Goal: Transaction & Acquisition: Purchase product/service

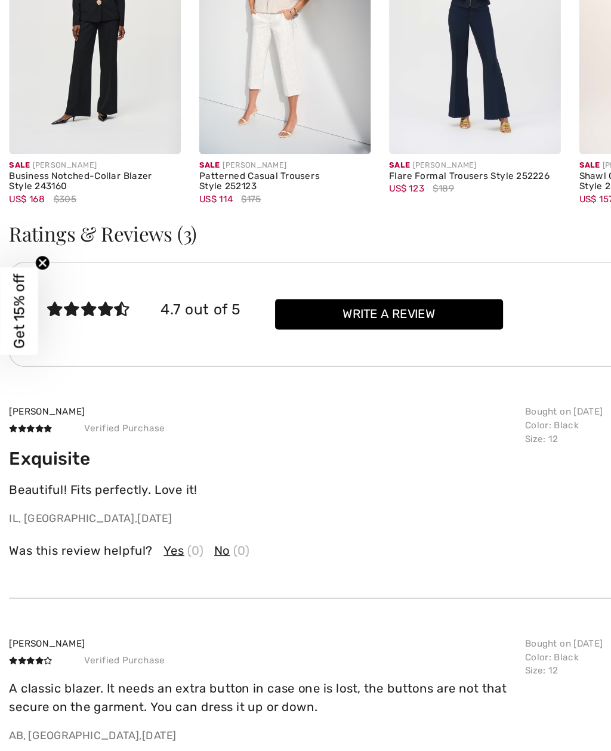
scroll to position [1722, 0]
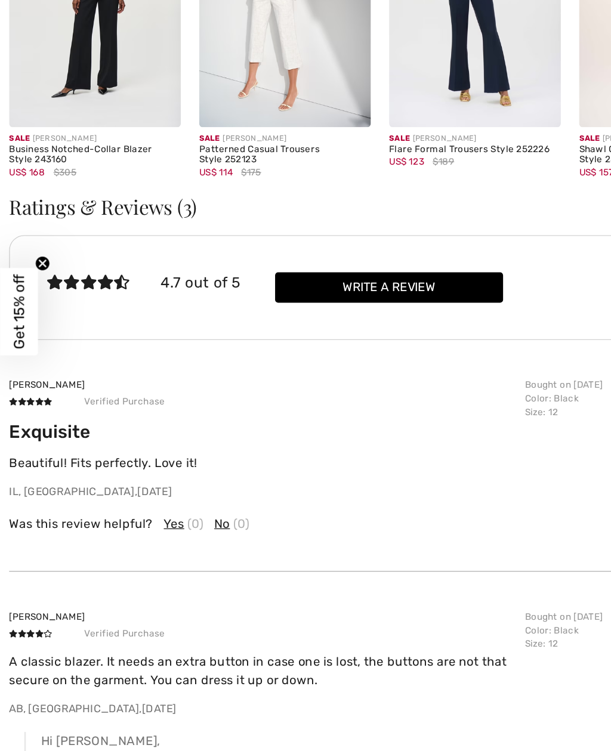
click at [78, 347] on icon at bounding box center [82, 352] width 13 height 11
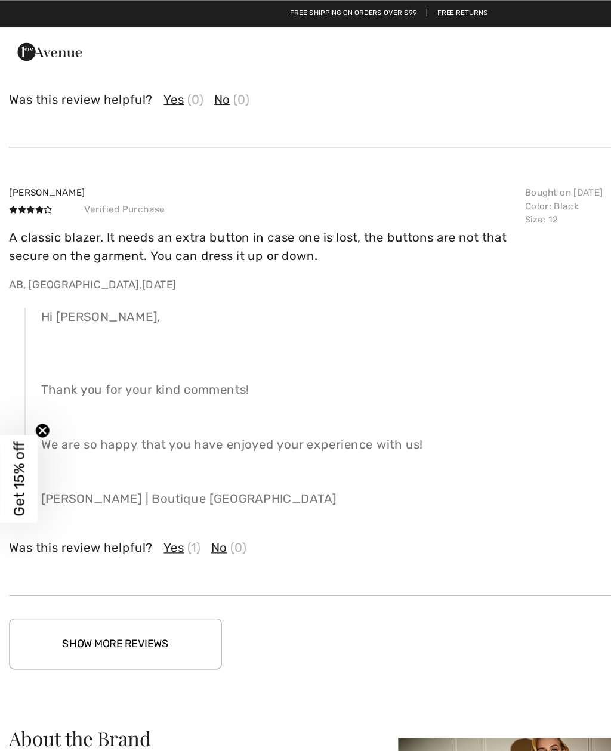
scroll to position [2177, 0]
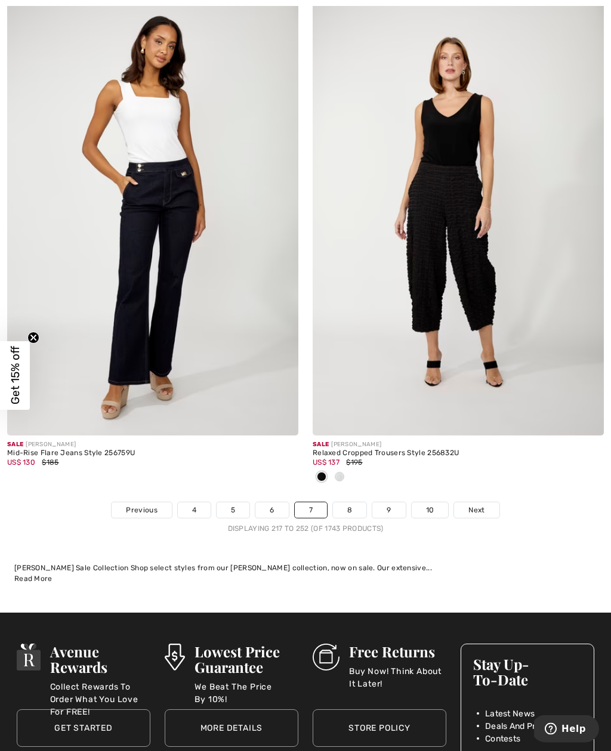
scroll to position [8859, 0]
click at [177, 279] on img at bounding box center [152, 216] width 291 height 437
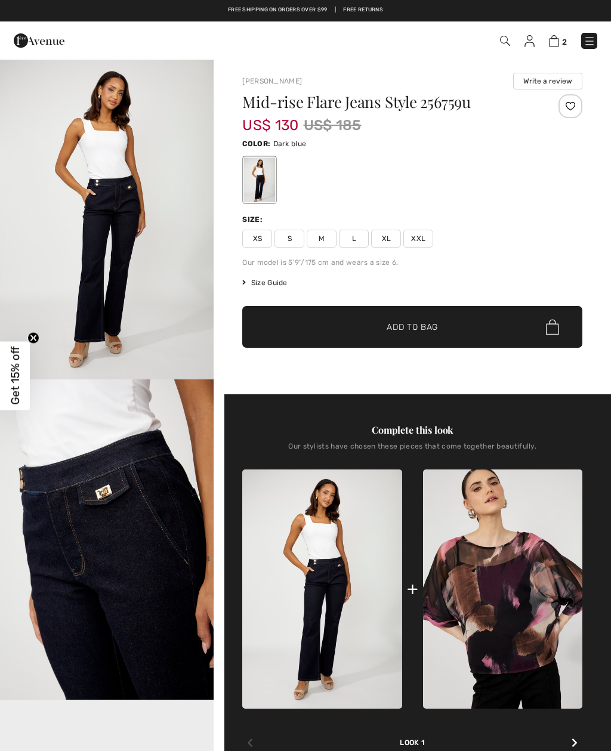
checkbox input "true"
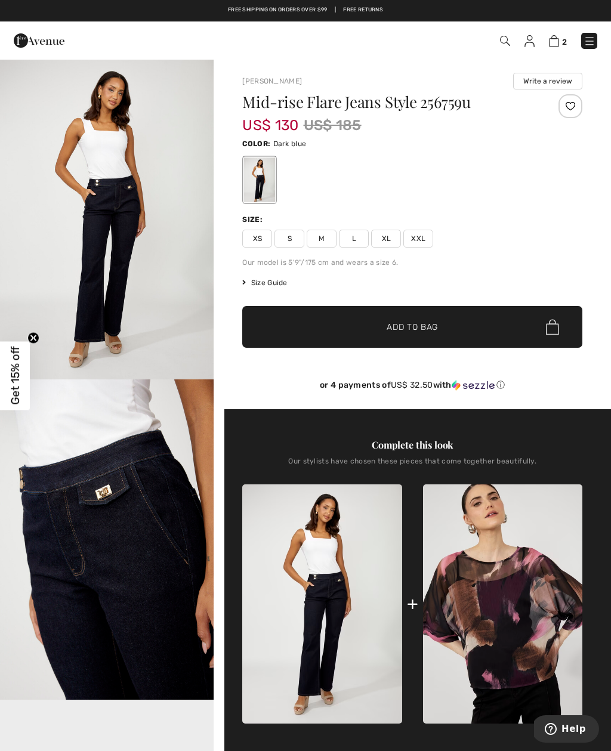
click at [155, 724] on video "Your browser does not support the video tag." at bounding box center [107, 753] width 214 height 107
click at [134, 242] on img "1 / 4" at bounding box center [107, 218] width 214 height 321
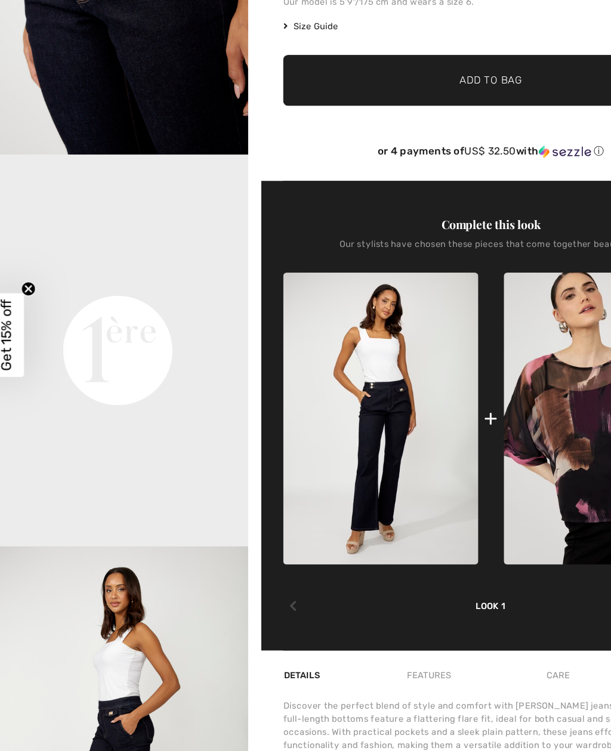
scroll to position [313, 0]
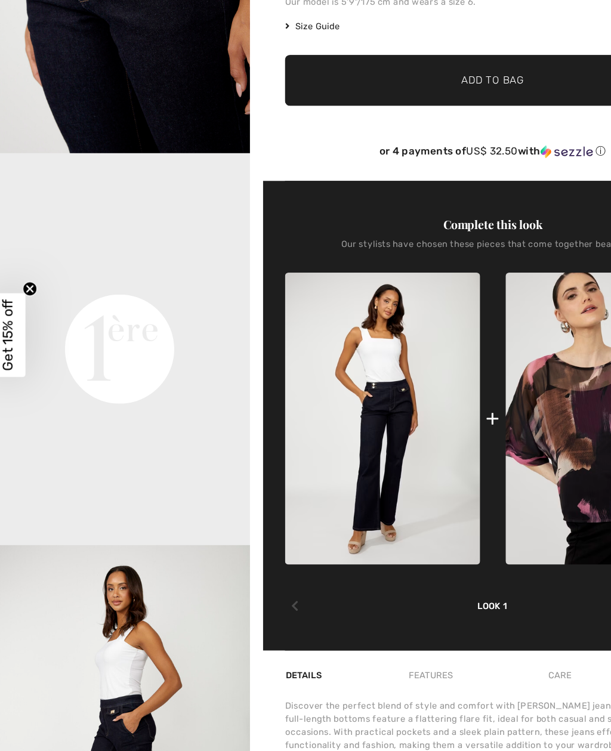
click at [137, 629] on img "3 / 4" at bounding box center [107, 708] width 214 height 321
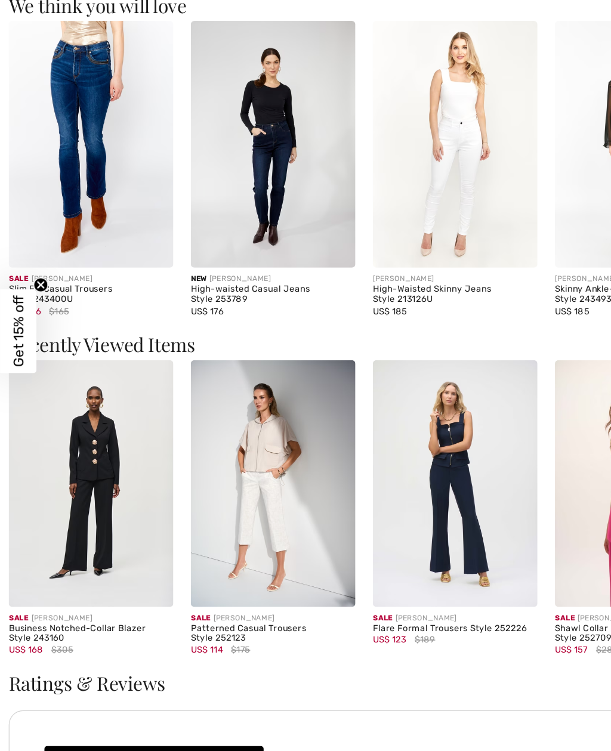
scroll to position [1289, 0]
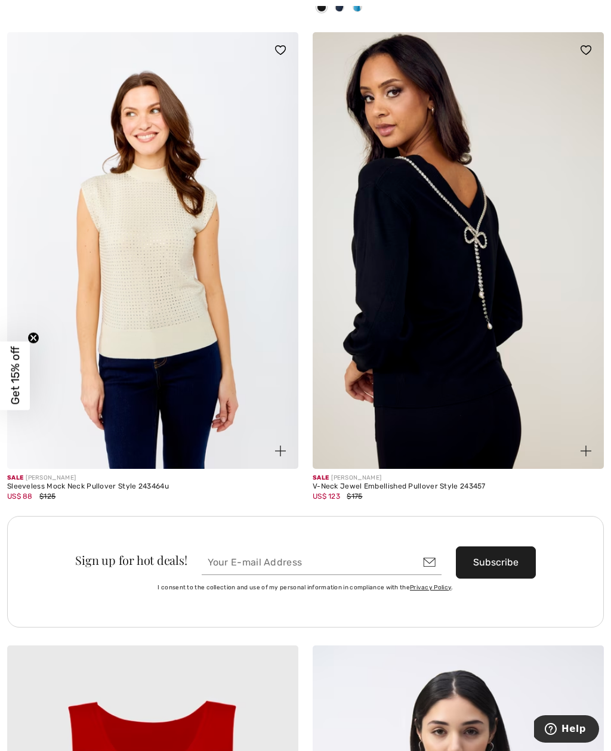
scroll to position [5595, 0]
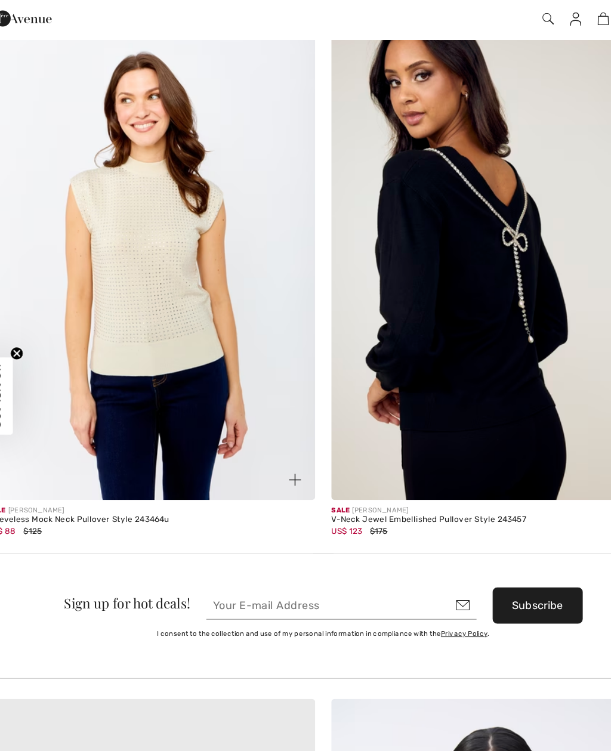
click at [165, 275] on img at bounding box center [152, 250] width 291 height 437
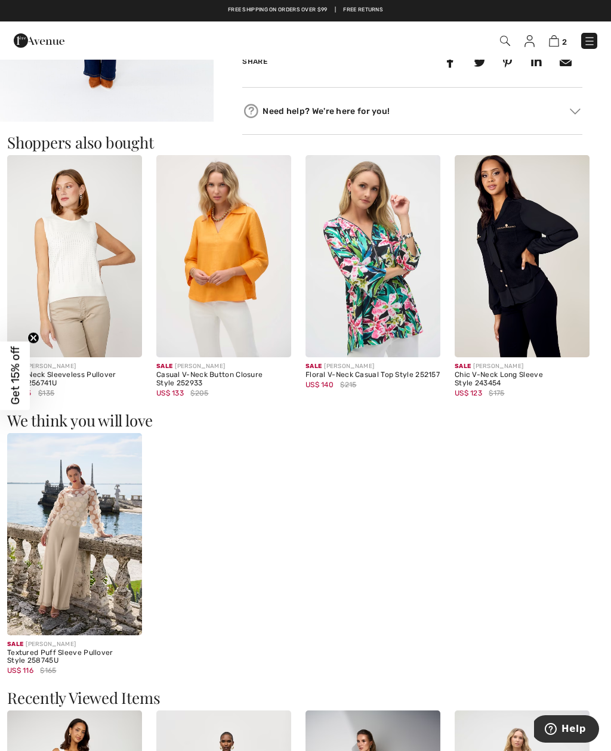
scroll to position [577, 0]
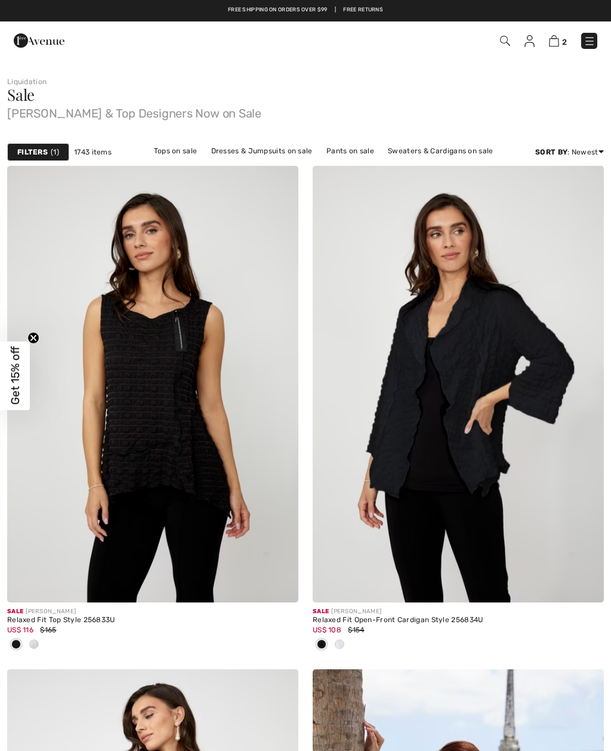
checkbox input "true"
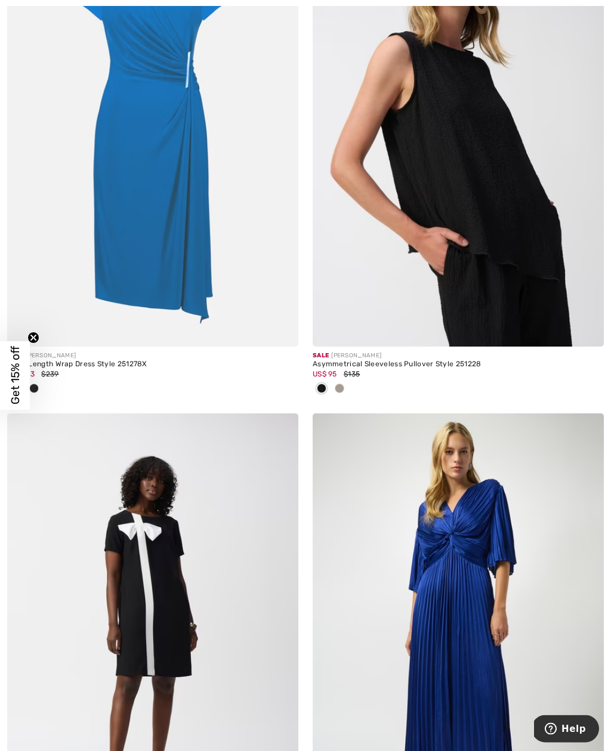
scroll to position [7337, 0]
click at [367, 369] on div "US$ 95 $135" at bounding box center [458, 374] width 291 height 11
click at [485, 207] on img at bounding box center [458, 128] width 291 height 437
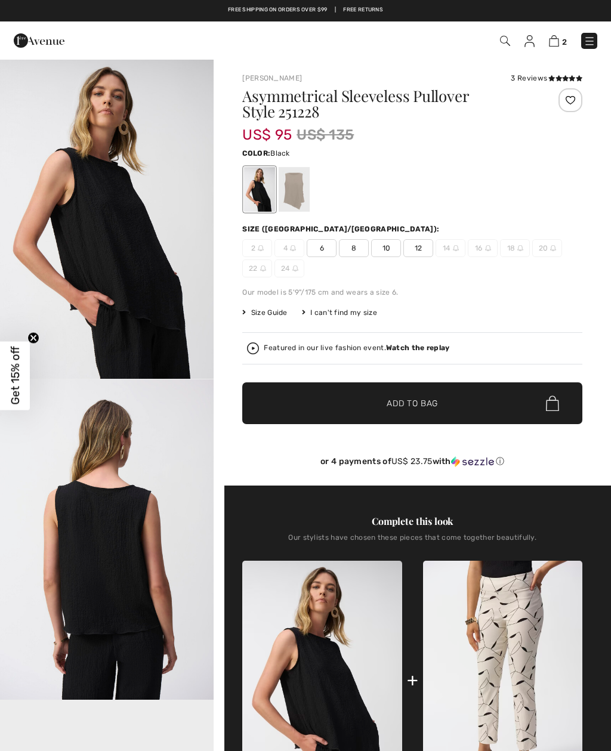
checkbox input "true"
click at [300, 193] on div at bounding box center [294, 189] width 31 height 45
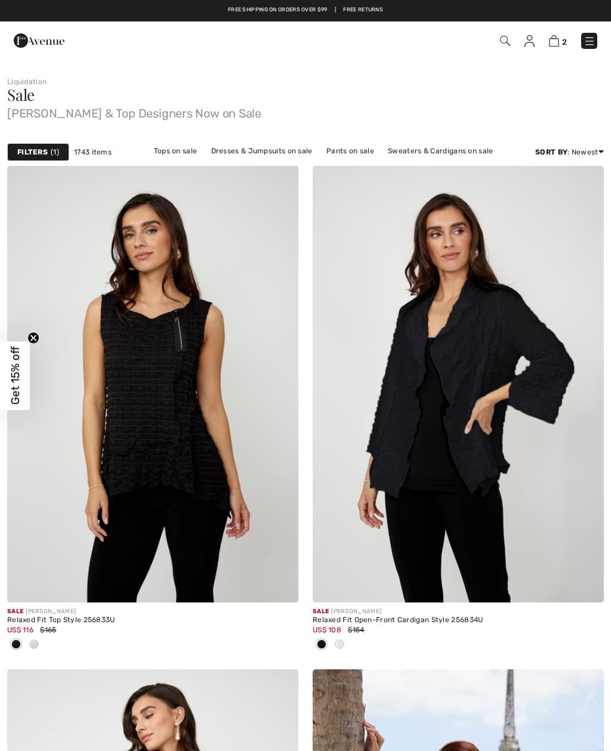
checkbox input "true"
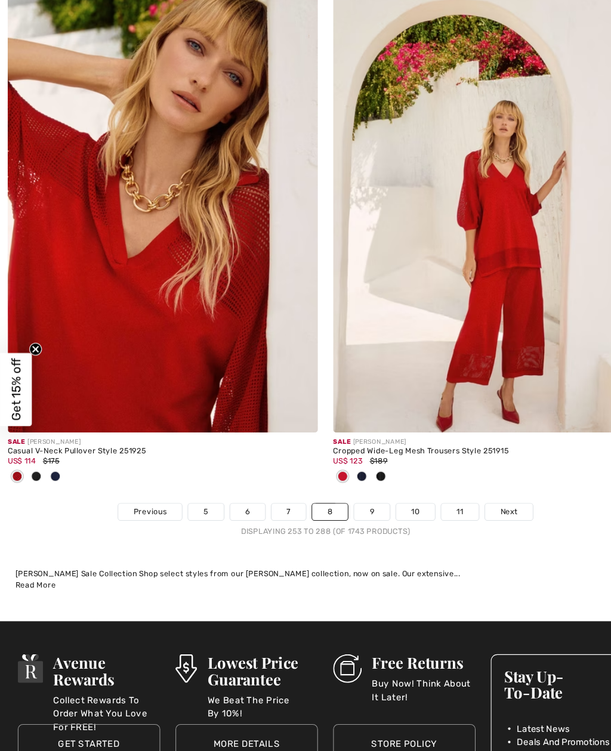
scroll to position [8814, 0]
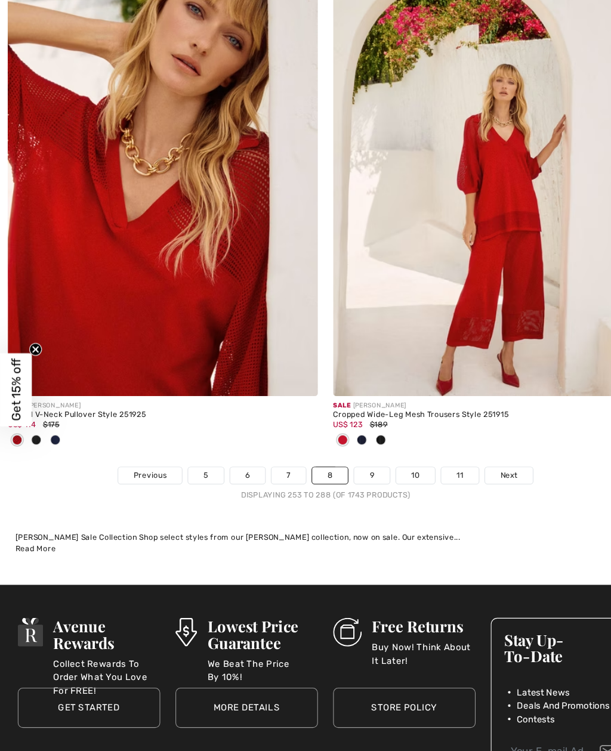
click at [357, 449] on link "9" at bounding box center [348, 457] width 33 height 16
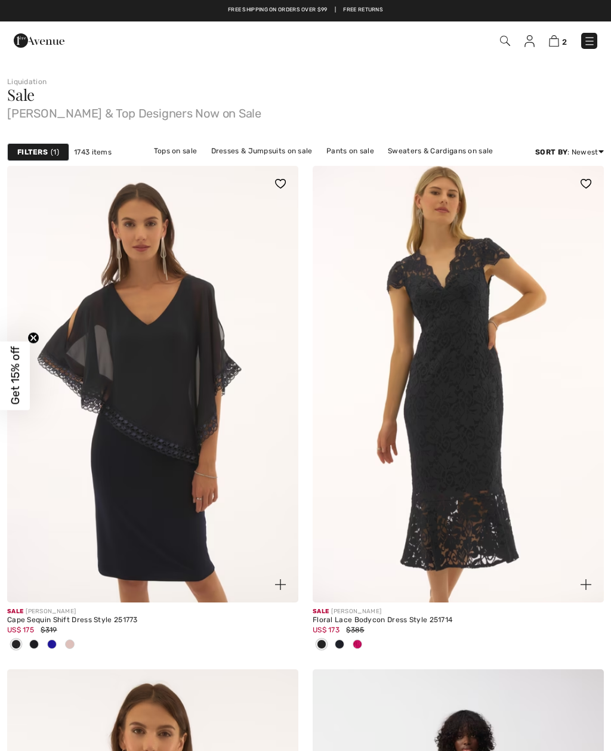
checkbox input "true"
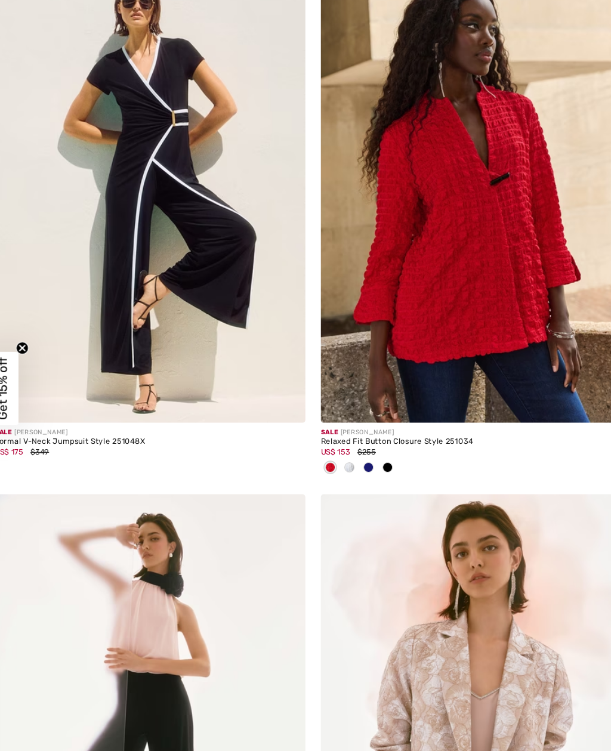
scroll to position [6970, 0]
click at [419, 301] on img at bounding box center [458, 189] width 291 height 437
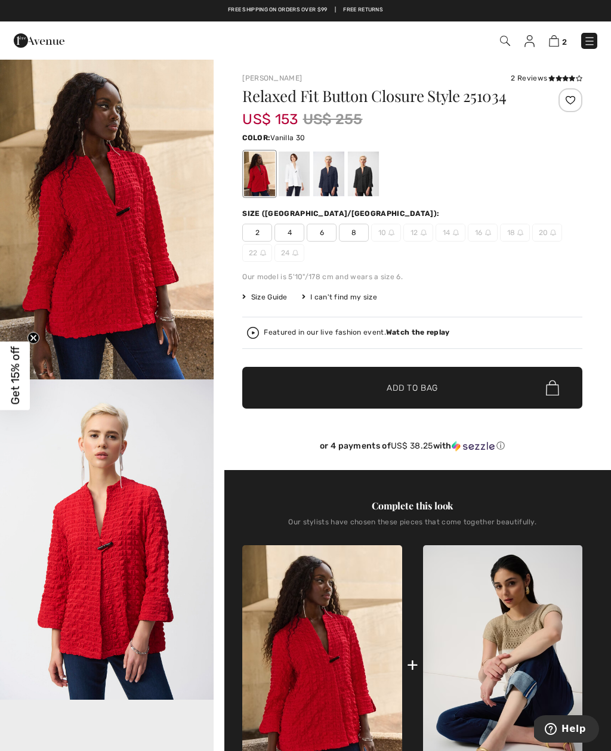
click at [301, 181] on div at bounding box center [294, 174] width 31 height 45
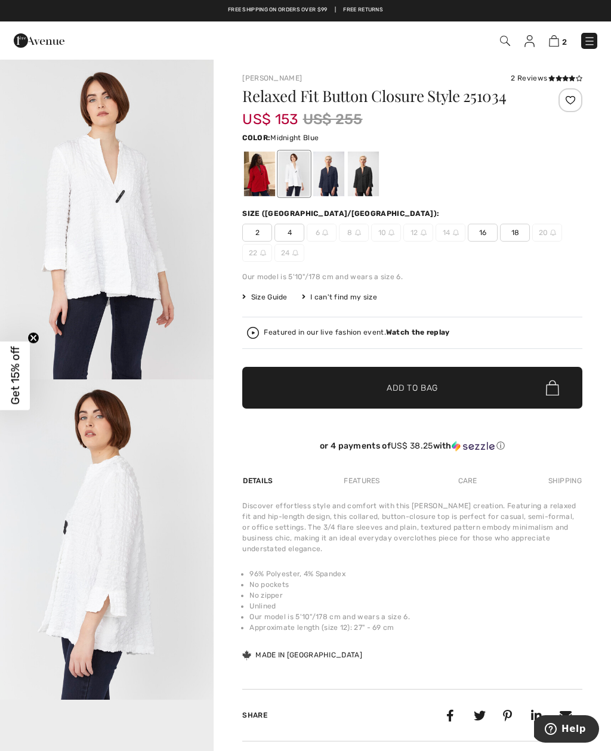
click at [339, 168] on div at bounding box center [328, 174] width 31 height 45
click at [335, 180] on div at bounding box center [328, 174] width 31 height 45
click at [375, 172] on div at bounding box center [363, 174] width 31 height 45
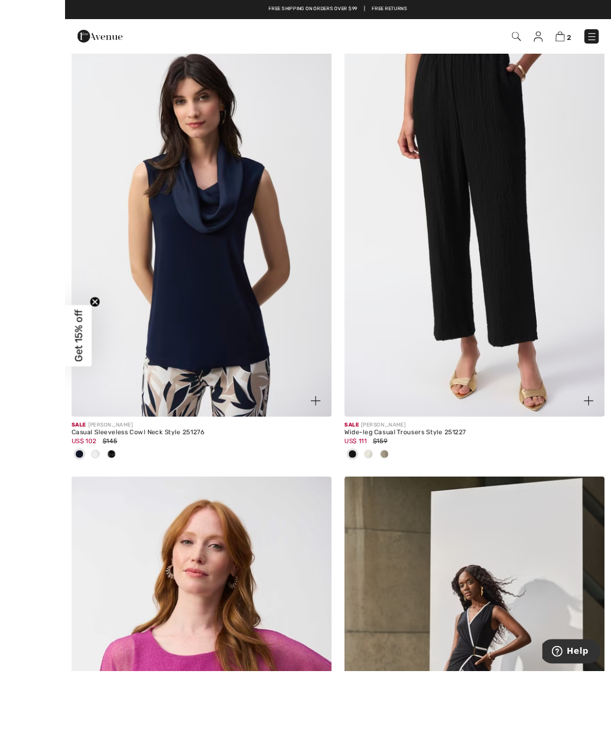
scroll to position [8459, 0]
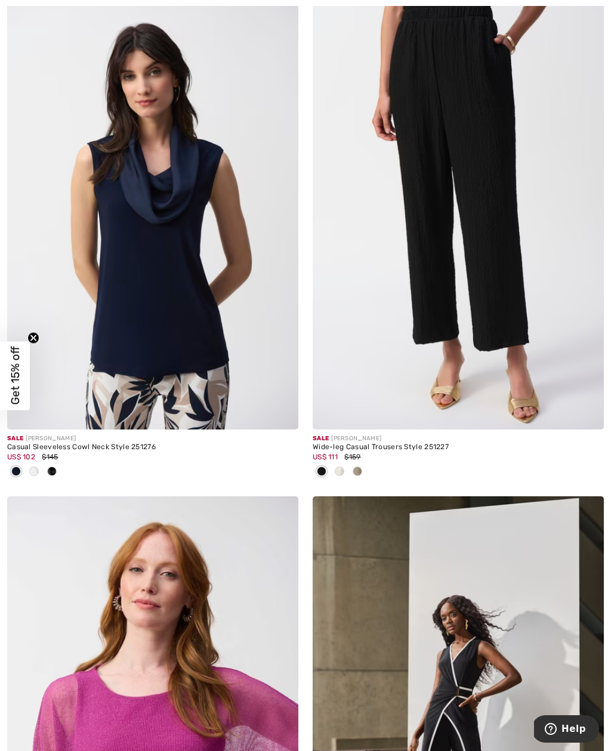
click at [171, 350] on img at bounding box center [152, 211] width 291 height 437
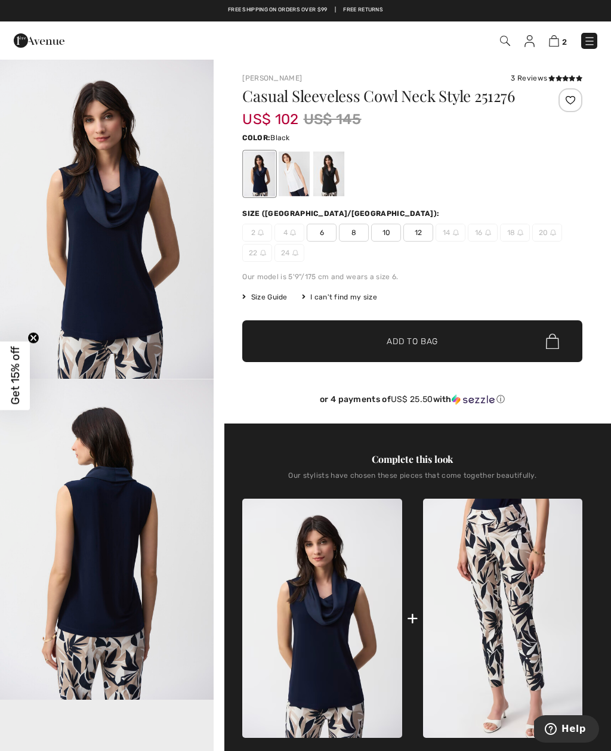
click at [334, 177] on div at bounding box center [328, 174] width 31 height 45
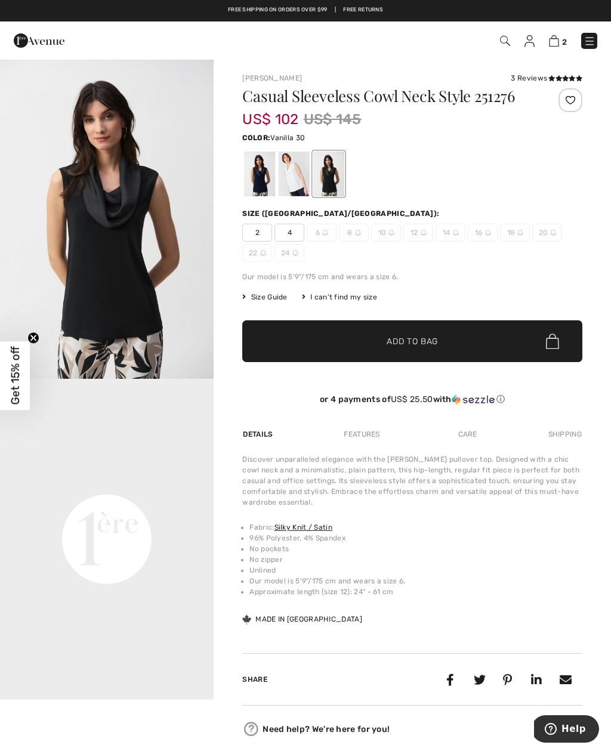
click at [298, 174] on div at bounding box center [294, 174] width 31 height 45
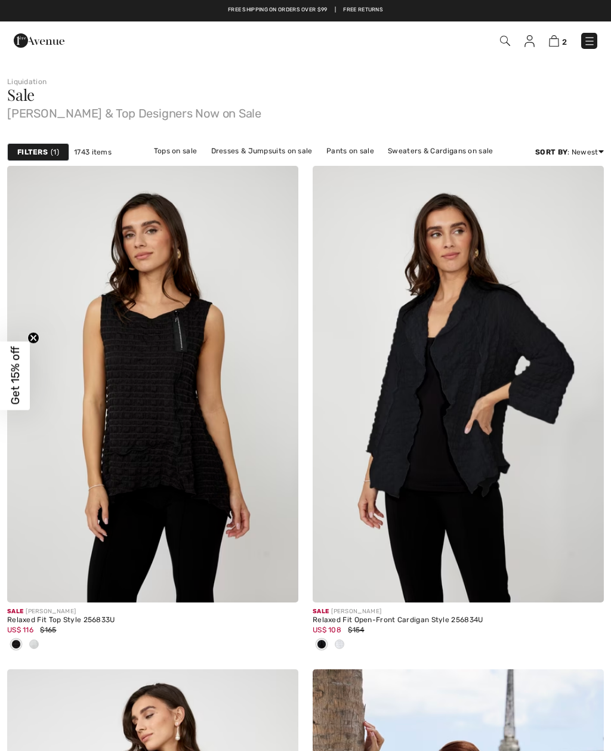
checkbox input "true"
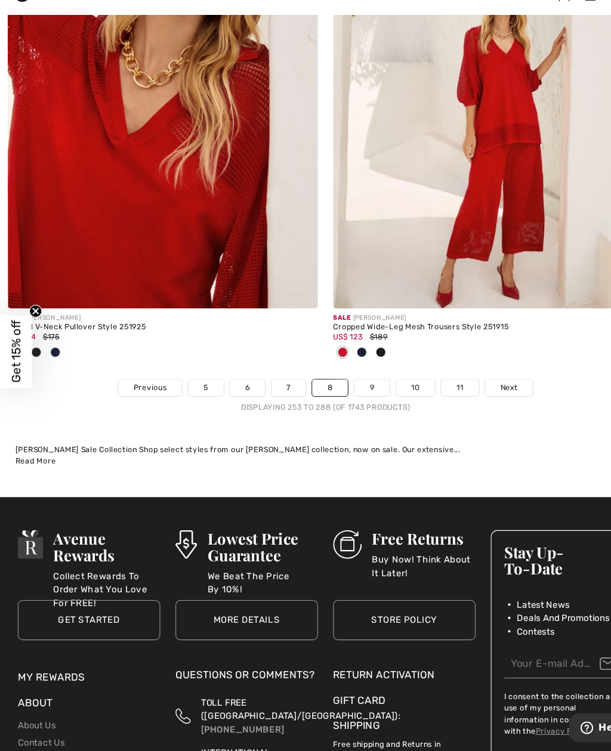
click at [357, 402] on link "9" at bounding box center [348, 410] width 33 height 16
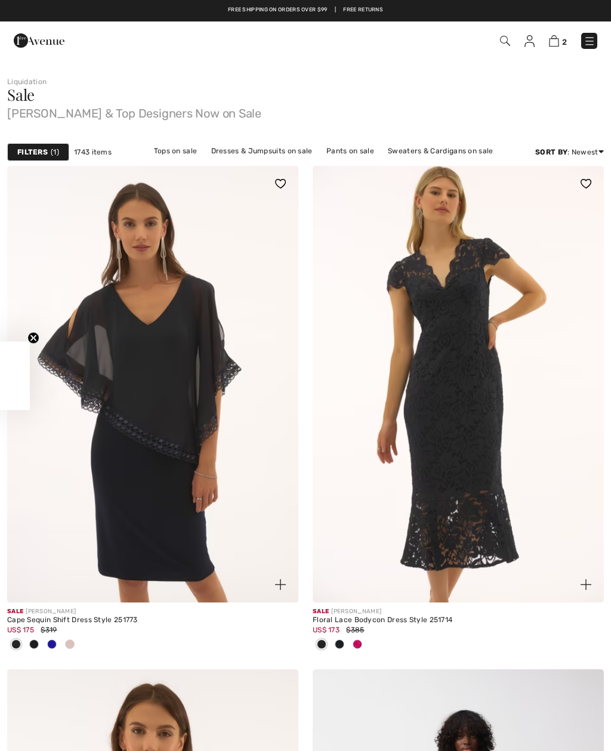
checkbox input "true"
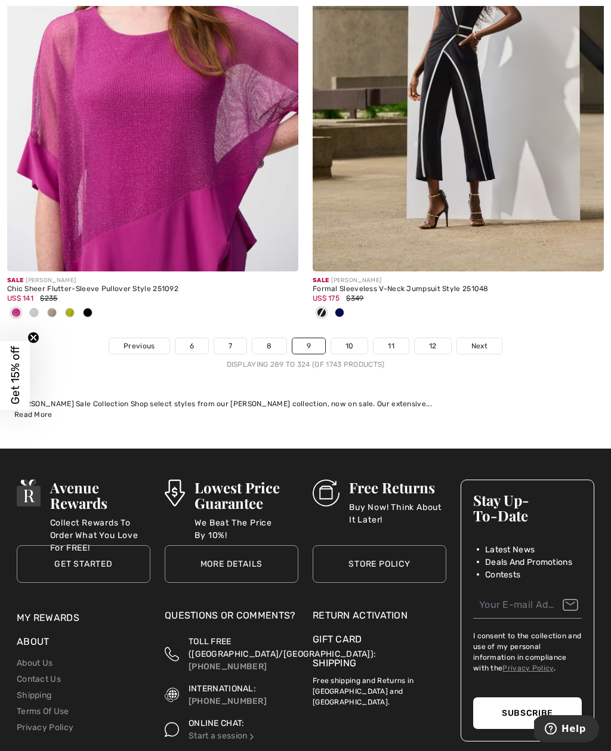
scroll to position [9121, 0]
click at [352, 339] on link "10" at bounding box center [349, 346] width 37 height 16
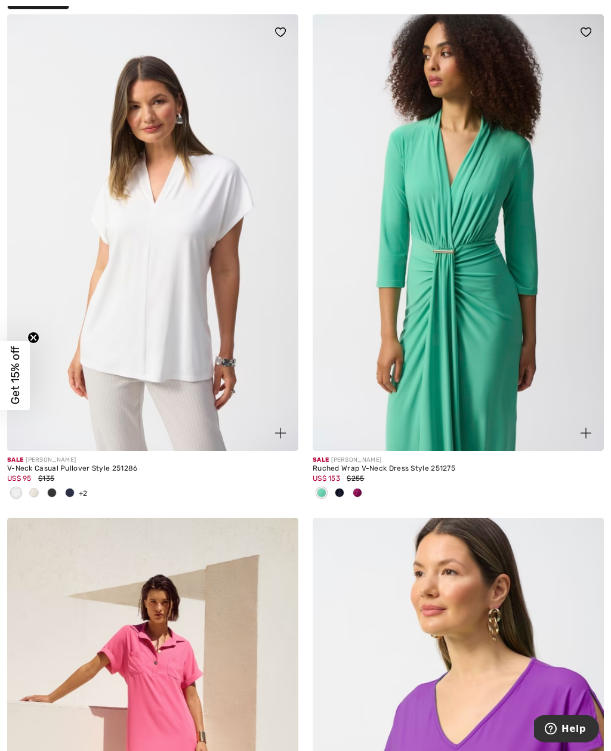
scroll to position [153, 0]
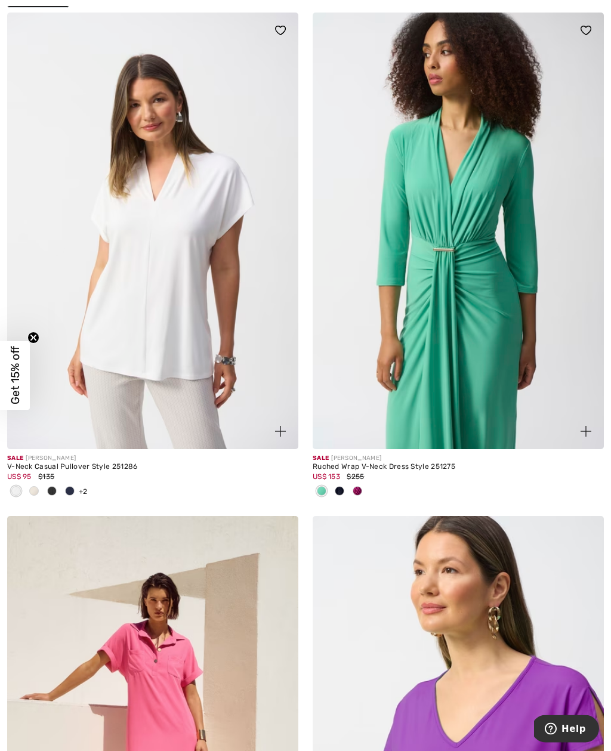
click at [177, 292] on img at bounding box center [152, 231] width 291 height 437
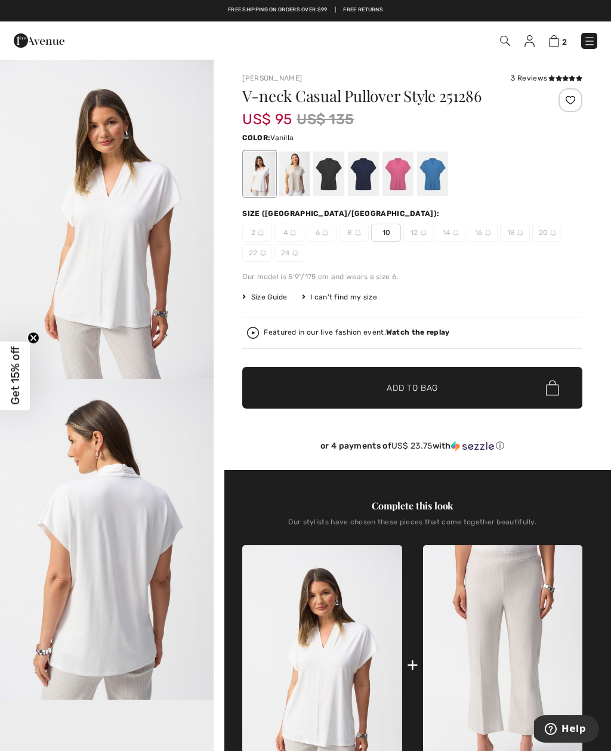
click at [300, 178] on div at bounding box center [294, 174] width 31 height 45
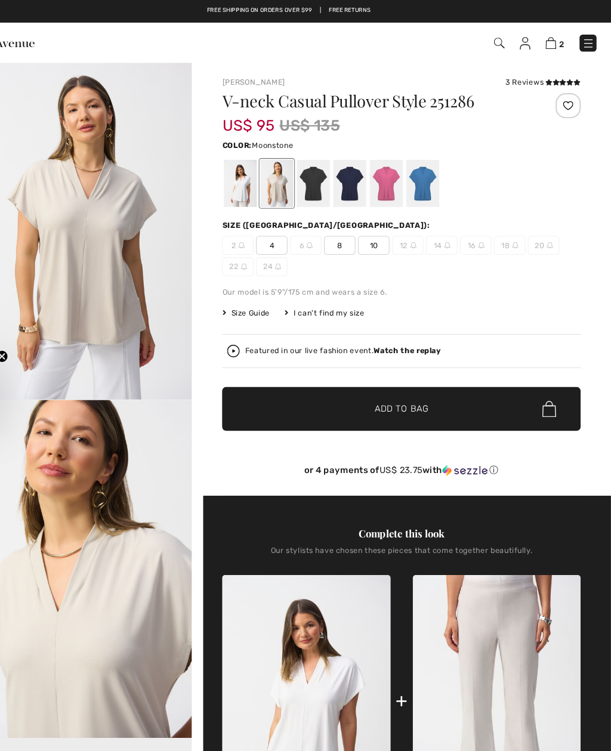
click at [371, 232] on span "10" at bounding box center [386, 233] width 30 height 18
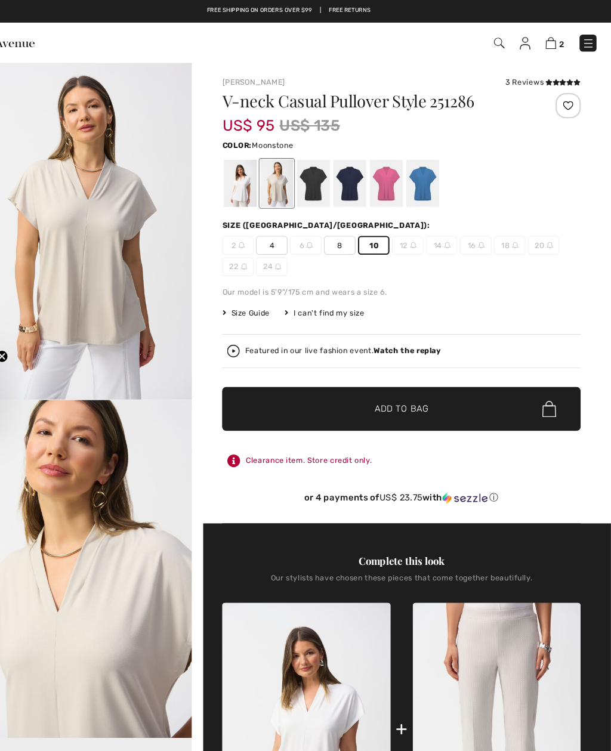
click at [388, 392] on span "Add to Bag" at bounding box center [412, 388] width 51 height 13
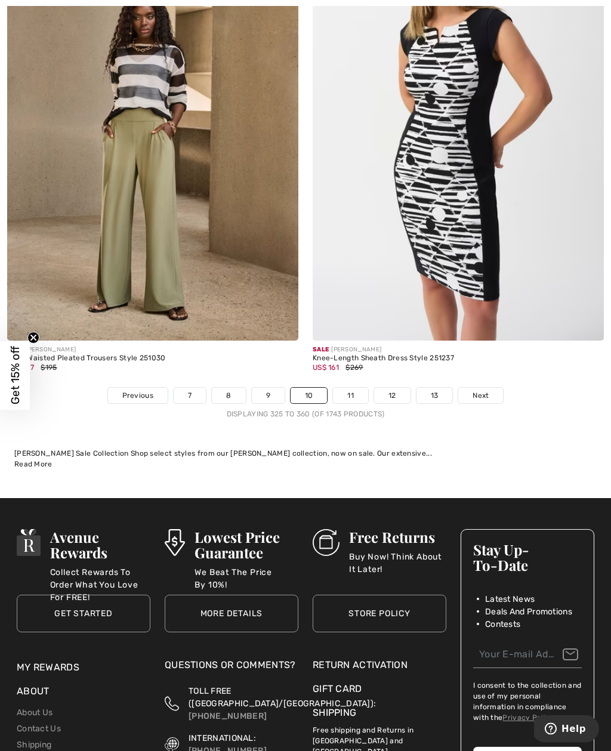
scroll to position [9012, 0]
click at [352, 392] on link "11" at bounding box center [350, 396] width 35 height 16
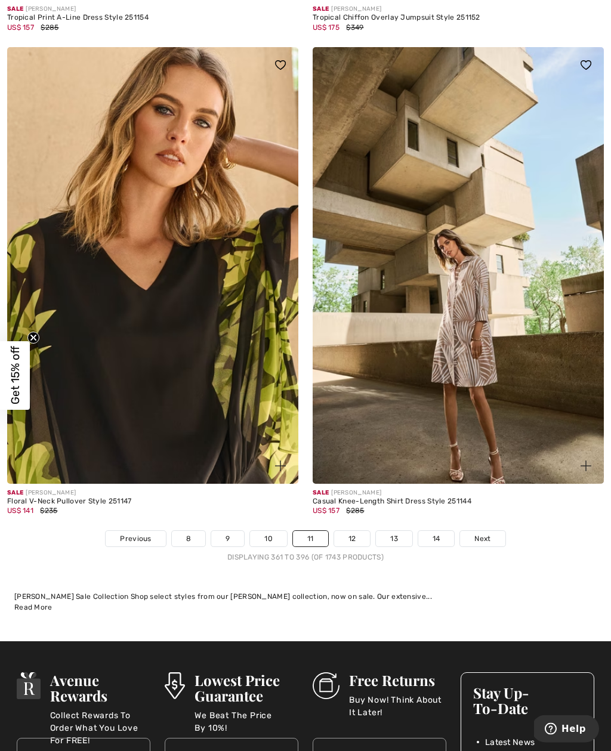
scroll to position [8633, 0]
click at [357, 531] on link "12" at bounding box center [352, 539] width 36 height 16
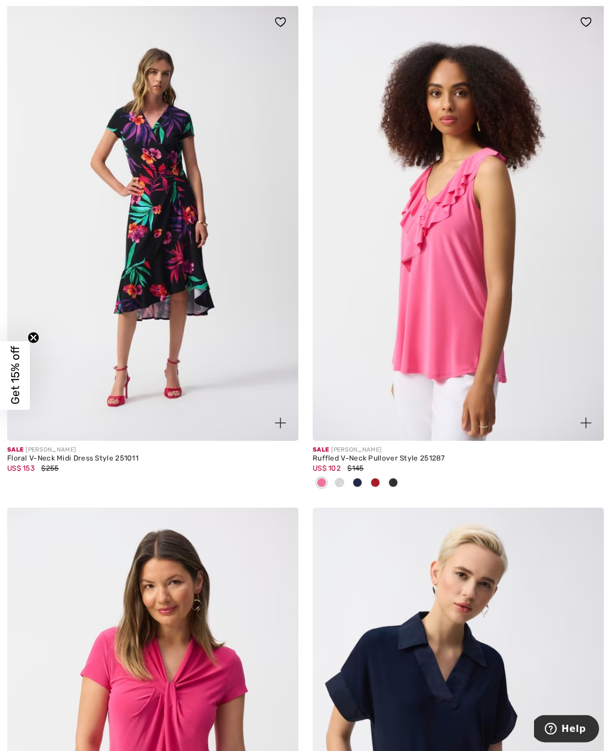
scroll to position [3183, 0]
click at [455, 338] on img at bounding box center [458, 222] width 291 height 437
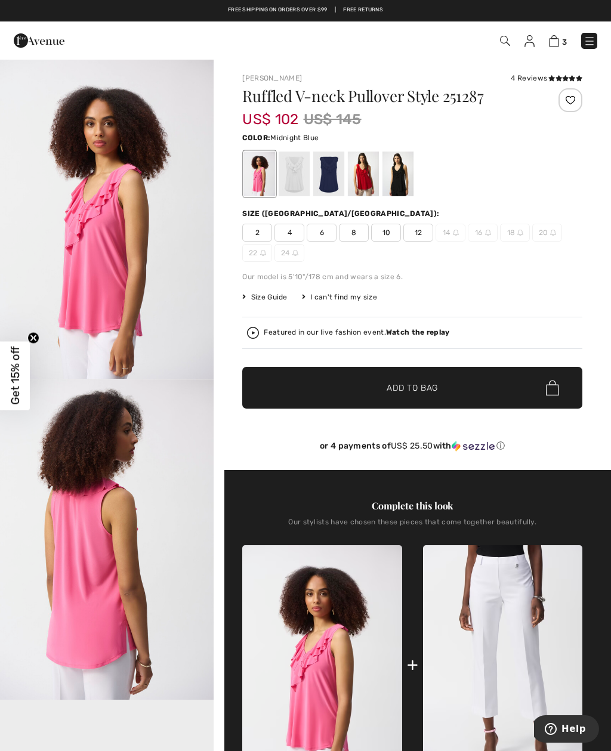
click at [335, 175] on div at bounding box center [328, 174] width 31 height 45
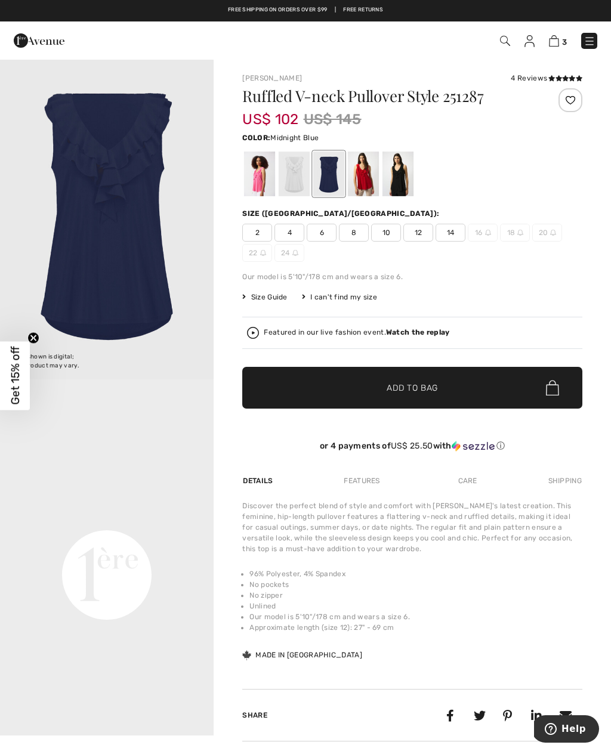
click at [374, 171] on div at bounding box center [363, 174] width 31 height 45
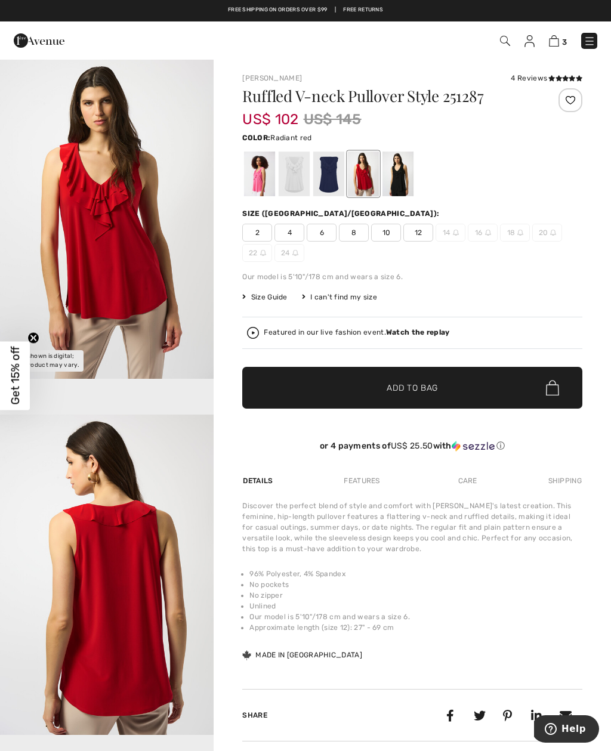
click at [406, 175] on div at bounding box center [398, 174] width 31 height 45
click at [410, 174] on div at bounding box center [398, 174] width 31 height 45
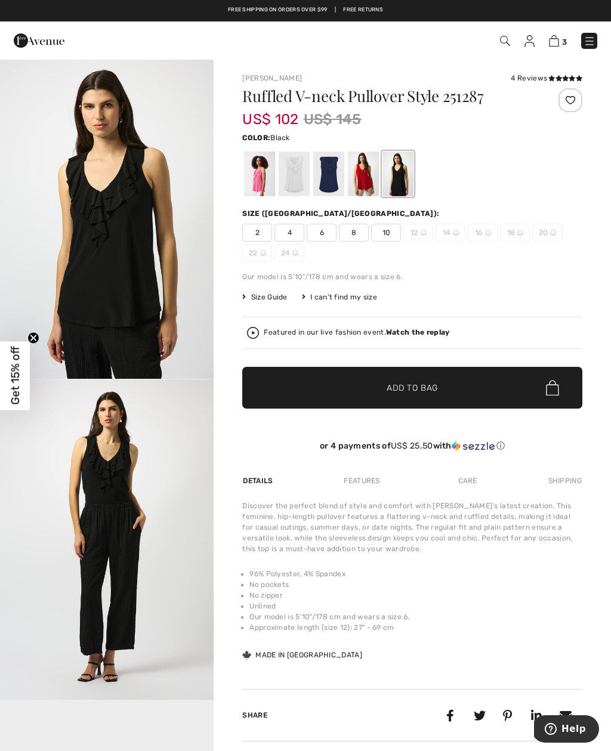
click at [257, 180] on div at bounding box center [259, 174] width 31 height 45
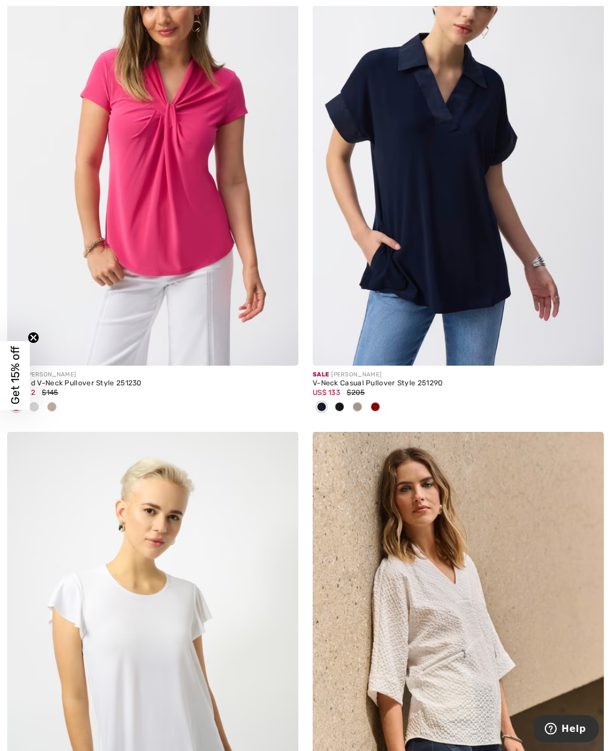
scroll to position [3762, 0]
click at [438, 361] on img at bounding box center [458, 147] width 291 height 437
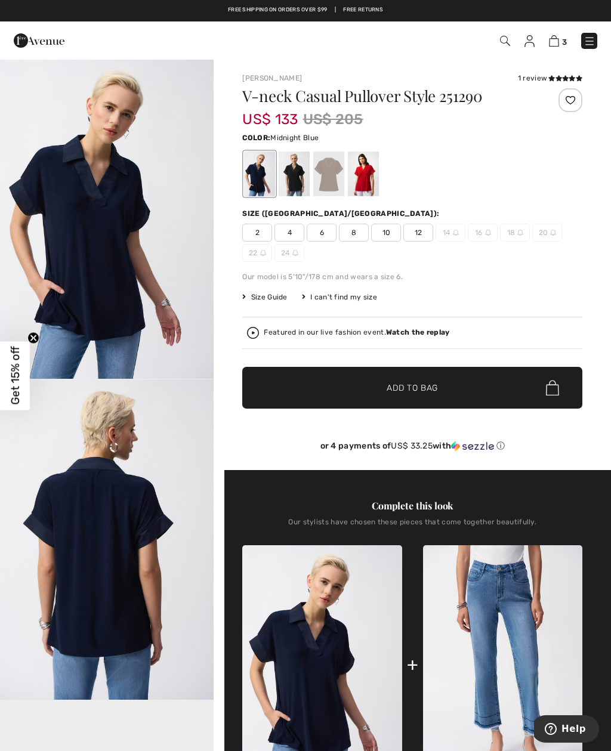
click at [327, 175] on div at bounding box center [328, 174] width 31 height 45
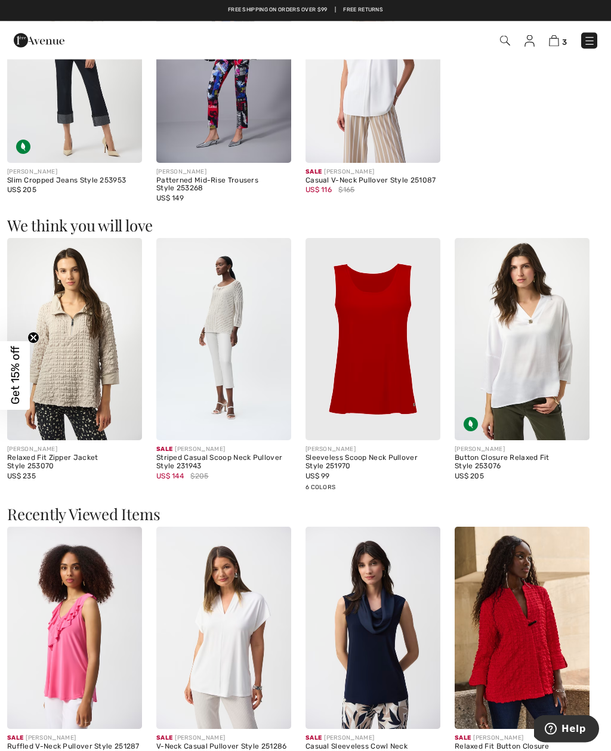
scroll to position [831, 0]
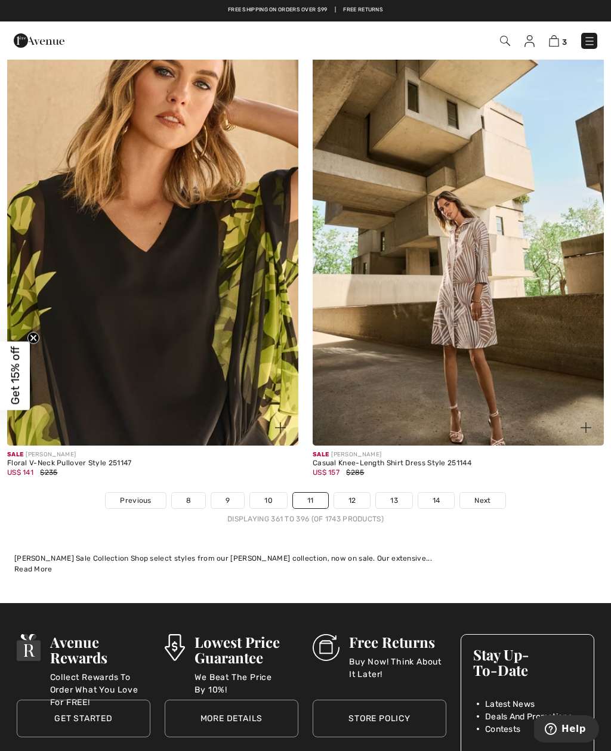
click at [358, 495] on link "12" at bounding box center [352, 501] width 36 height 16
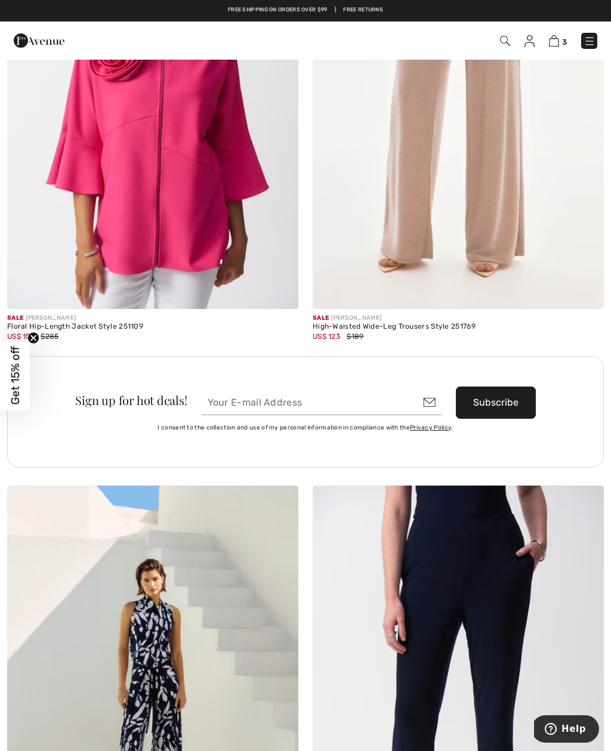
scroll to position [5775, 0]
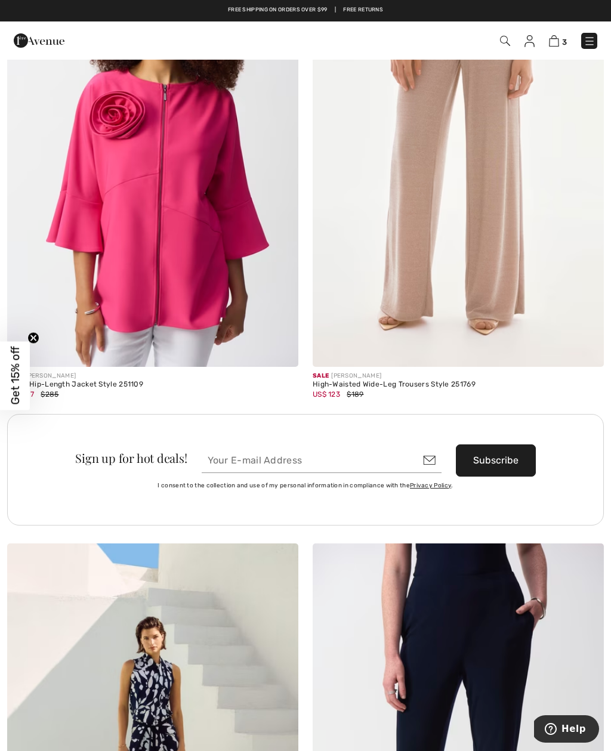
click at [499, 224] on img at bounding box center [458, 148] width 291 height 437
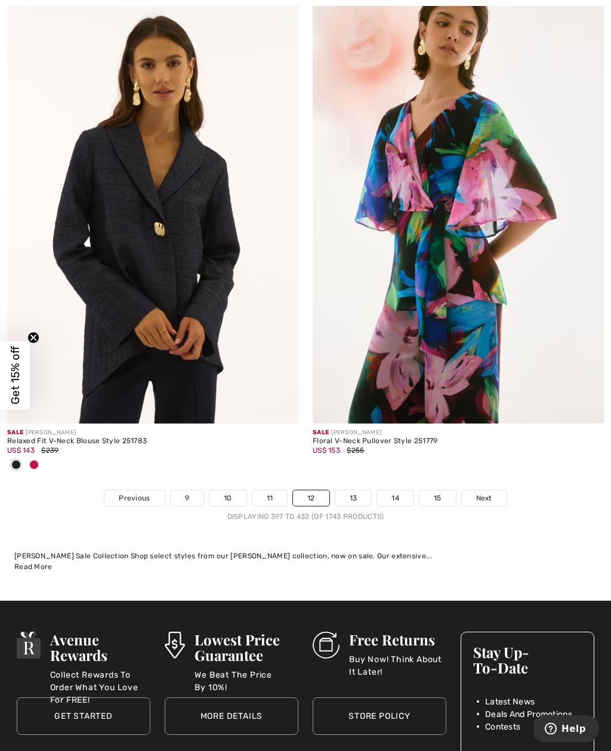
scroll to position [8831, 0]
click at [355, 491] on link "13" at bounding box center [353, 499] width 36 height 16
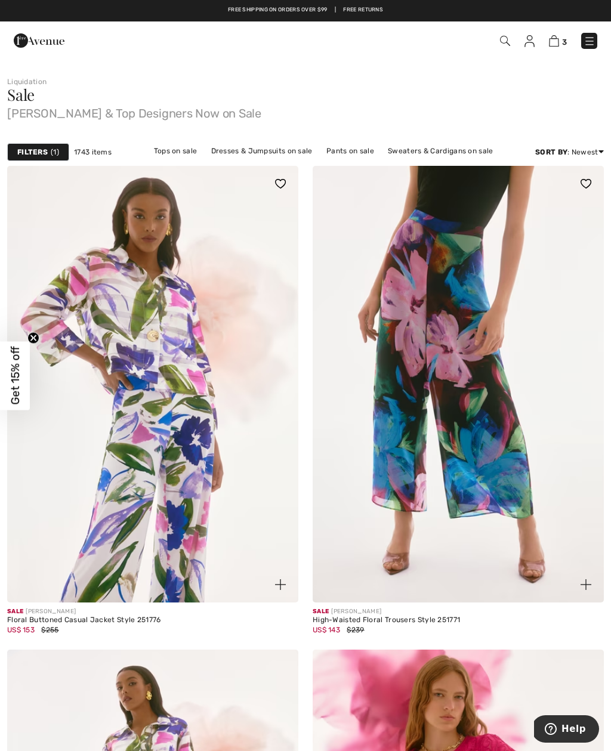
click at [589, 738] on button "Help" at bounding box center [565, 729] width 67 height 27
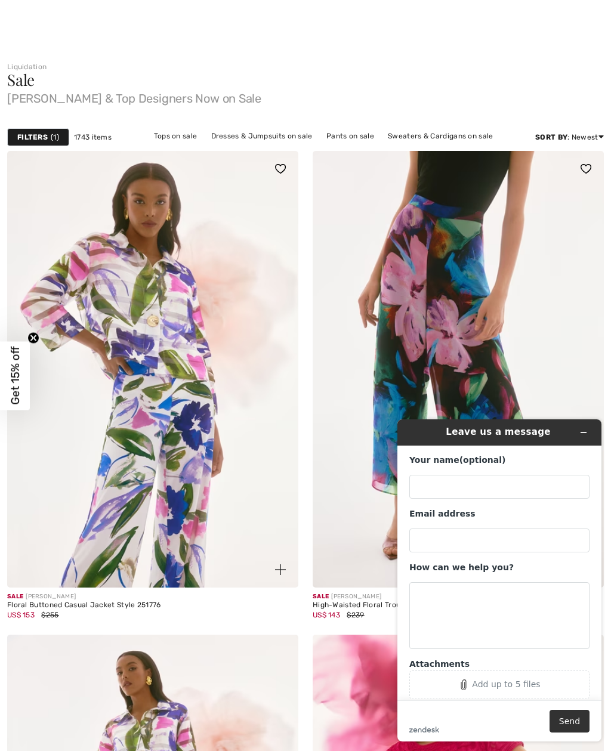
click at [265, 301] on img at bounding box center [152, 369] width 291 height 437
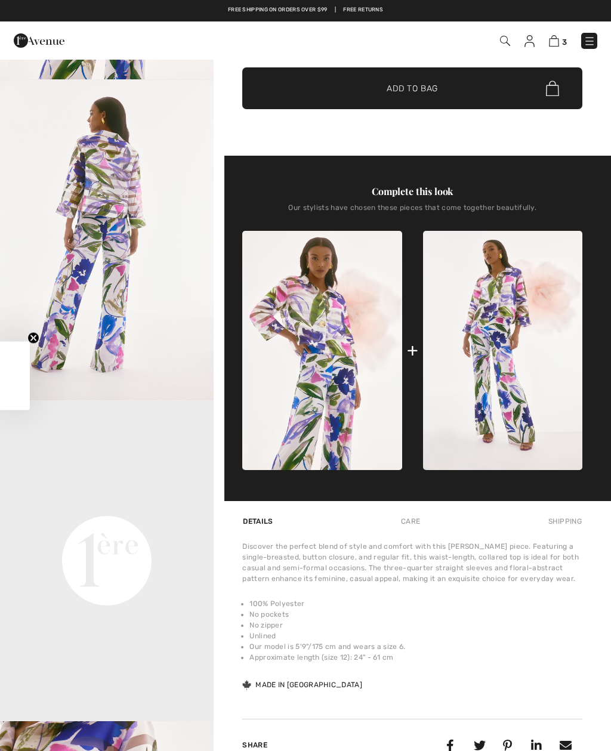
checkbox input "true"
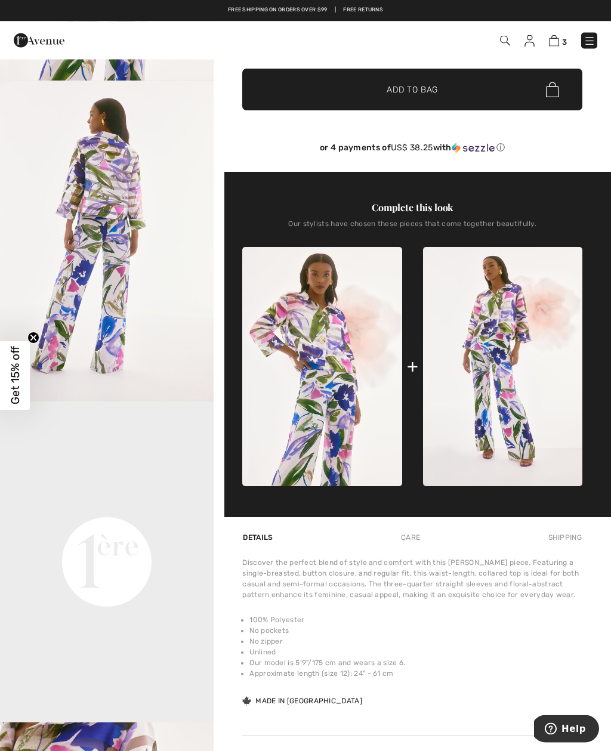
scroll to position [298, 0]
click at [605, 751] on div "Joseph Ribkoff 1 review 1 review Floral Buttoned Casual Jacket Style 251776 US$…" at bounding box center [413, 297] width 398 height 1075
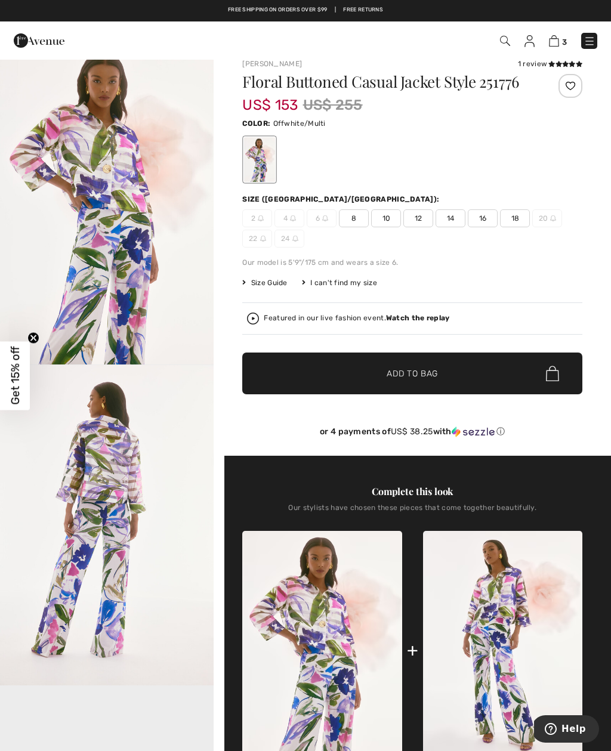
scroll to position [0, 0]
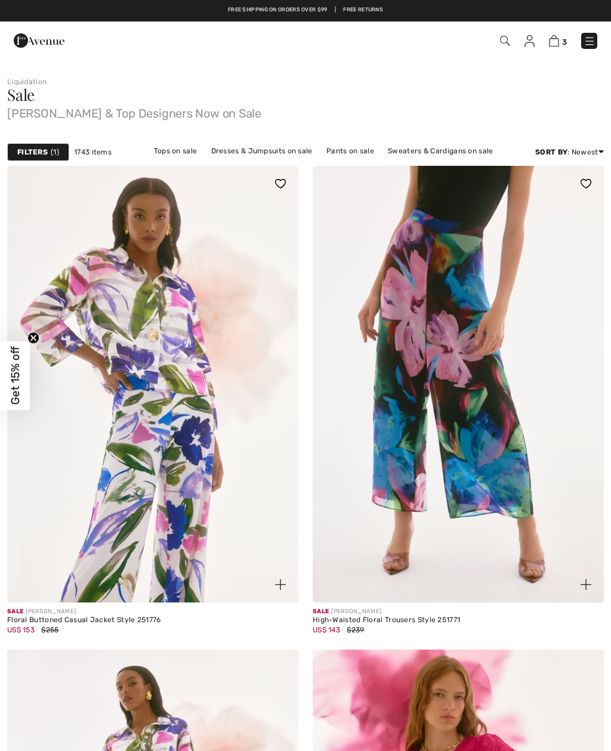
scroll to position [53, 0]
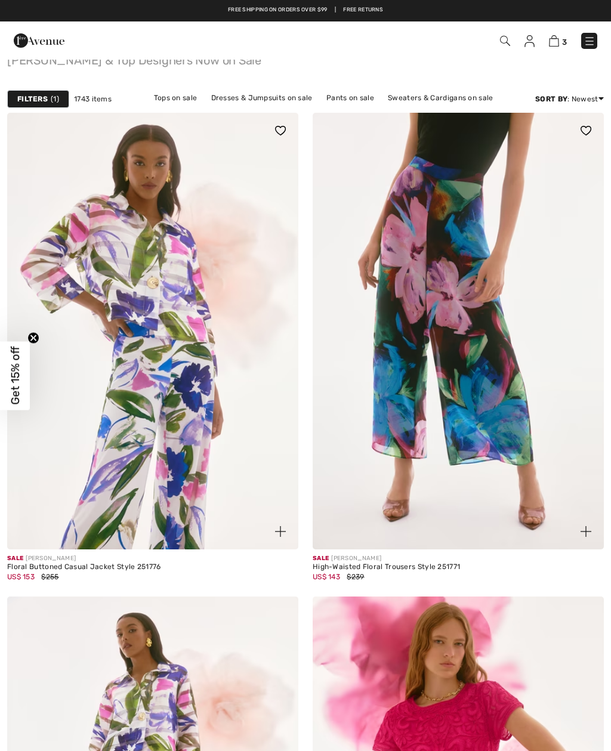
checkbox input "true"
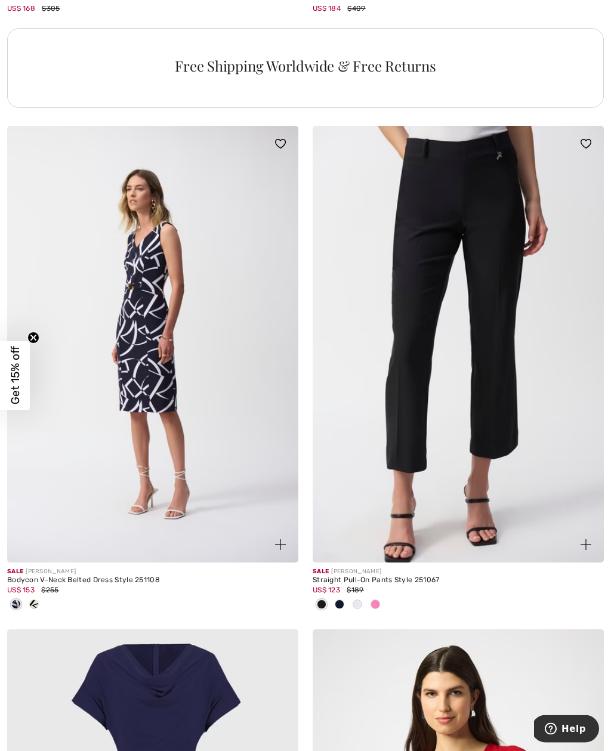
scroll to position [3061, 0]
click at [424, 389] on img at bounding box center [458, 344] width 291 height 437
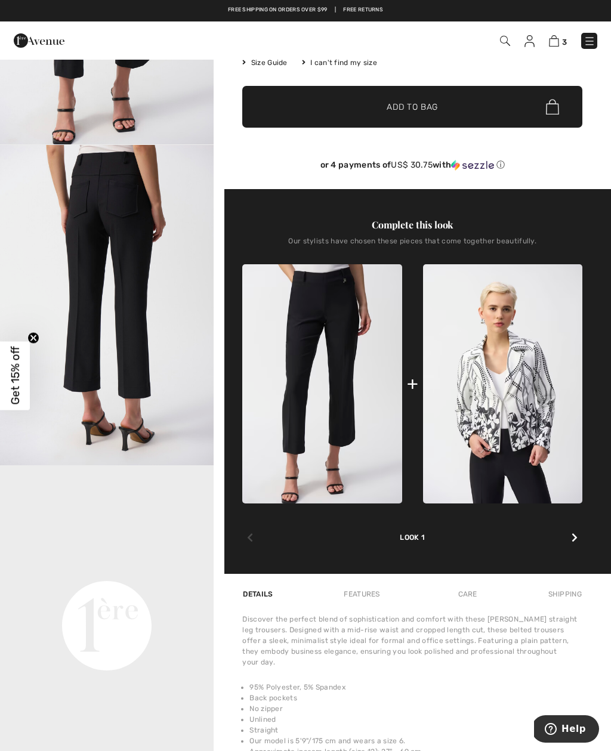
scroll to position [229, 0]
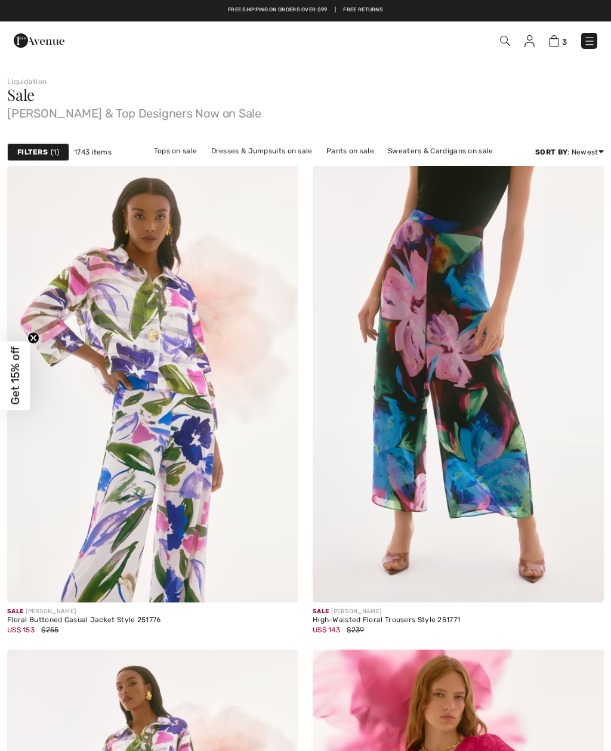
checkbox input "true"
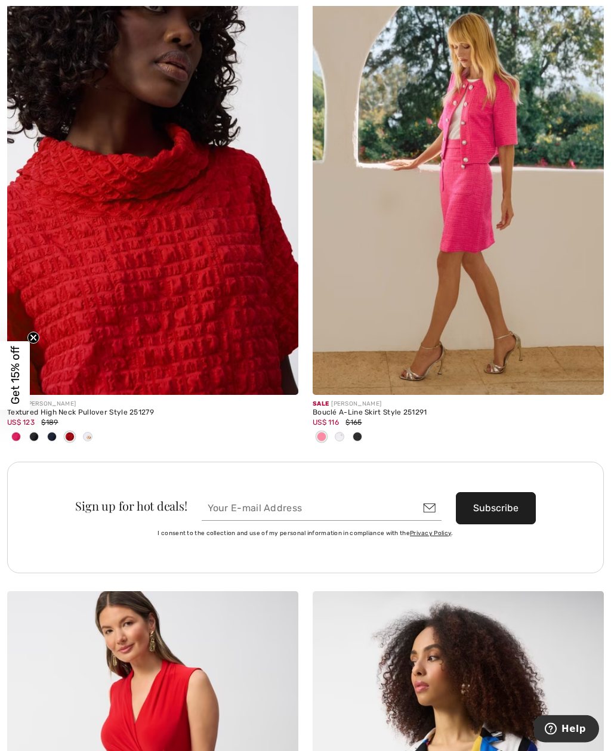
scroll to position [5744, 0]
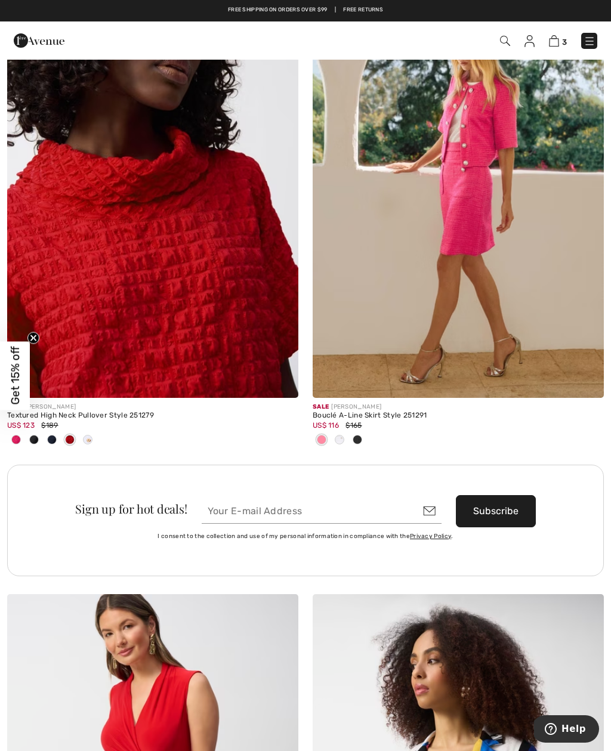
click at [224, 350] on img at bounding box center [152, 179] width 291 height 437
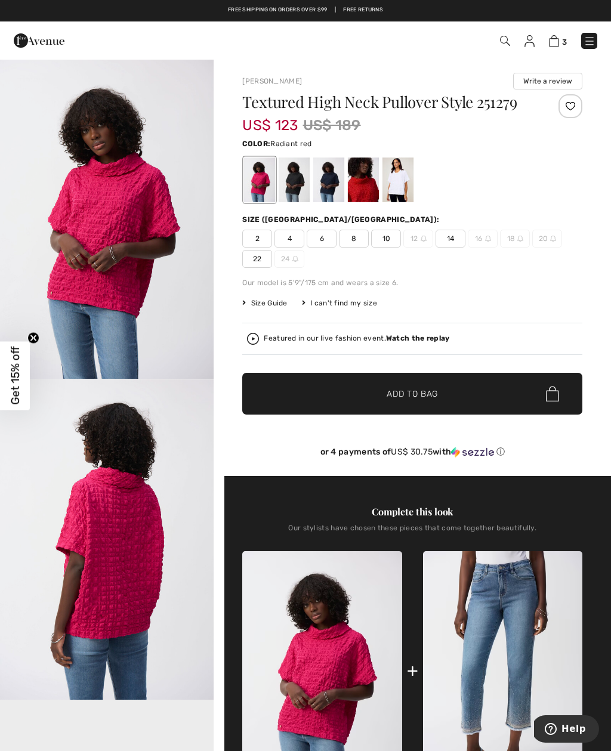
click at [363, 186] on div at bounding box center [363, 180] width 31 height 45
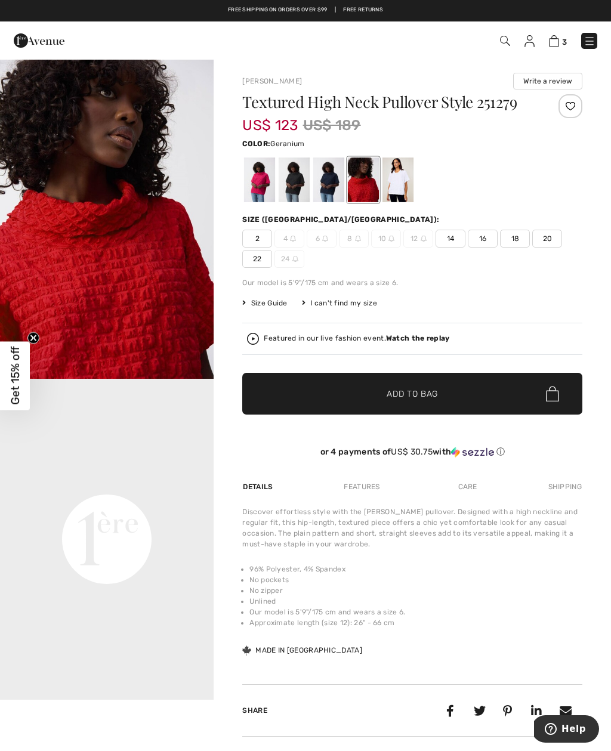
click at [257, 192] on div at bounding box center [259, 180] width 31 height 45
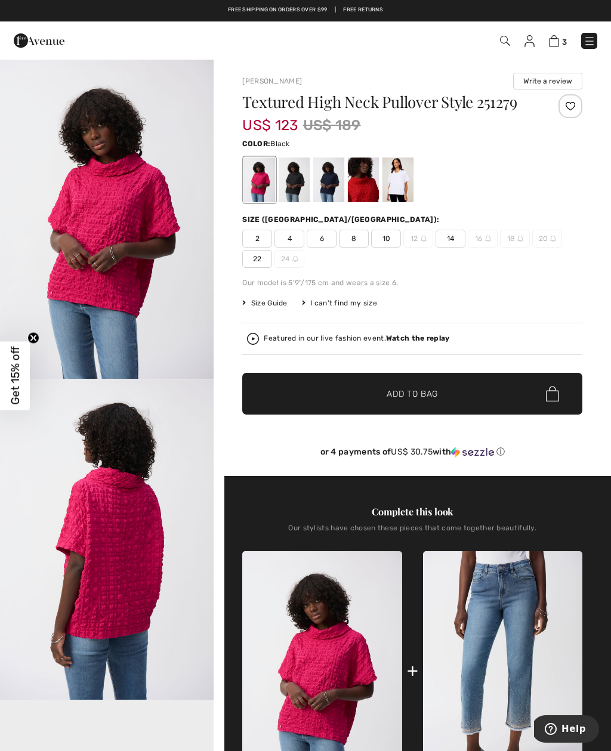
click at [298, 191] on div at bounding box center [294, 180] width 31 height 45
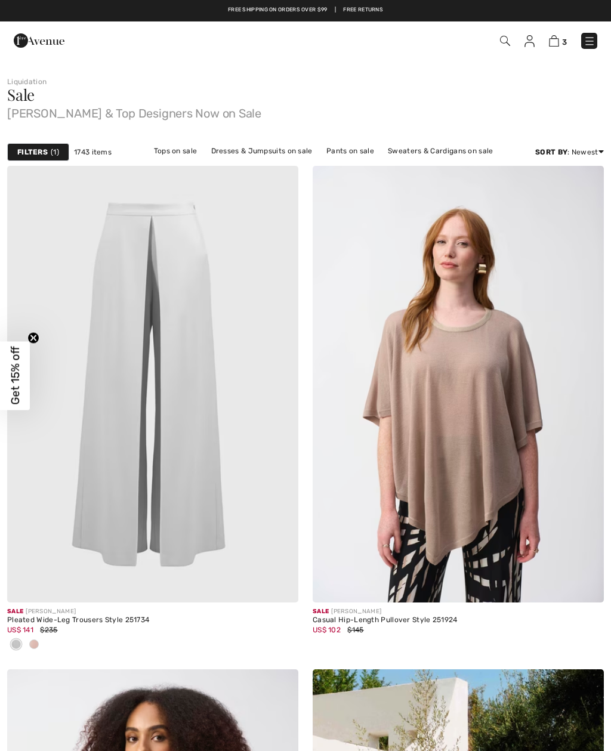
checkbox input "true"
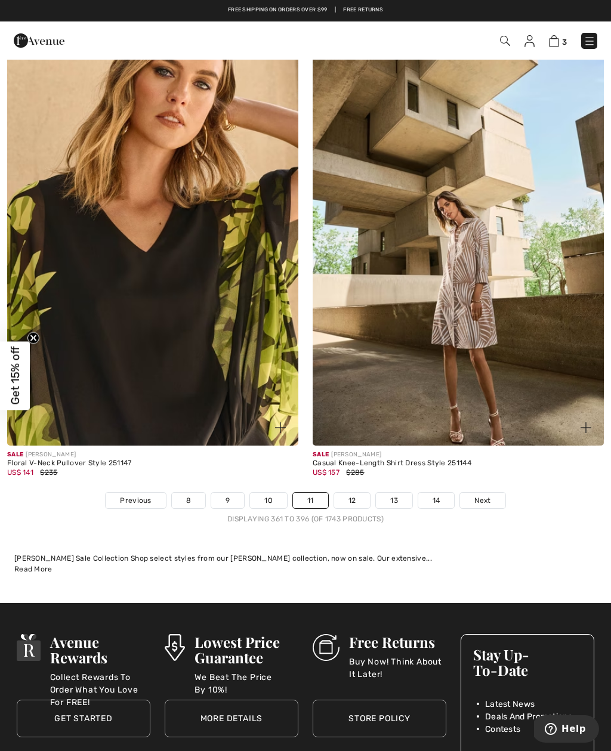
click at [358, 497] on link "12" at bounding box center [352, 501] width 36 height 16
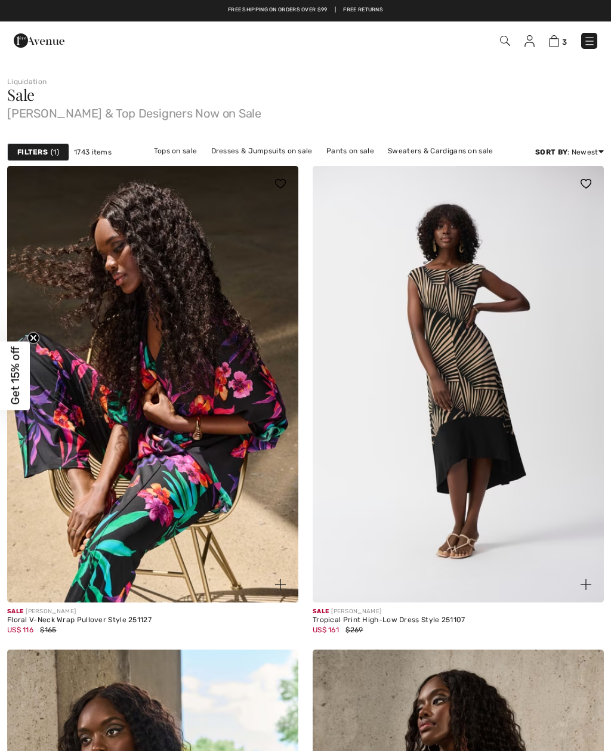
checkbox input "true"
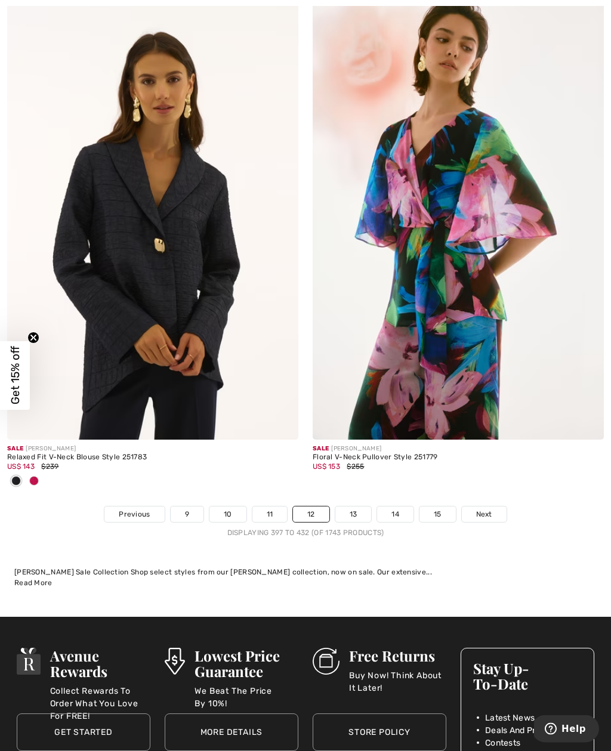
scroll to position [8815, 0]
click at [356, 507] on link "13" at bounding box center [353, 515] width 36 height 16
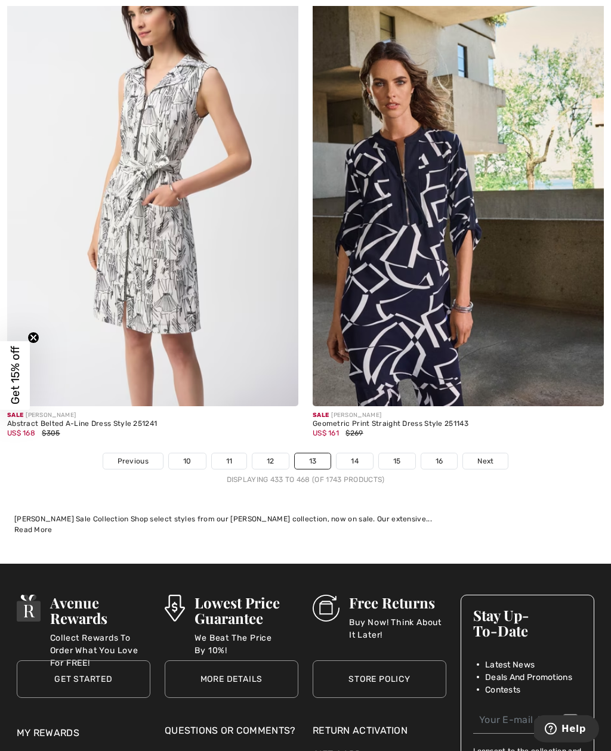
scroll to position [8888, 0]
click at [362, 454] on link "14" at bounding box center [355, 462] width 36 height 16
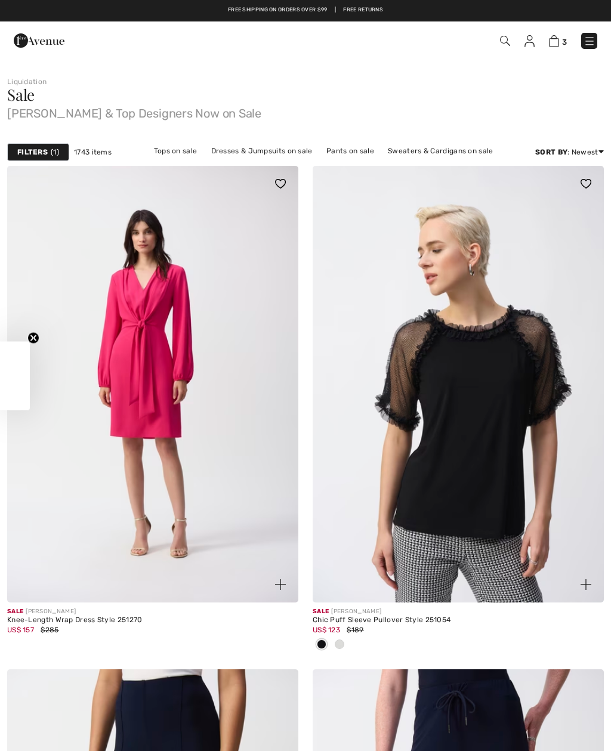
checkbox input "true"
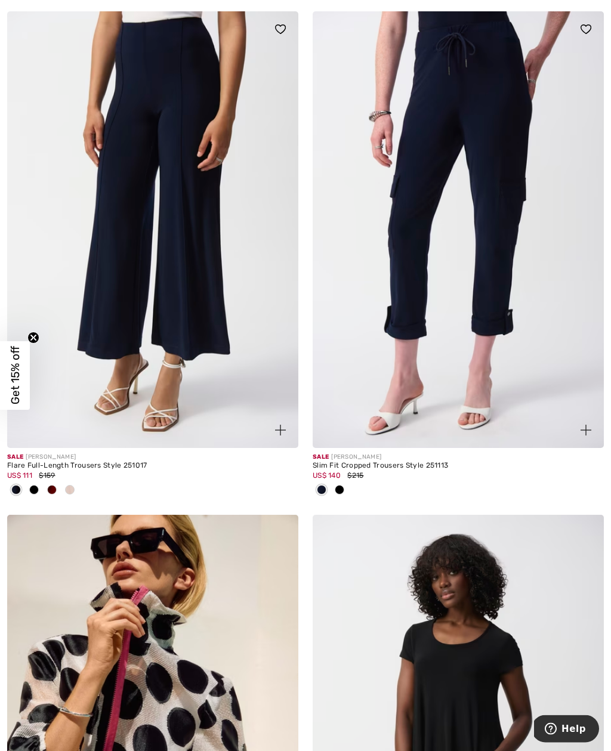
scroll to position [660, 0]
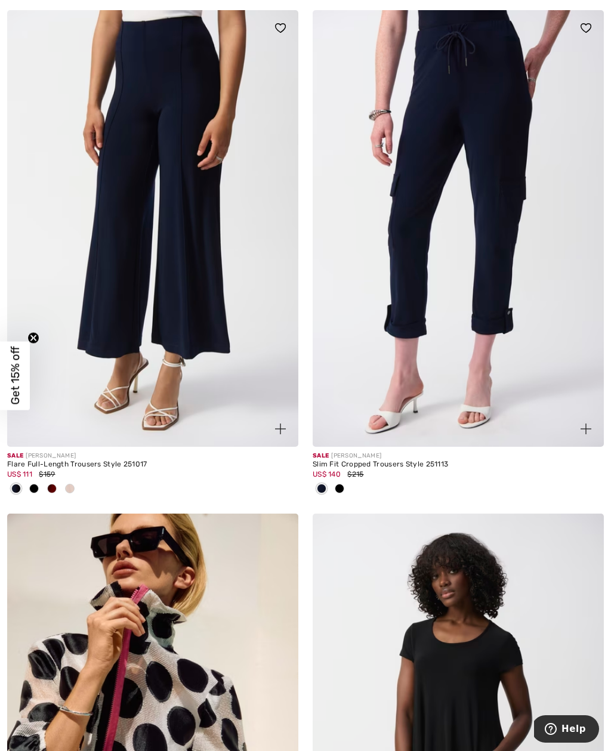
click at [190, 270] on img at bounding box center [152, 228] width 291 height 437
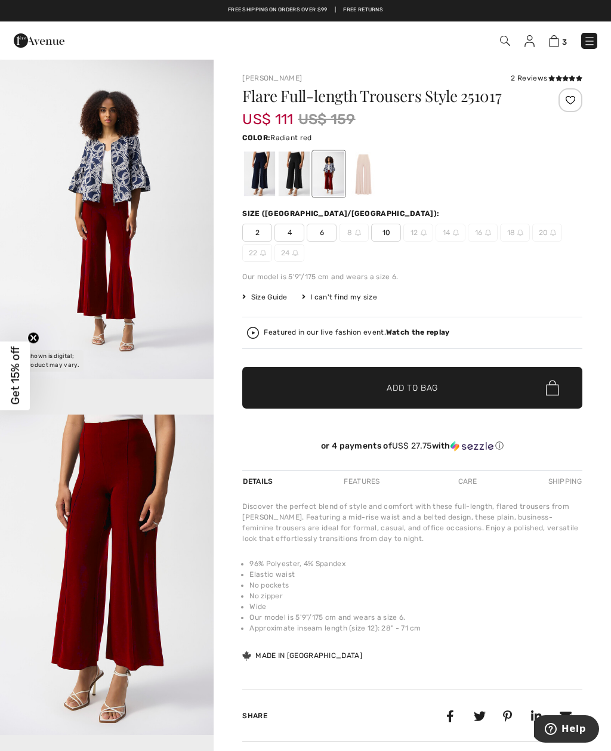
click at [372, 178] on div at bounding box center [363, 174] width 31 height 45
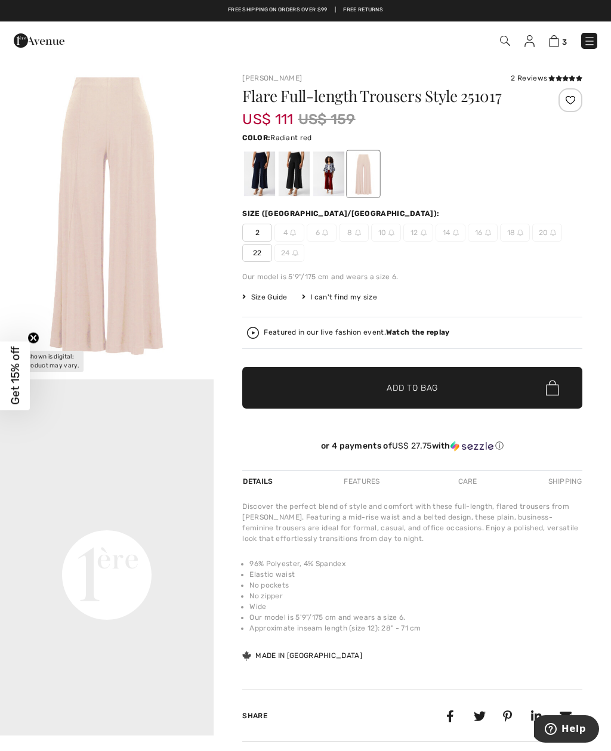
click at [335, 180] on div at bounding box center [328, 174] width 31 height 45
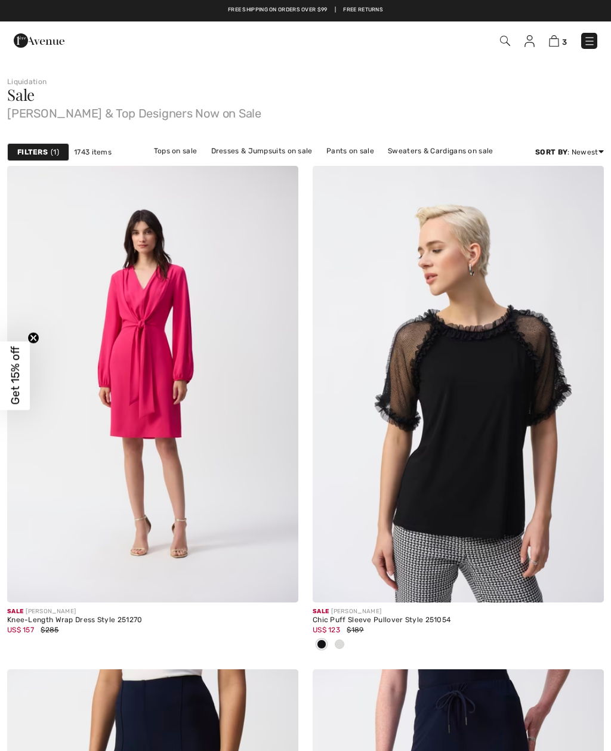
checkbox input "true"
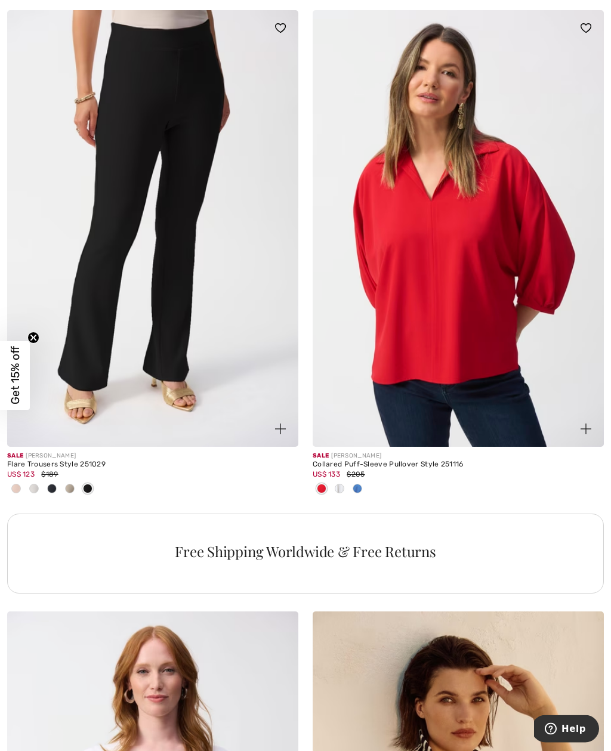
scroll to position [2675, 0]
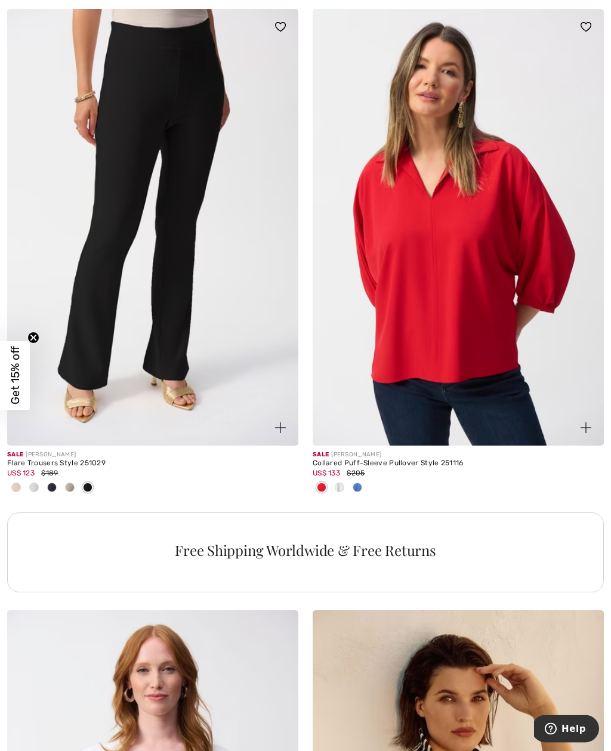
click at [175, 293] on img at bounding box center [152, 228] width 291 height 437
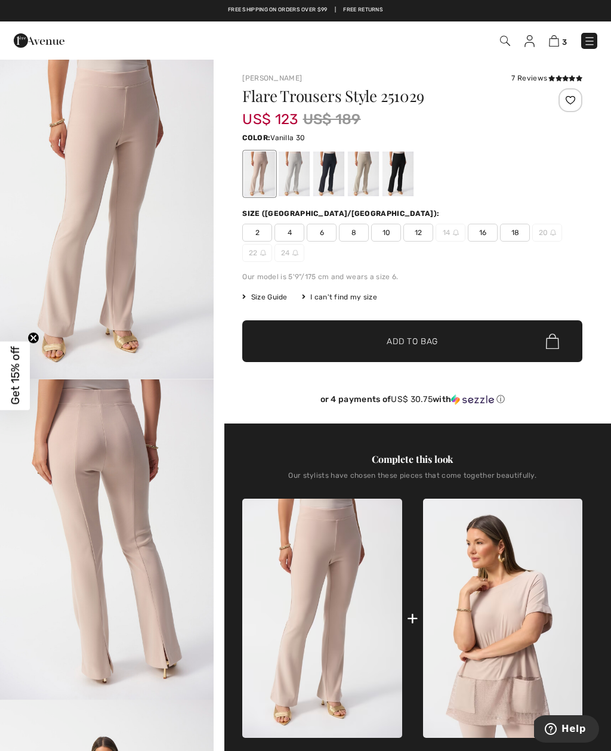
click at [300, 180] on div at bounding box center [294, 174] width 31 height 45
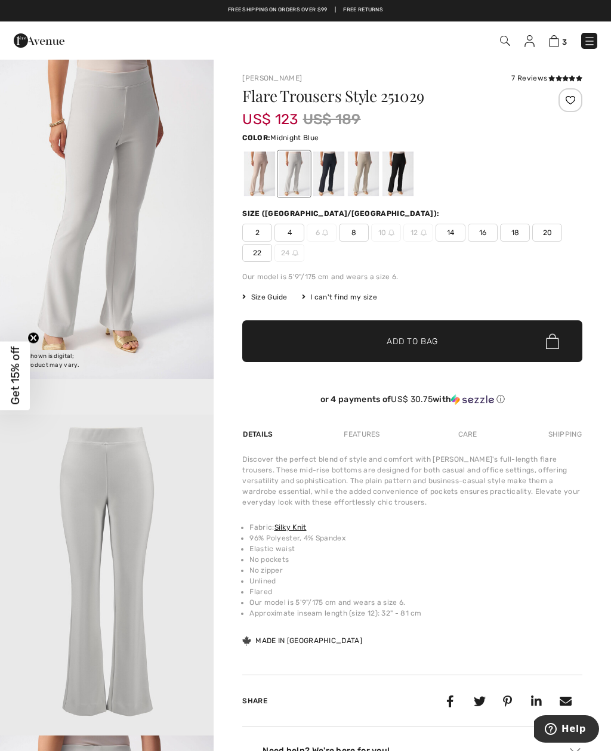
click at [333, 170] on div at bounding box center [328, 174] width 31 height 45
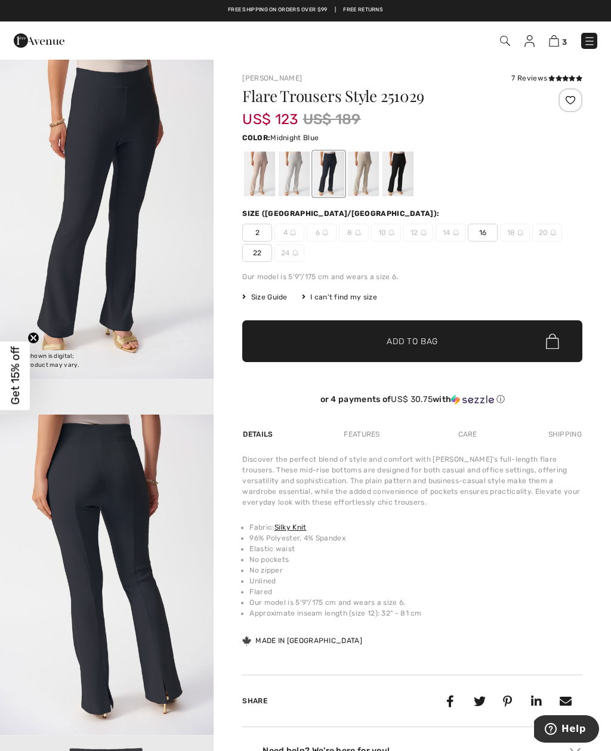
click at [368, 174] on div at bounding box center [363, 174] width 31 height 45
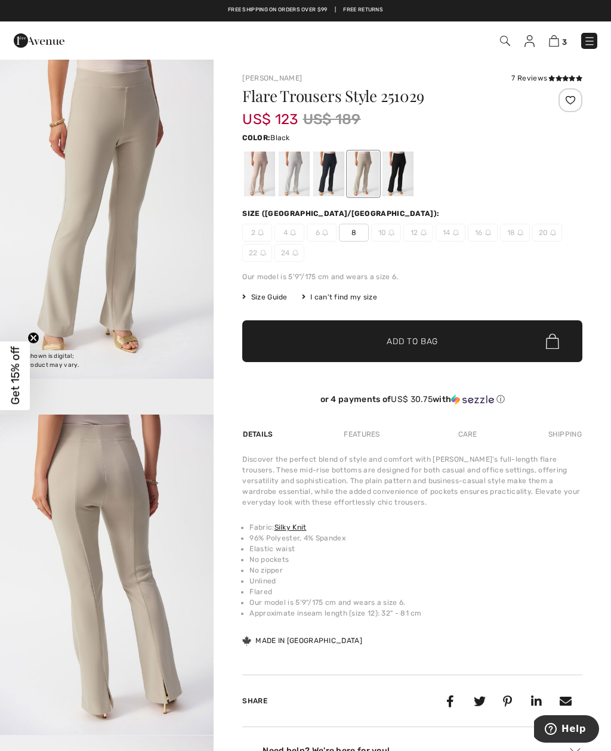
click at [406, 170] on div at bounding box center [398, 174] width 31 height 45
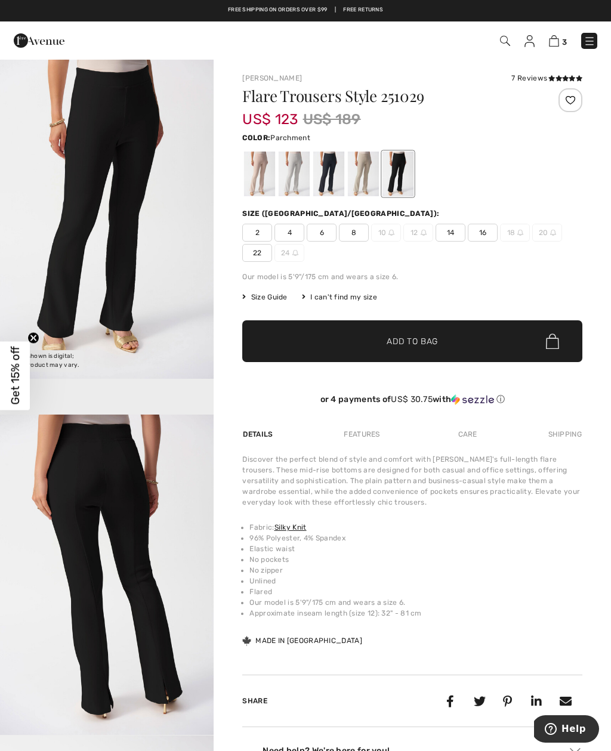
click at [306, 178] on div at bounding box center [294, 174] width 31 height 45
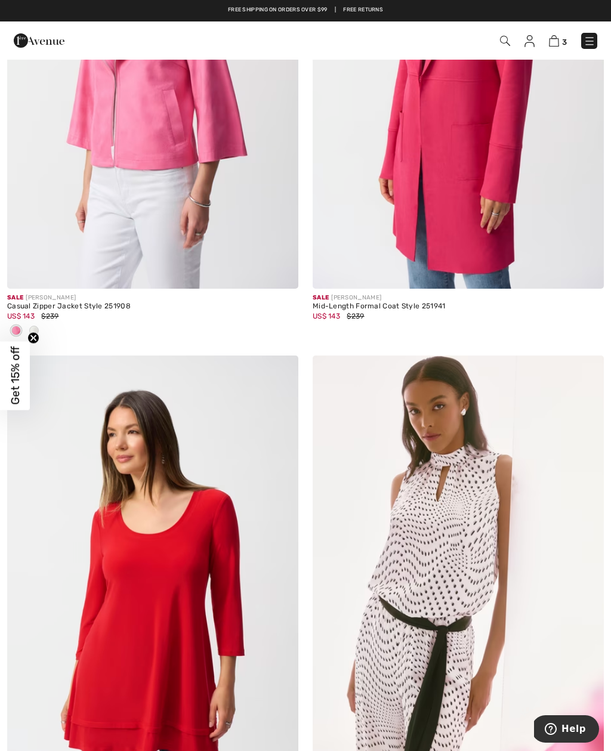
scroll to position [4951, 0]
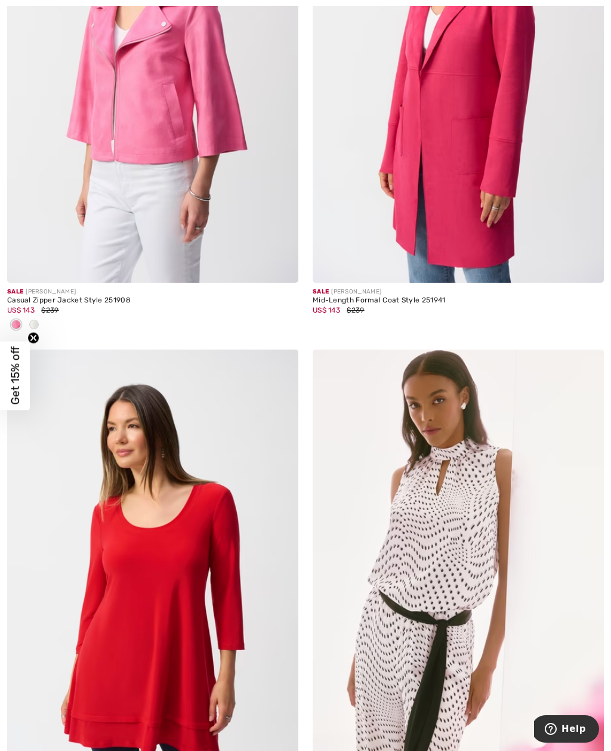
click at [458, 192] on img at bounding box center [458, 64] width 291 height 437
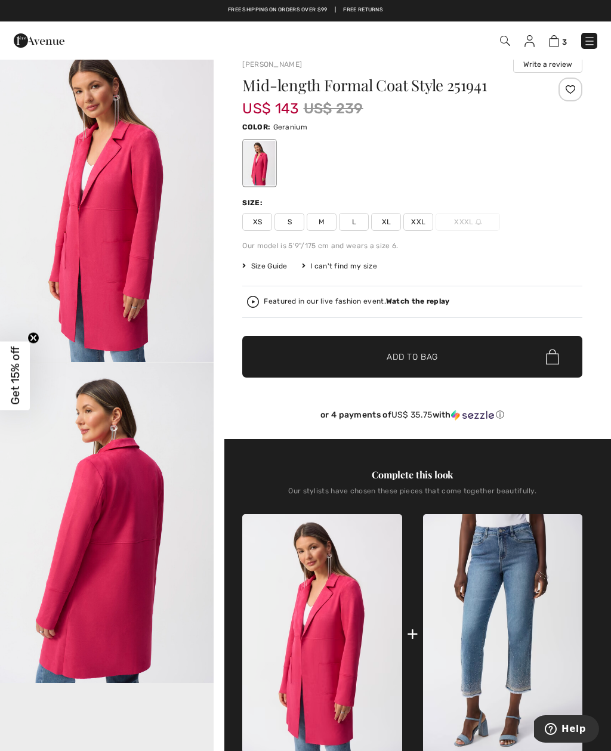
scroll to position [14, 0]
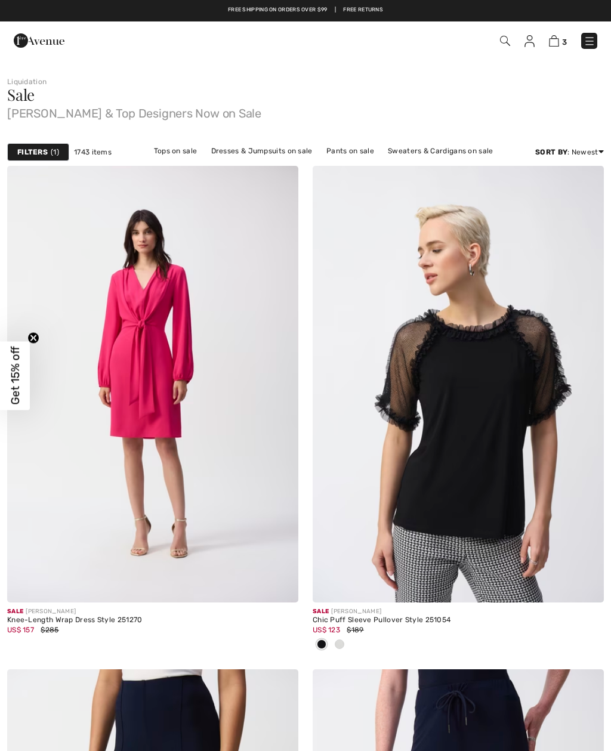
checkbox input "true"
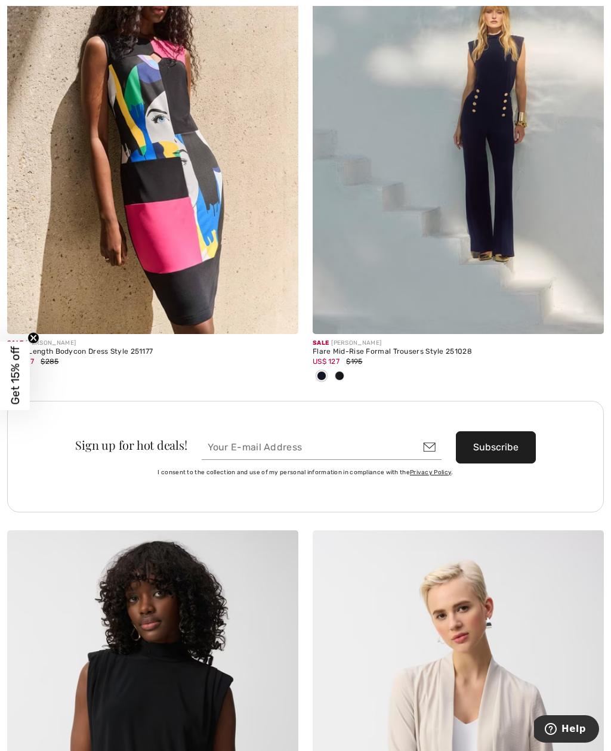
scroll to position [5913, 0]
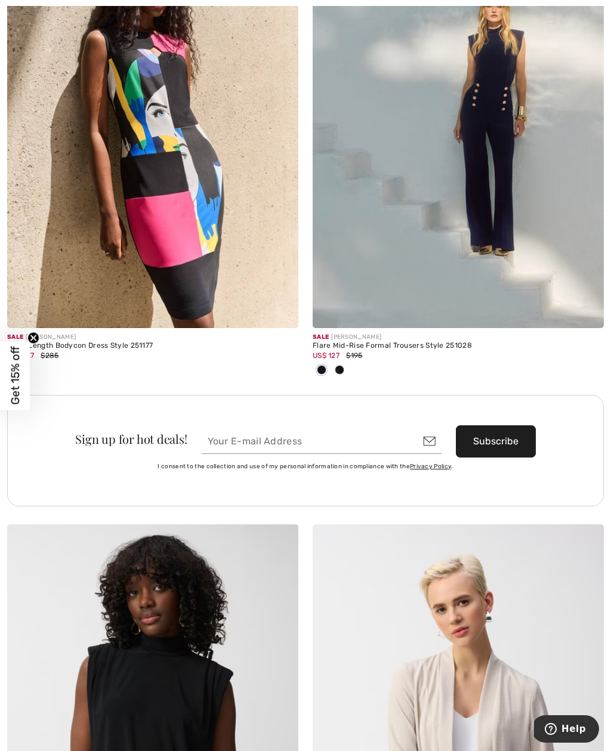
click at [452, 238] on img at bounding box center [458, 109] width 291 height 437
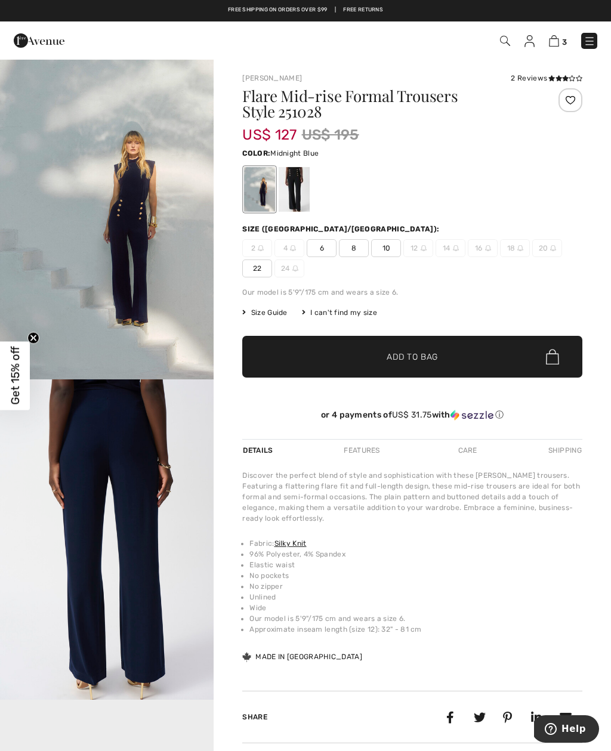
click at [304, 180] on div at bounding box center [294, 189] width 31 height 45
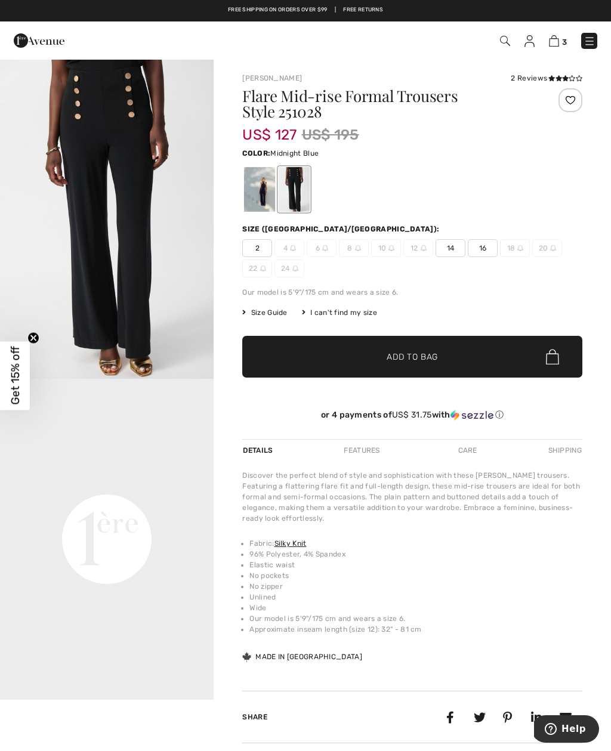
click at [261, 192] on div at bounding box center [259, 189] width 31 height 45
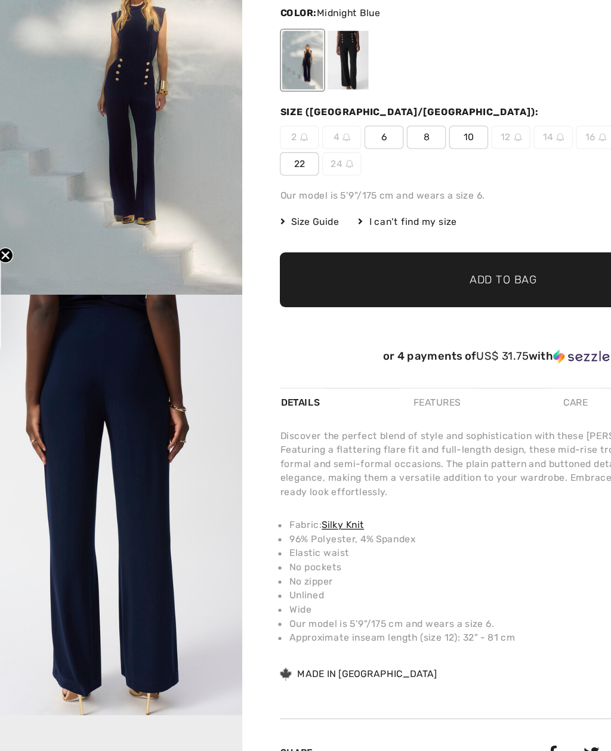
scroll to position [16, 0]
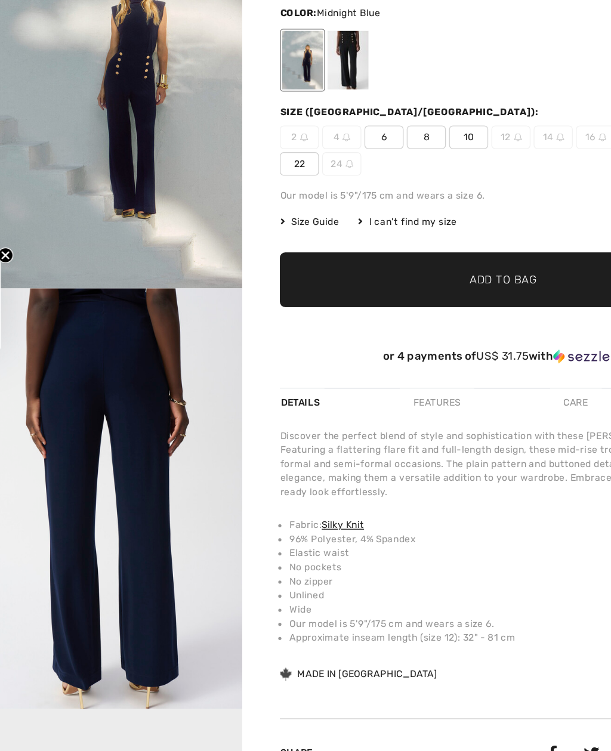
click at [371, 239] on span "10" at bounding box center [386, 248] width 30 height 18
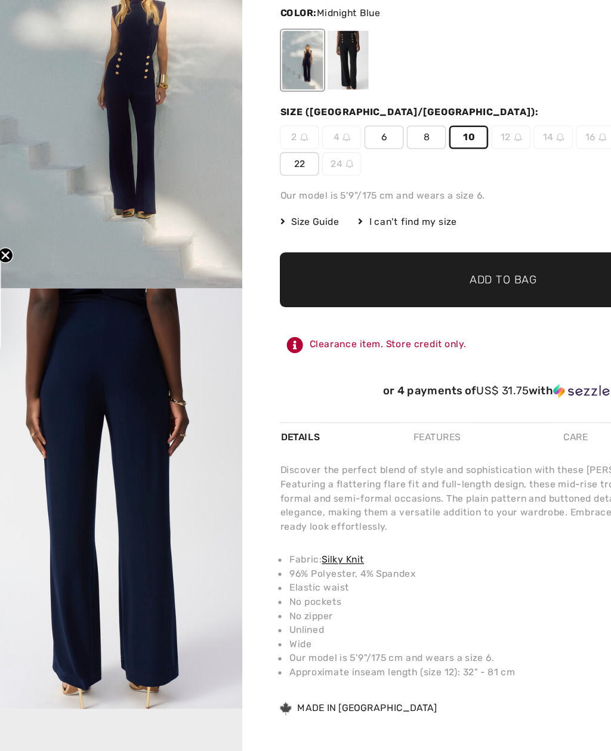
click at [387, 351] on span "Add to Bag" at bounding box center [412, 357] width 51 height 13
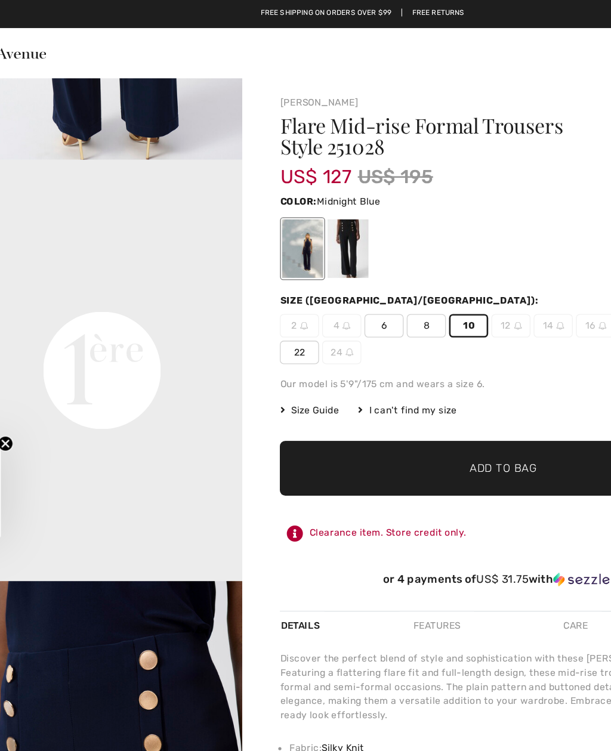
scroll to position [580, 0]
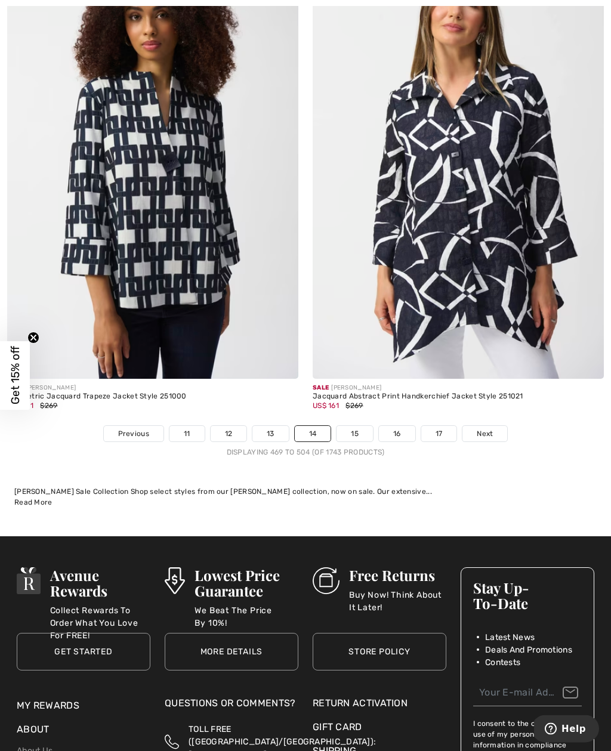
scroll to position [8935, 0]
click at [355, 426] on link "15" at bounding box center [355, 434] width 36 height 16
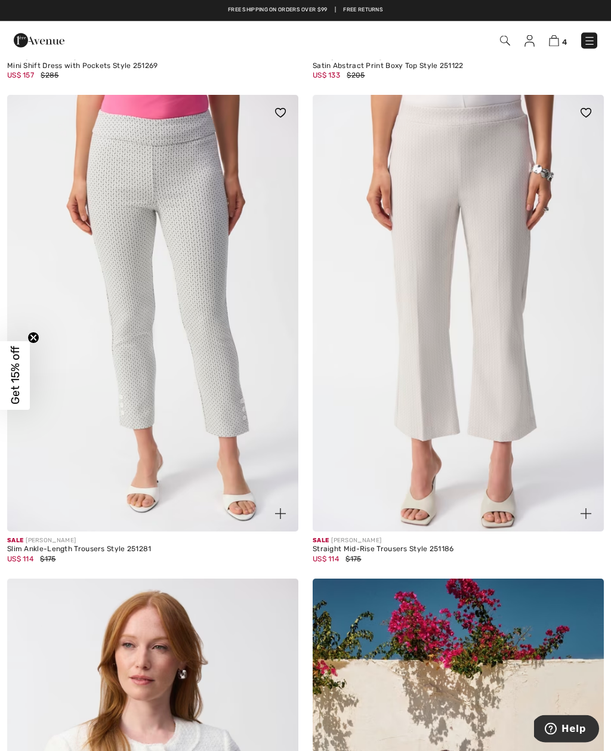
scroll to position [1561, 0]
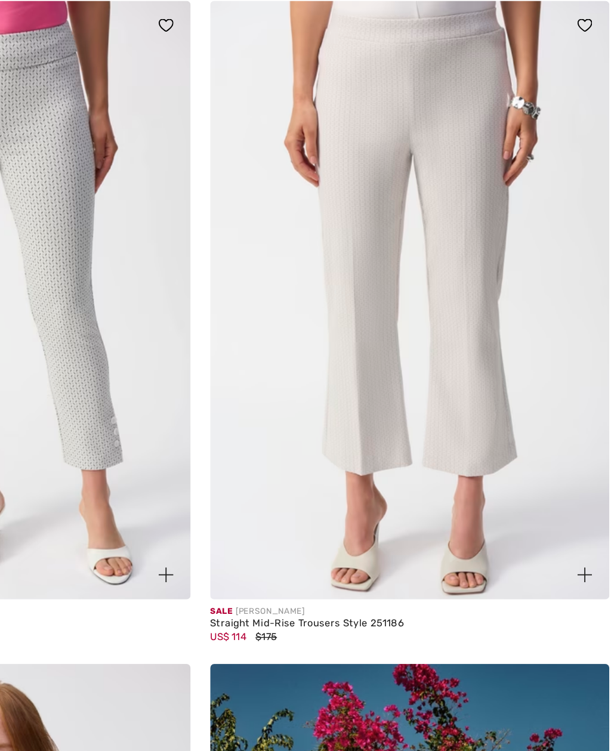
click at [313, 257] on img at bounding box center [458, 314] width 291 height 437
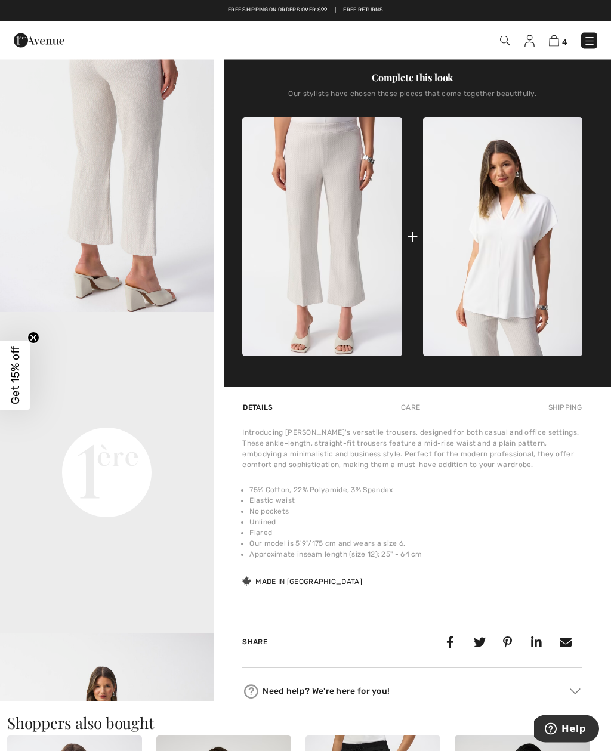
scroll to position [415, 0]
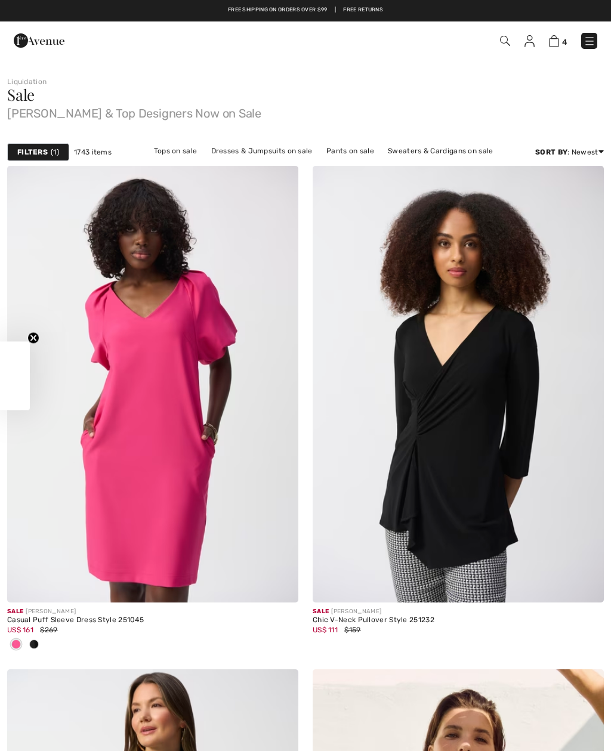
scroll to position [1481, 0]
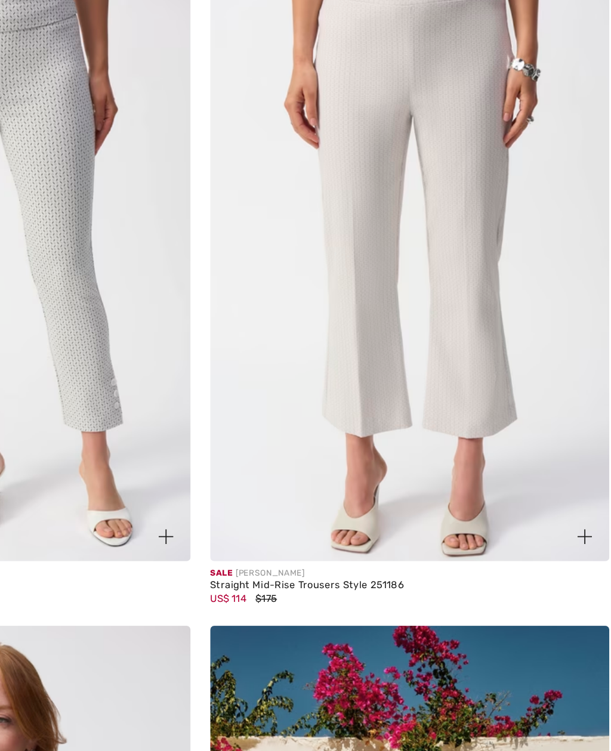
checkbox input "true"
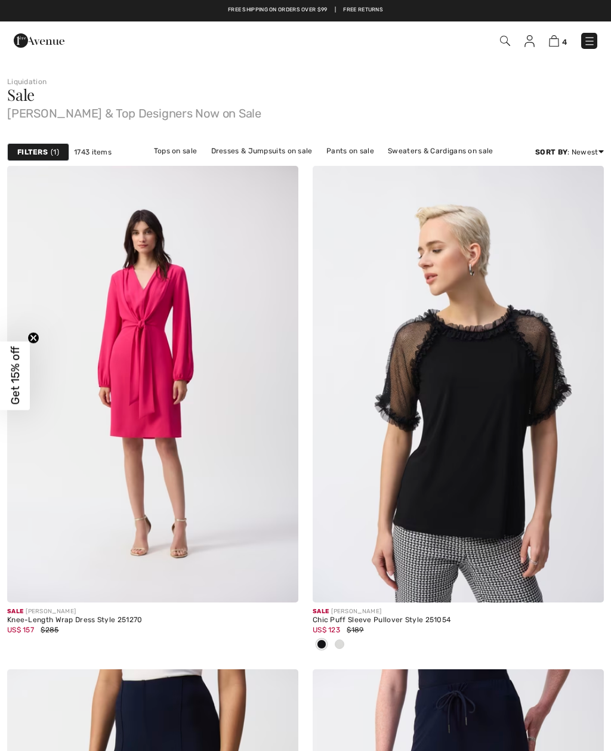
checkbox input "true"
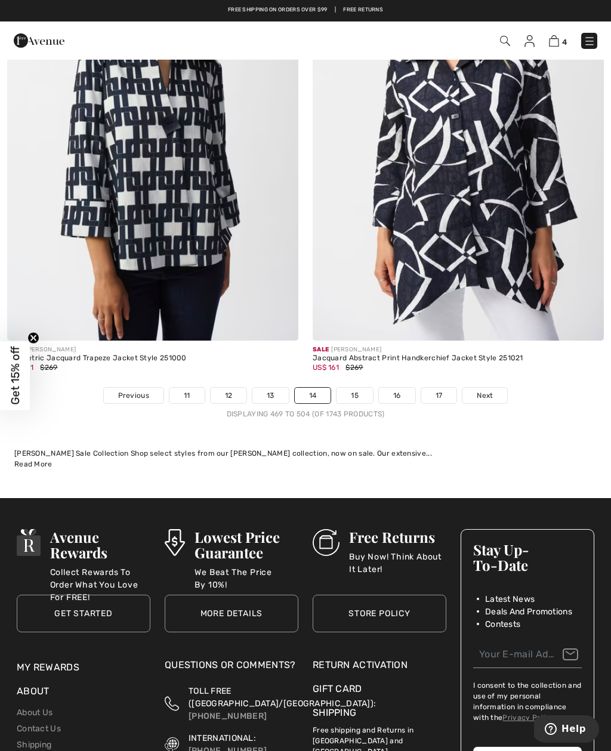
click at [358, 389] on link "15" at bounding box center [355, 396] width 36 height 16
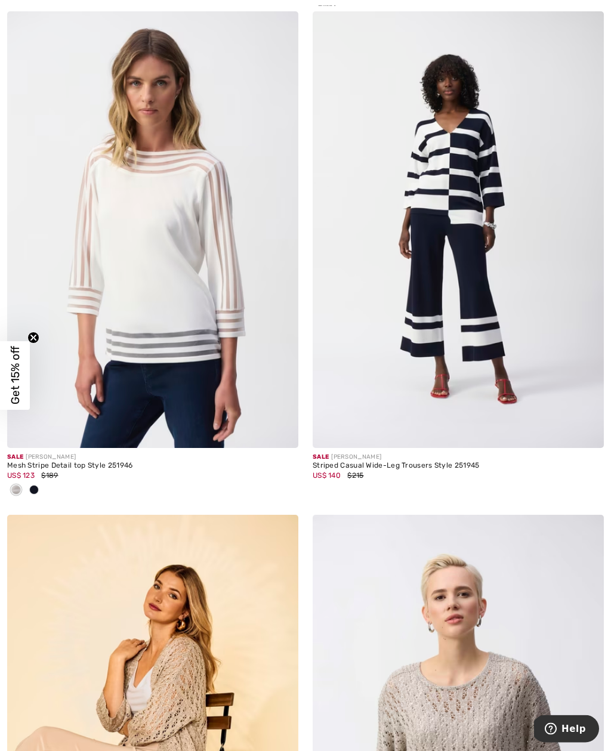
scroll to position [4173, 0]
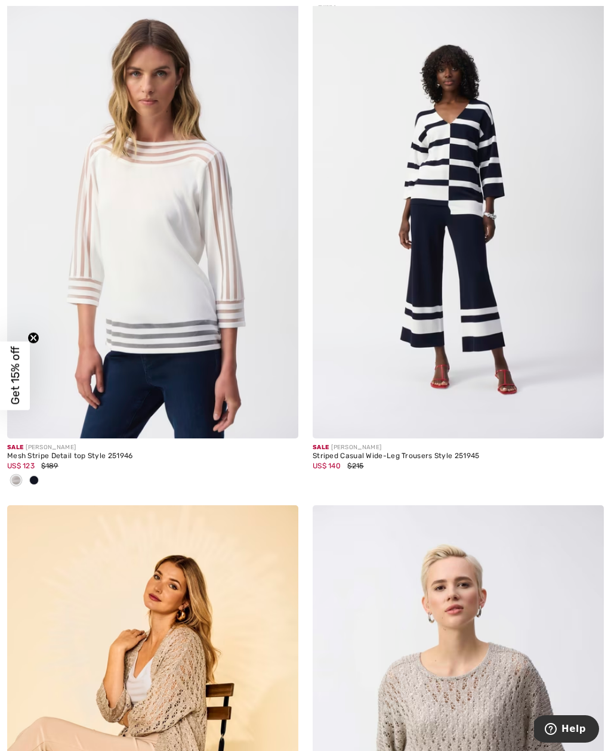
click at [479, 298] on img at bounding box center [458, 220] width 291 height 437
click at [174, 241] on img at bounding box center [152, 220] width 291 height 437
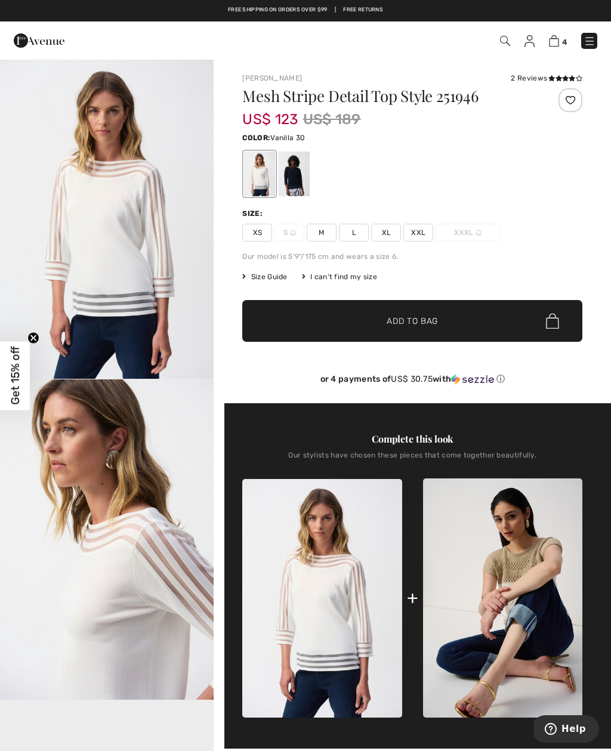
click at [323, 234] on span "M" at bounding box center [322, 233] width 30 height 18
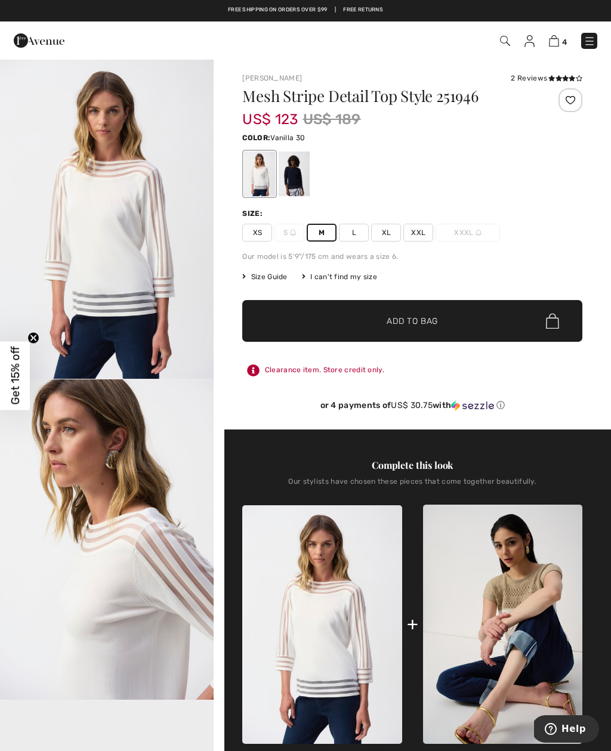
click at [411, 331] on span "✔ Added to Bag Add to Bag" at bounding box center [412, 321] width 340 height 42
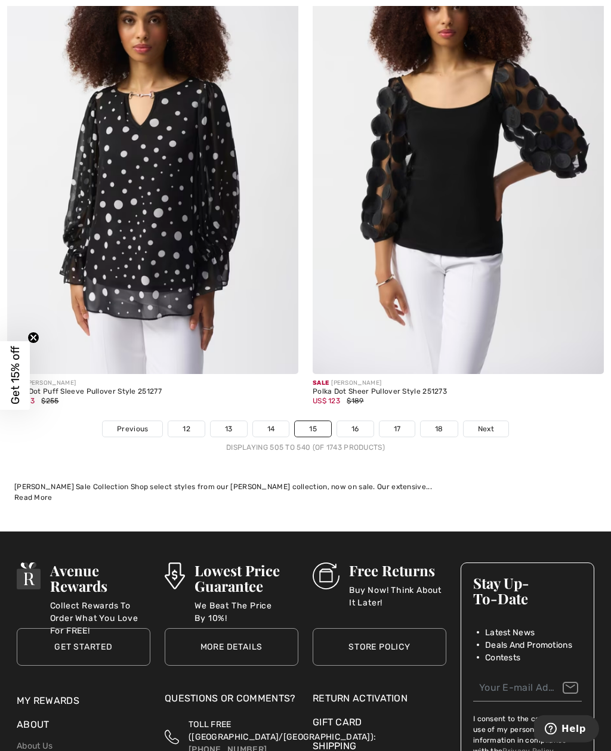
scroll to position [8782, 0]
click at [360, 424] on link "16" at bounding box center [355, 429] width 36 height 16
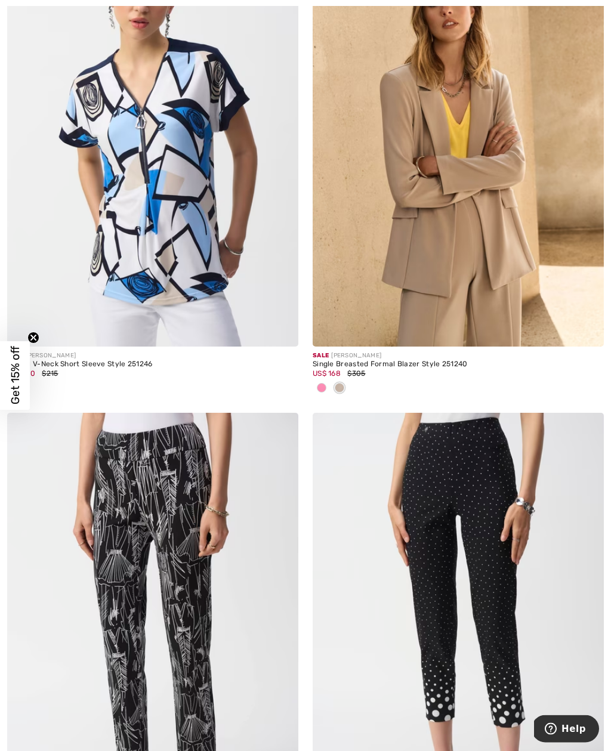
scroll to position [1228, 0]
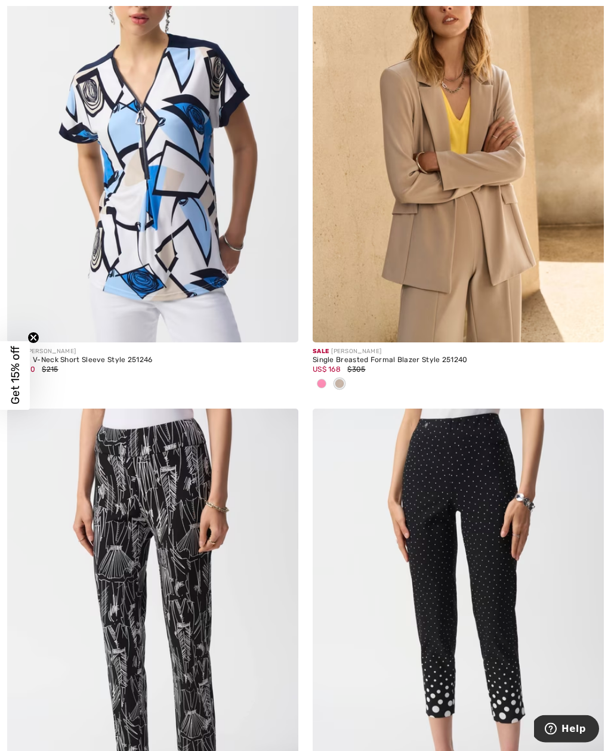
click at [433, 287] on img at bounding box center [458, 124] width 291 height 437
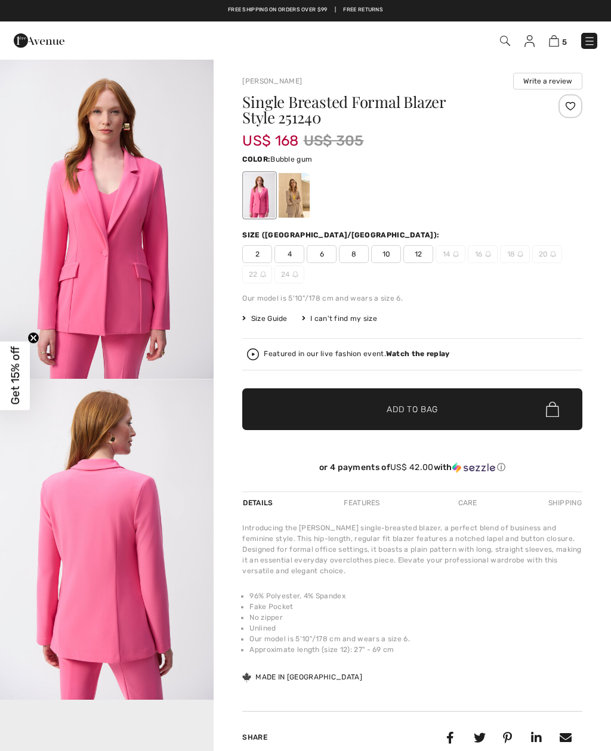
checkbox input "true"
click at [304, 198] on div at bounding box center [294, 195] width 31 height 45
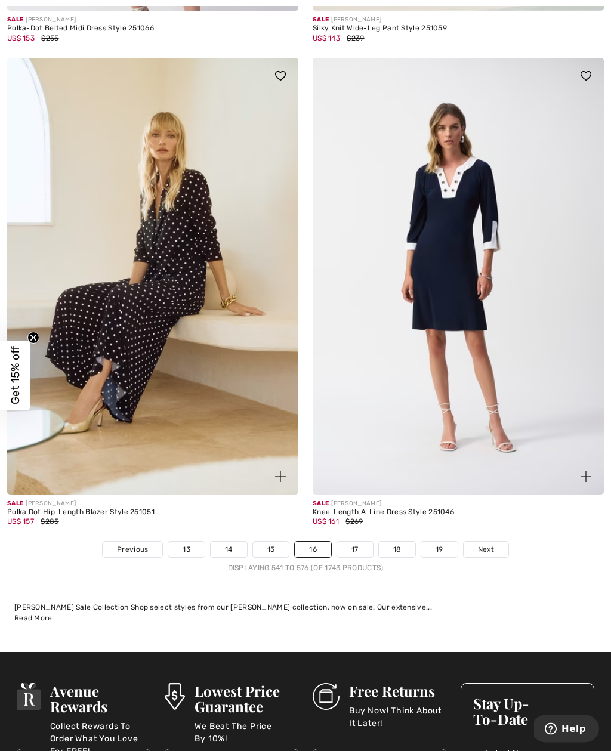
scroll to position [8622, 0]
click at [356, 542] on link "17" at bounding box center [355, 550] width 36 height 16
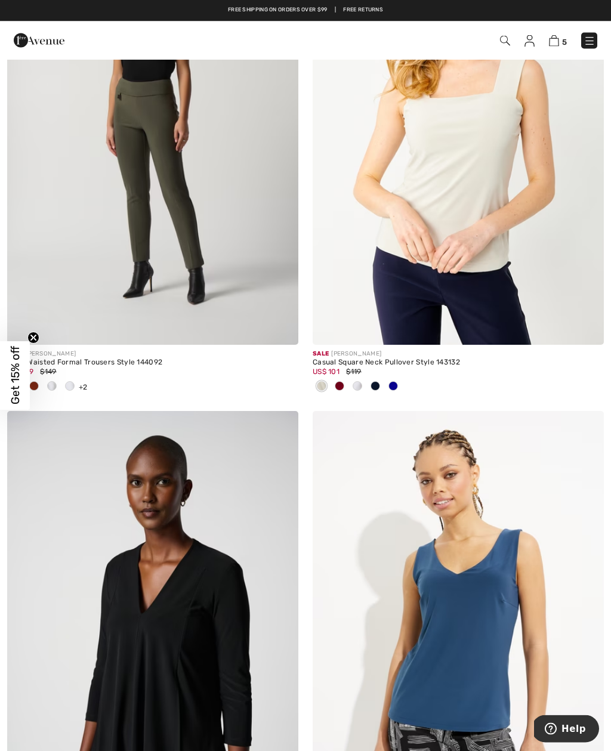
scroll to position [3803, 0]
click at [476, 290] on img at bounding box center [458, 126] width 291 height 437
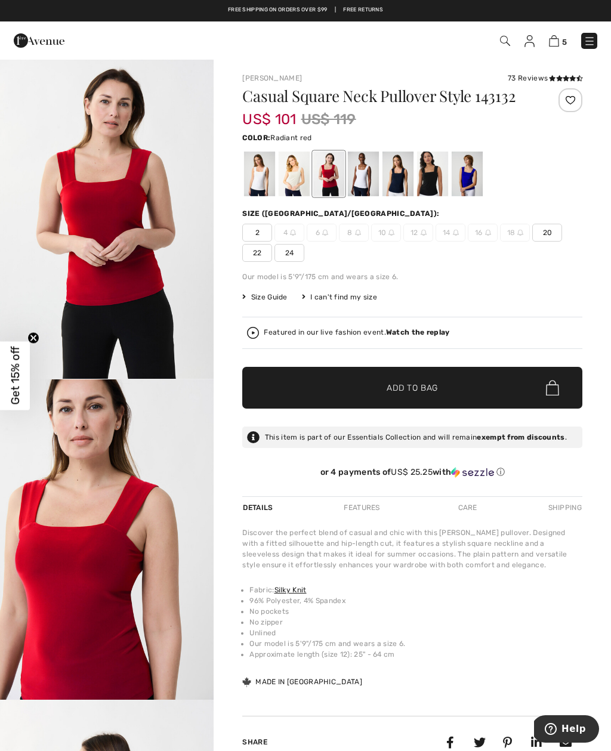
click at [368, 176] on div at bounding box center [363, 174] width 31 height 45
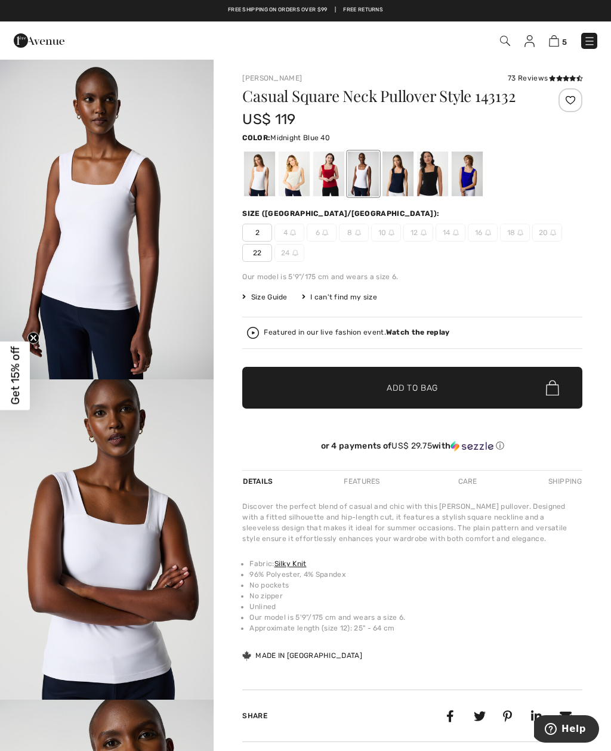
click at [402, 177] on div at bounding box center [398, 174] width 31 height 45
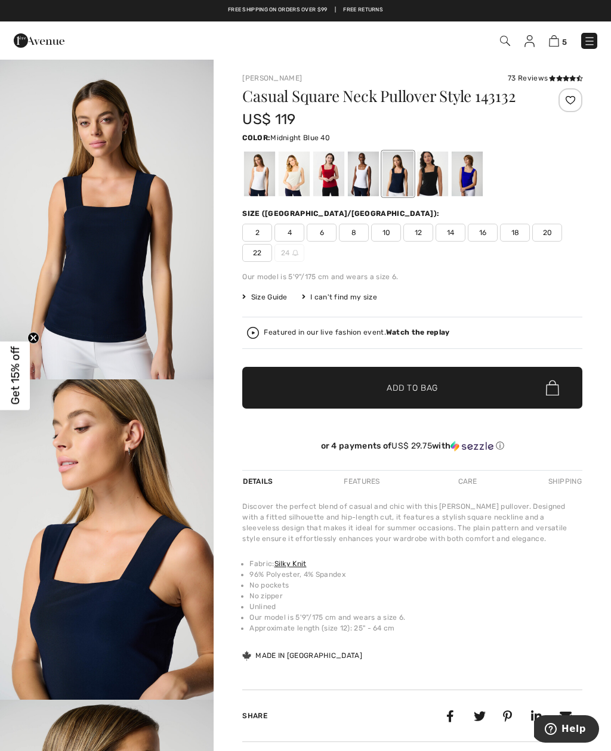
click at [437, 172] on div at bounding box center [432, 174] width 31 height 45
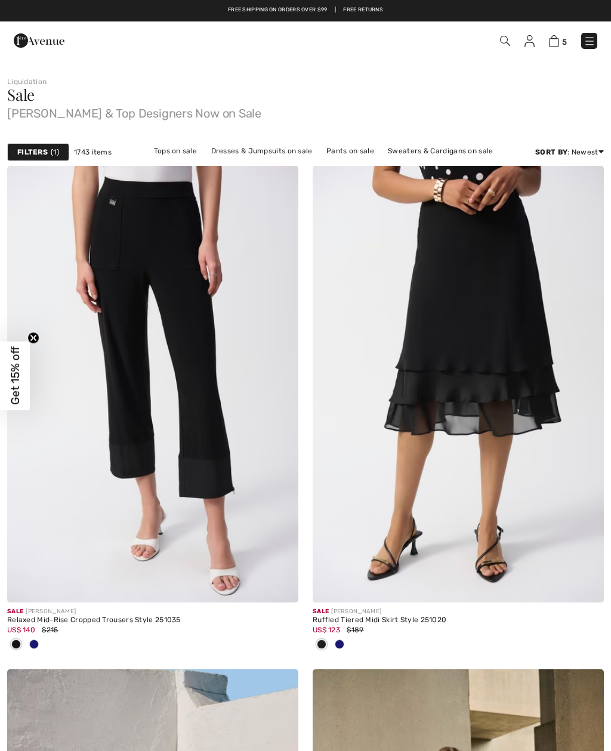
checkbox input "true"
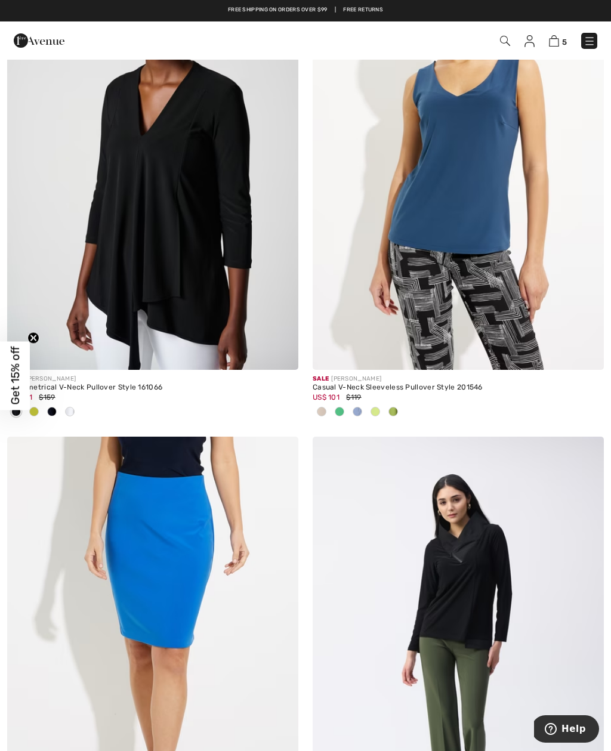
scroll to position [4264, 0]
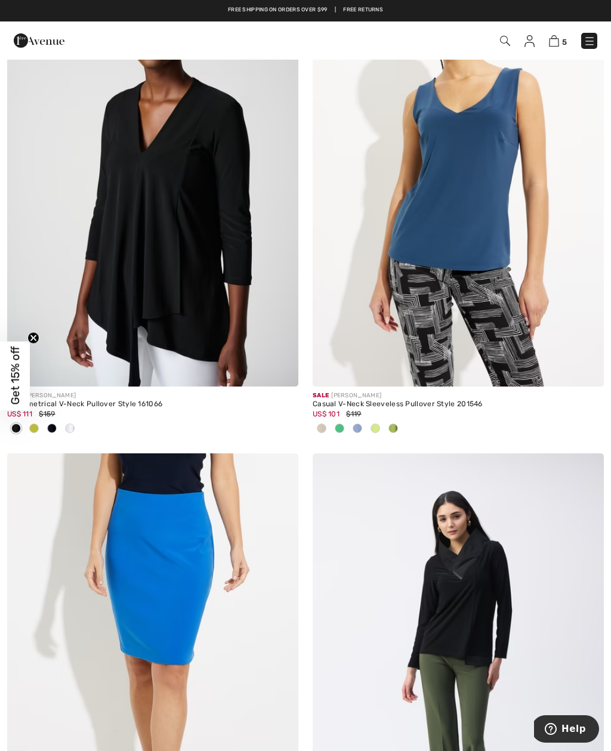
click at [476, 194] on img at bounding box center [458, 168] width 291 height 437
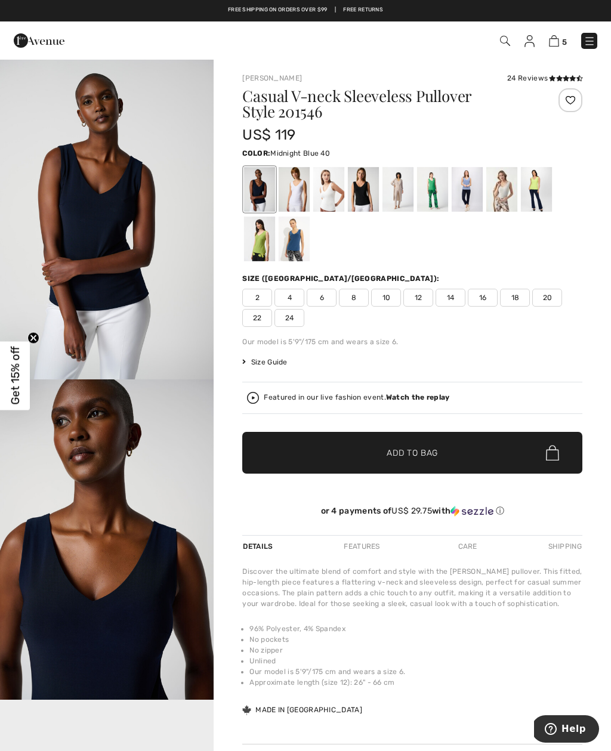
click at [295, 246] on div at bounding box center [294, 239] width 31 height 45
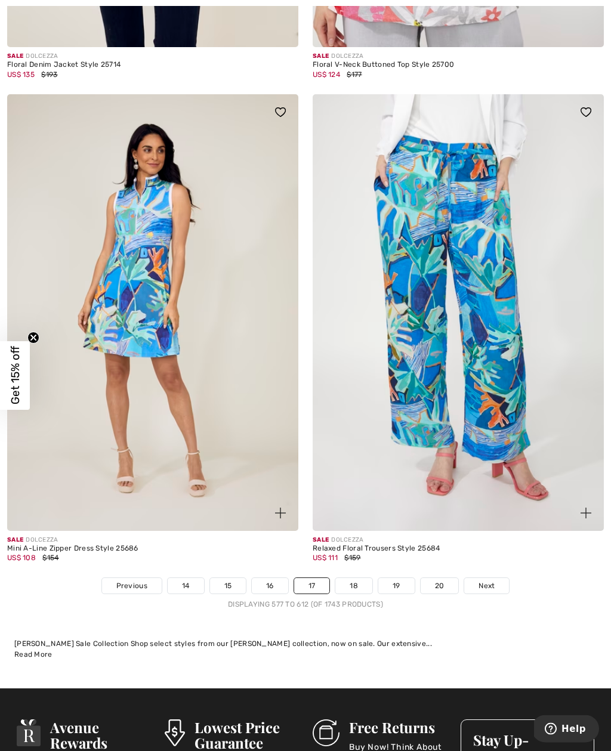
scroll to position [8704, 0]
click at [359, 582] on link "18" at bounding box center [353, 586] width 37 height 16
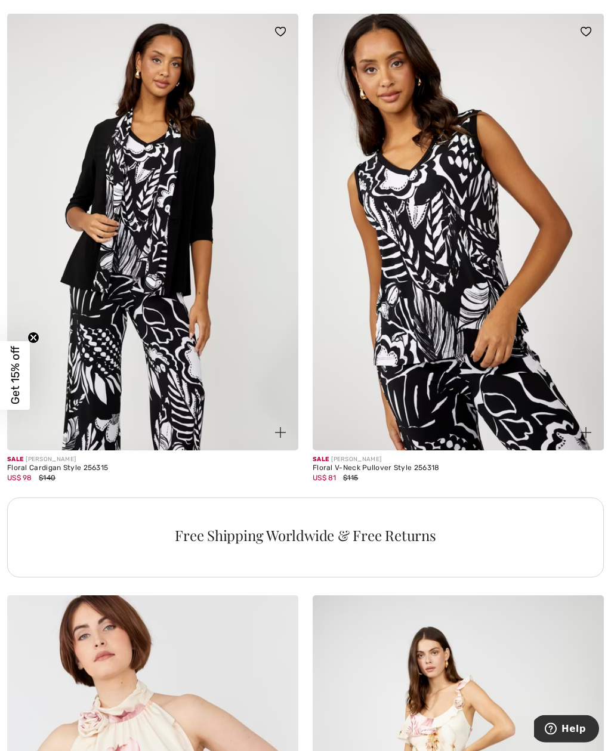
scroll to position [2604, 0]
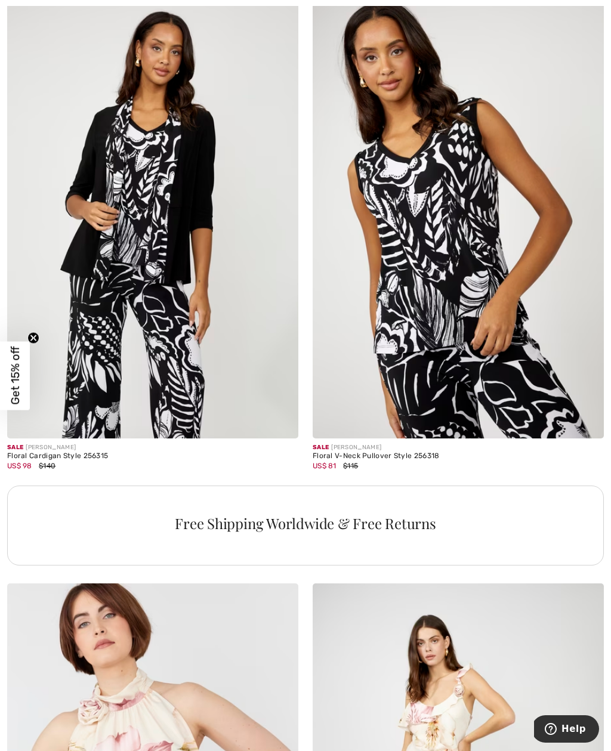
click at [182, 357] on img at bounding box center [152, 220] width 291 height 437
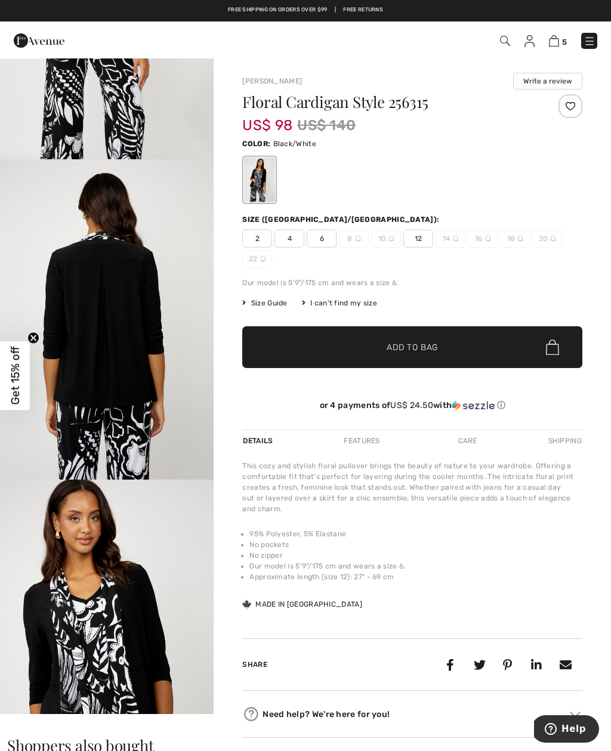
scroll to position [220, 0]
click at [278, 176] on div at bounding box center [412, 180] width 340 height 50
click at [261, 182] on div at bounding box center [259, 180] width 31 height 45
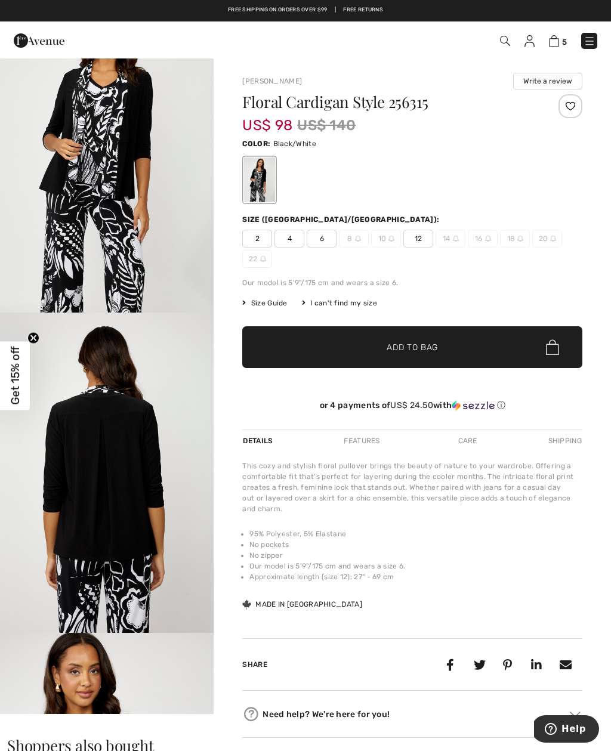
scroll to position [0, 0]
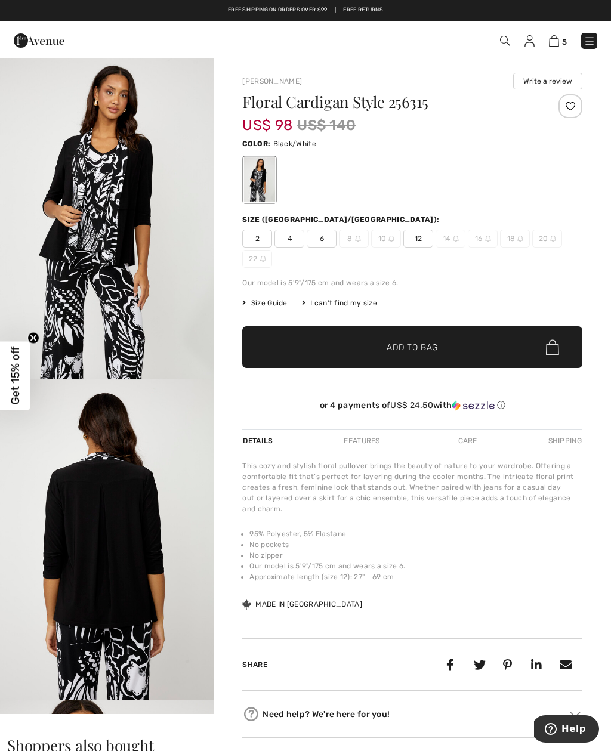
click at [171, 374] on img "1 / 4" at bounding box center [107, 218] width 214 height 321
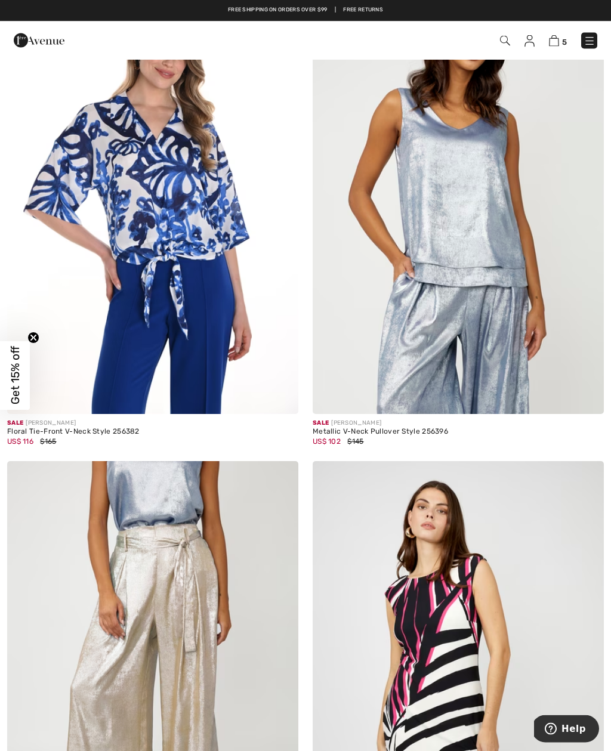
scroll to position [4203, 0]
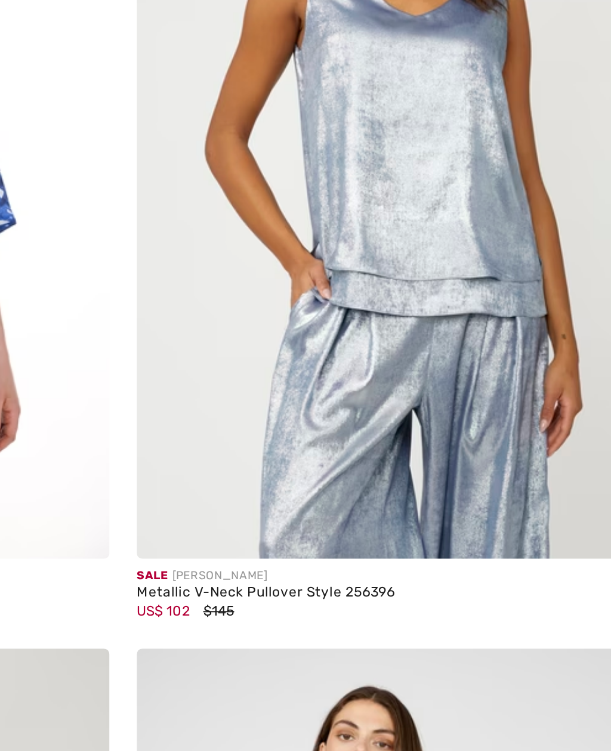
click at [313, 98] on img at bounding box center [458, 170] width 291 height 437
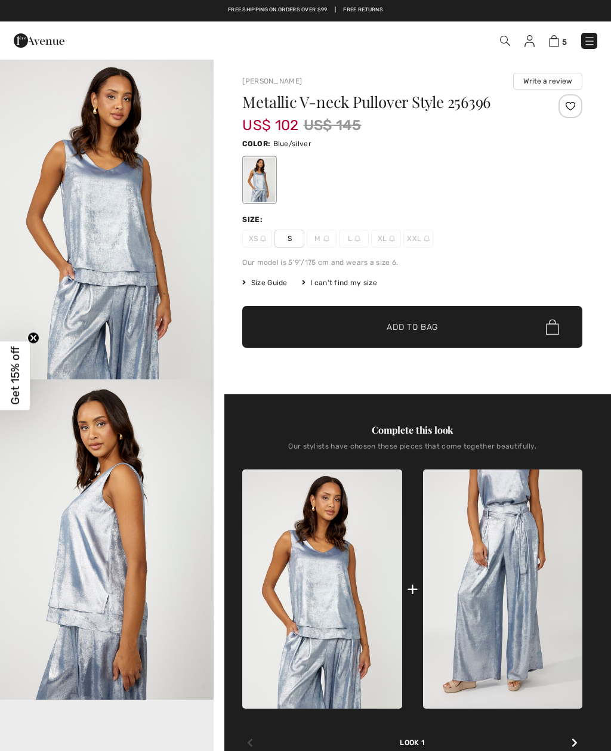
checkbox input "true"
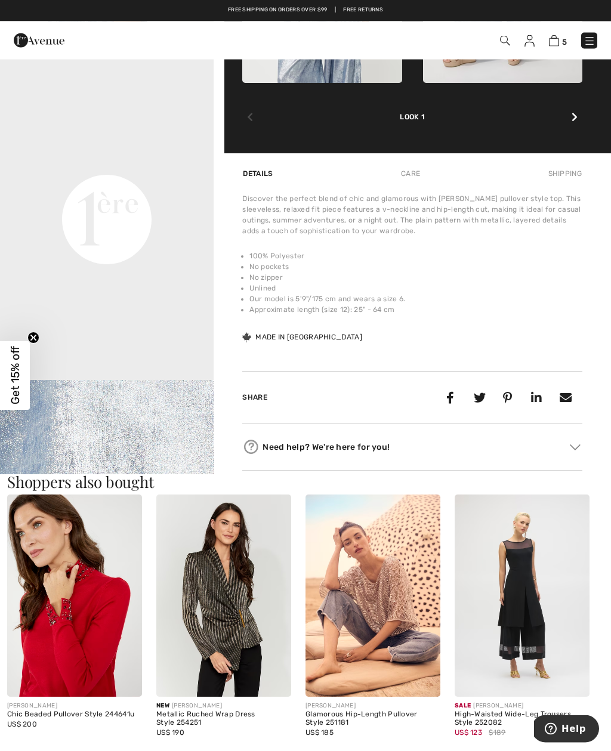
scroll to position [628, 0]
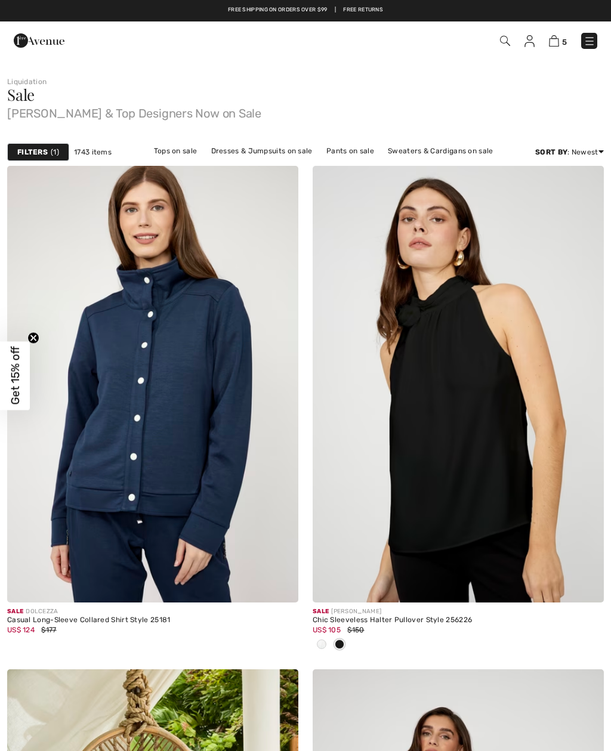
checkbox input "true"
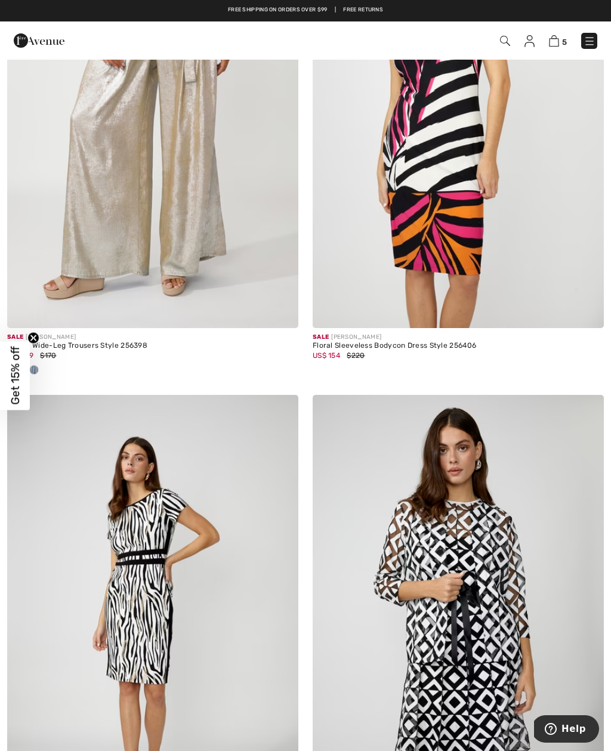
scroll to position [4747, 0]
click at [236, 315] on img at bounding box center [152, 110] width 291 height 437
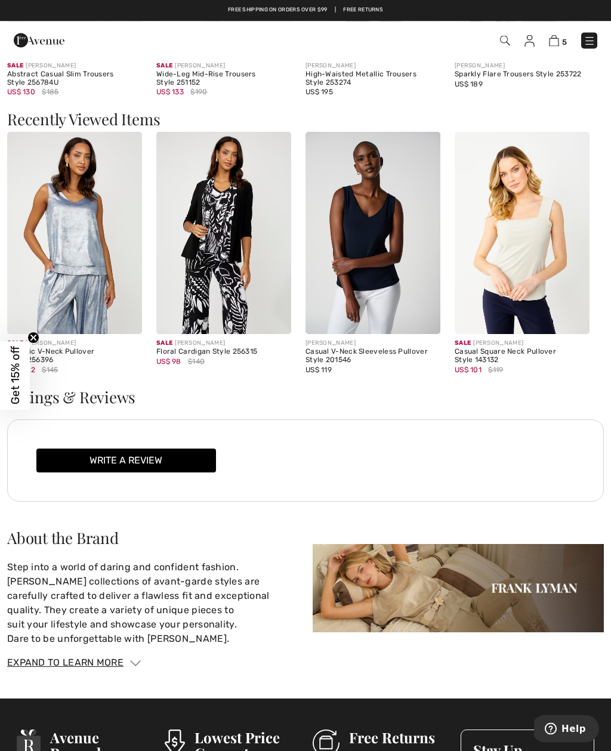
scroll to position [1563, 0]
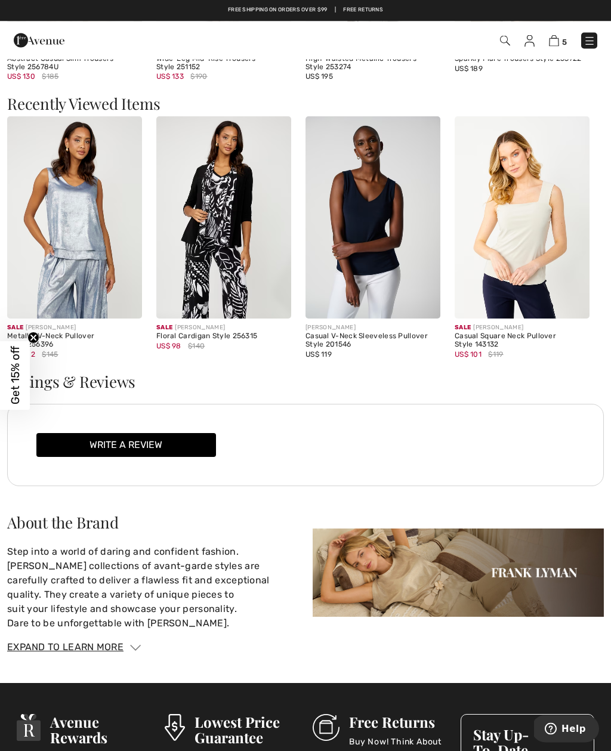
click at [91, 329] on div "Sale [PERSON_NAME]" at bounding box center [74, 328] width 135 height 9
click at [107, 291] on img at bounding box center [74, 218] width 135 height 202
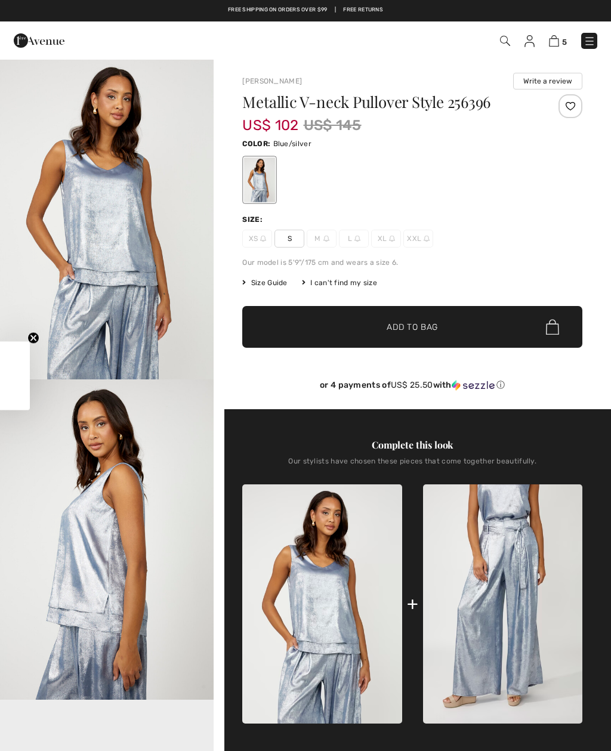
checkbox input "true"
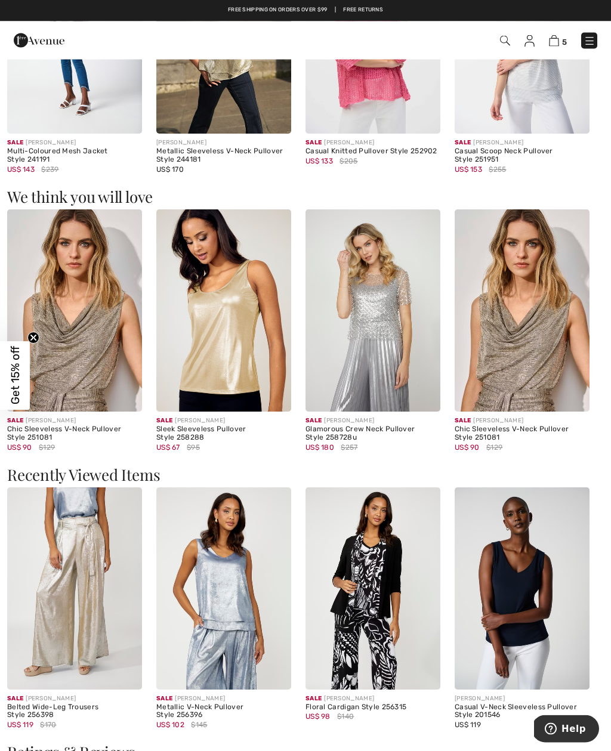
scroll to position [1206, 0]
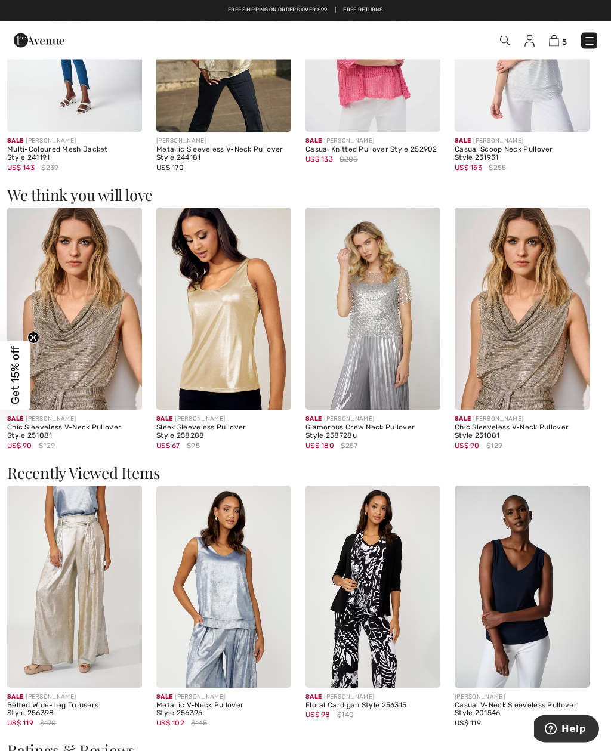
click at [233, 335] on img at bounding box center [223, 309] width 135 height 202
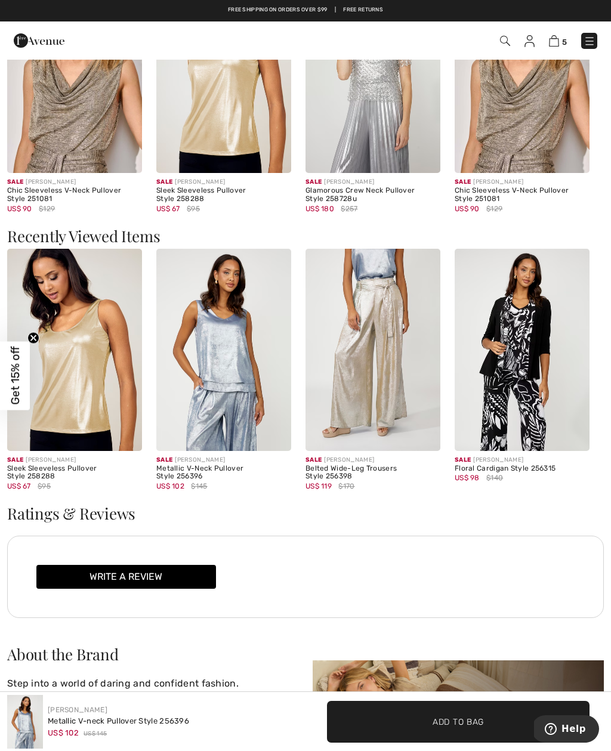
scroll to position [1415, 0]
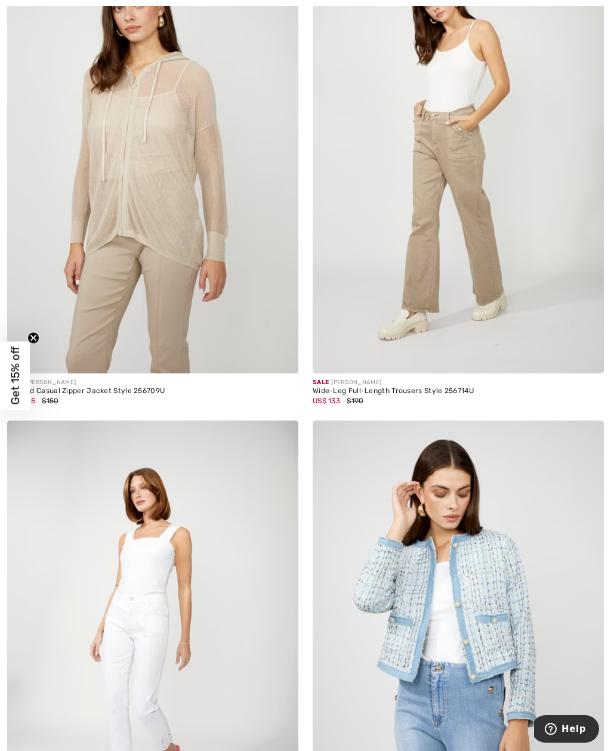
scroll to position [7789, 0]
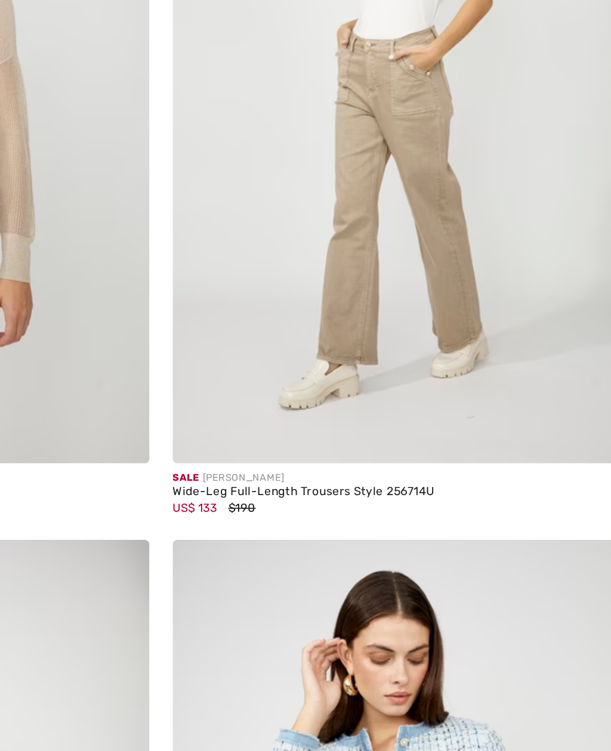
click at [313, 144] on img at bounding box center [458, 141] width 291 height 437
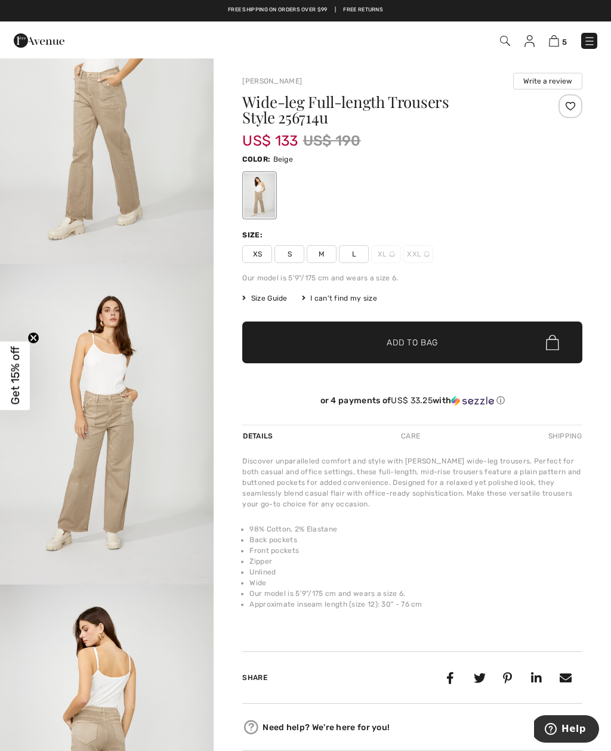
scroll to position [115, 0]
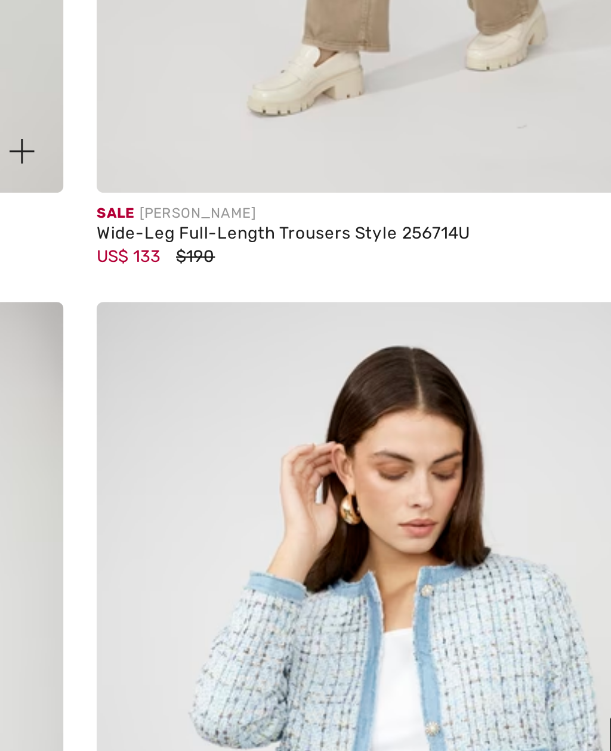
scroll to position [7656, 0]
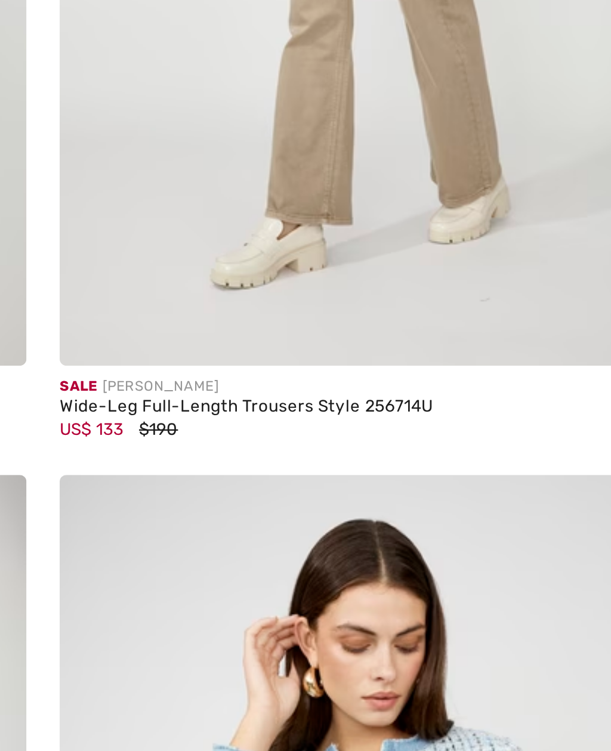
click at [313, 130] on img at bounding box center [458, 274] width 291 height 437
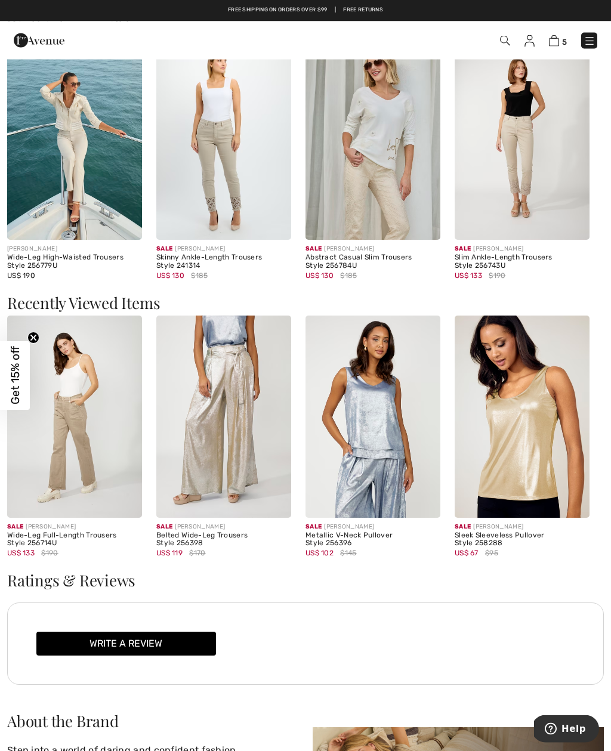
scroll to position [1018, 0]
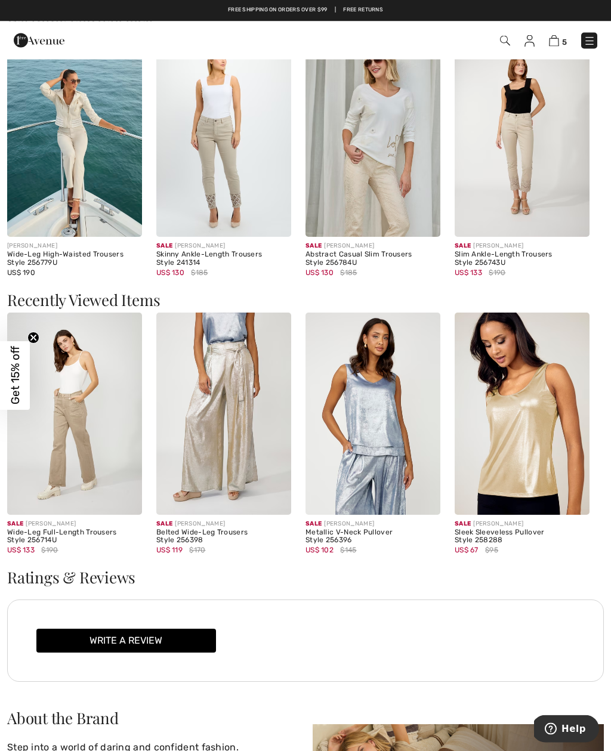
click at [79, 195] on img at bounding box center [74, 136] width 135 height 202
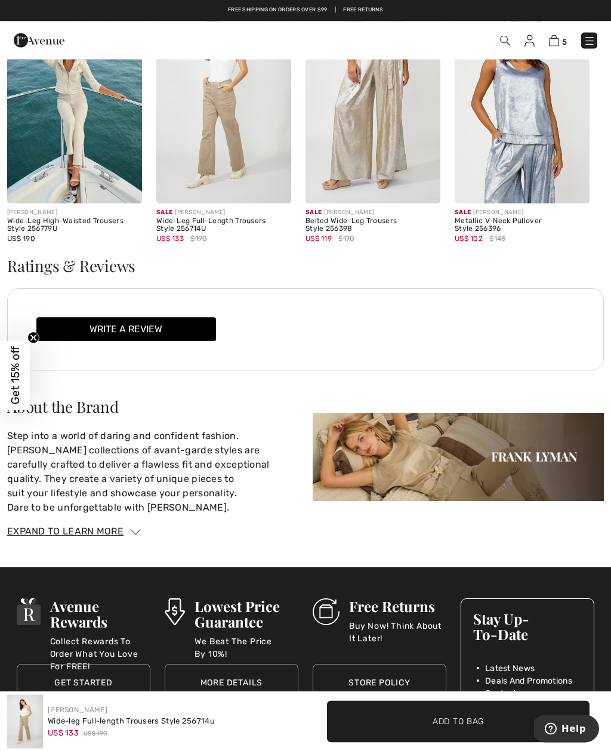
click at [177, 329] on button "Write a review" at bounding box center [126, 330] width 180 height 24
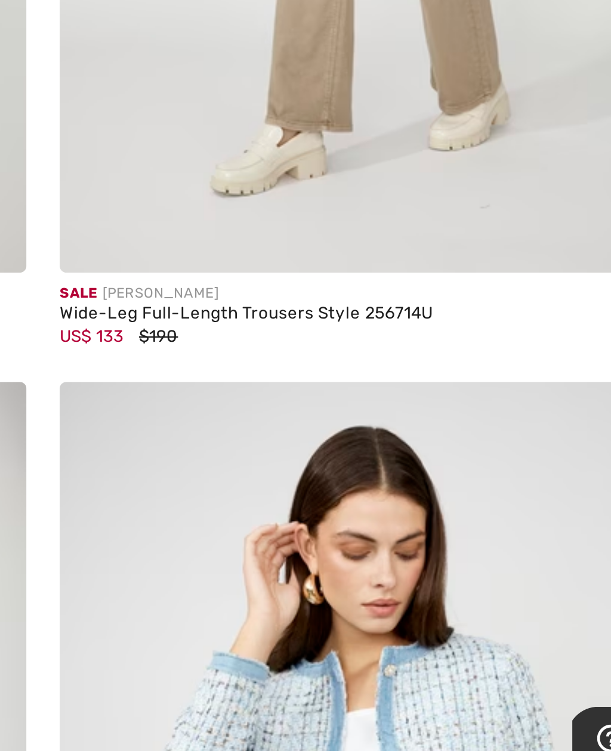
scroll to position [7642, 0]
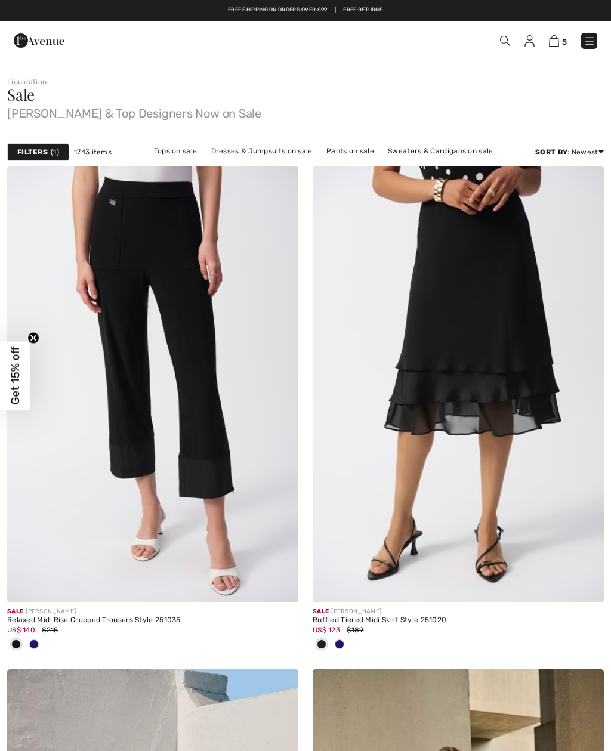
checkbox input "true"
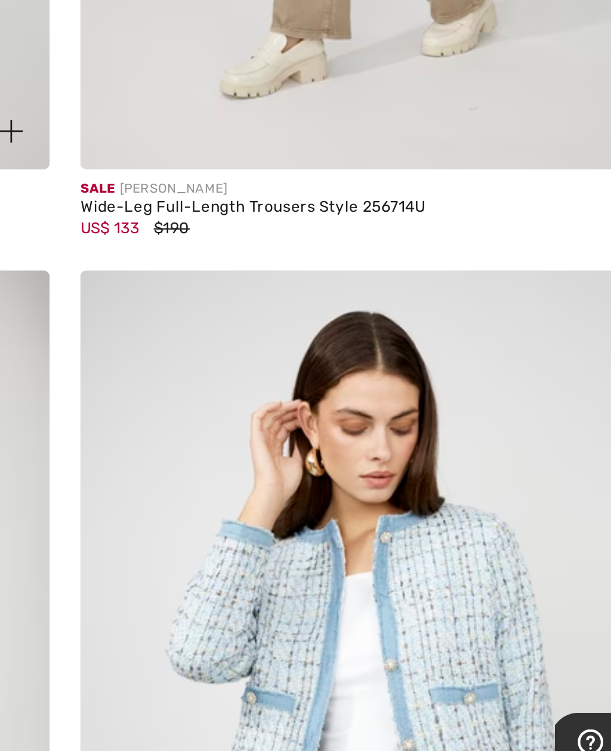
scroll to position [7691, 0]
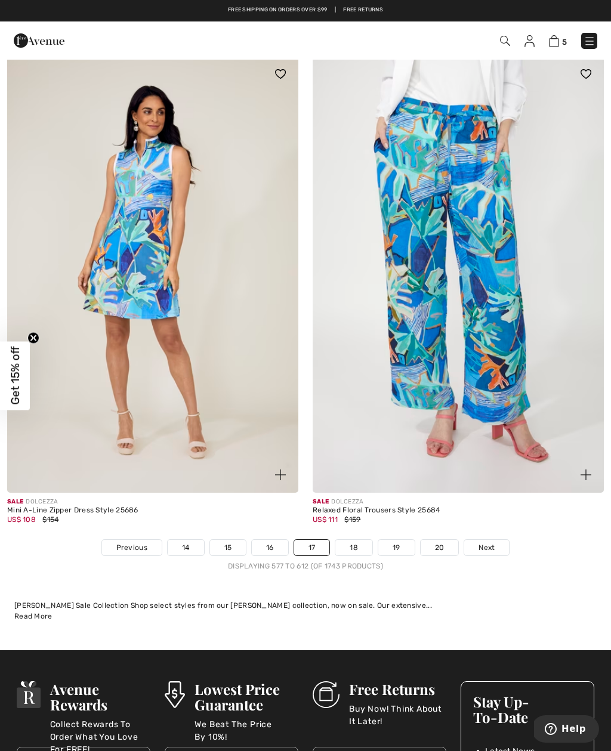
click at [362, 540] on link "18" at bounding box center [353, 548] width 37 height 16
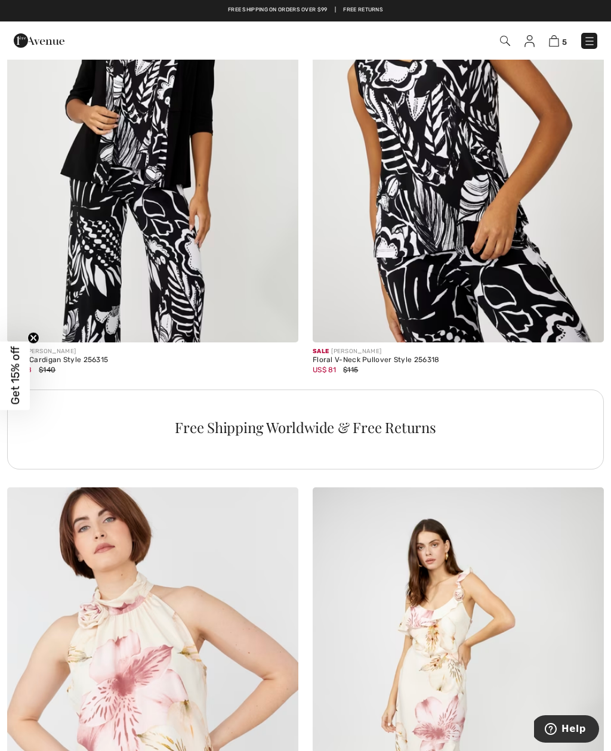
scroll to position [2672, 0]
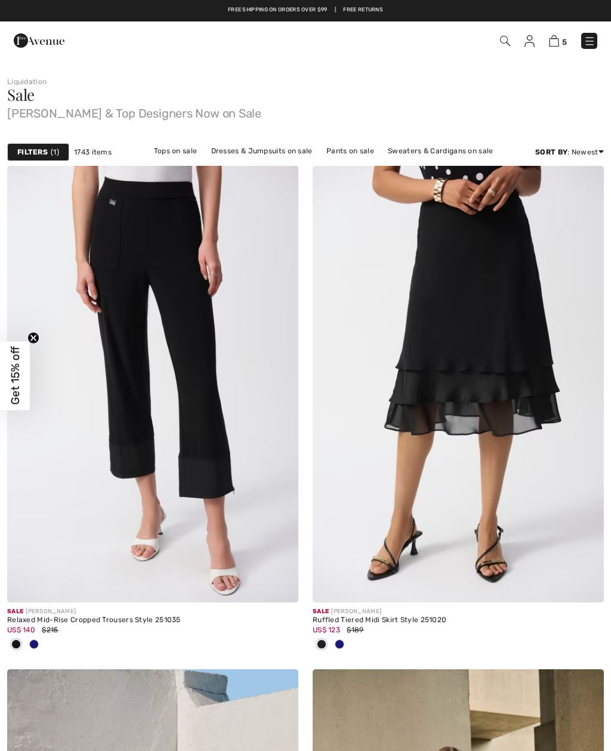
checkbox input "true"
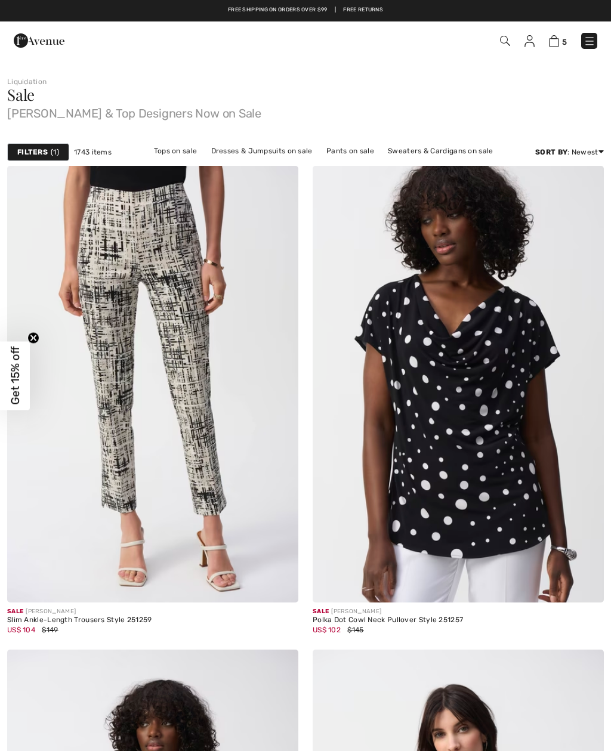
checkbox input "true"
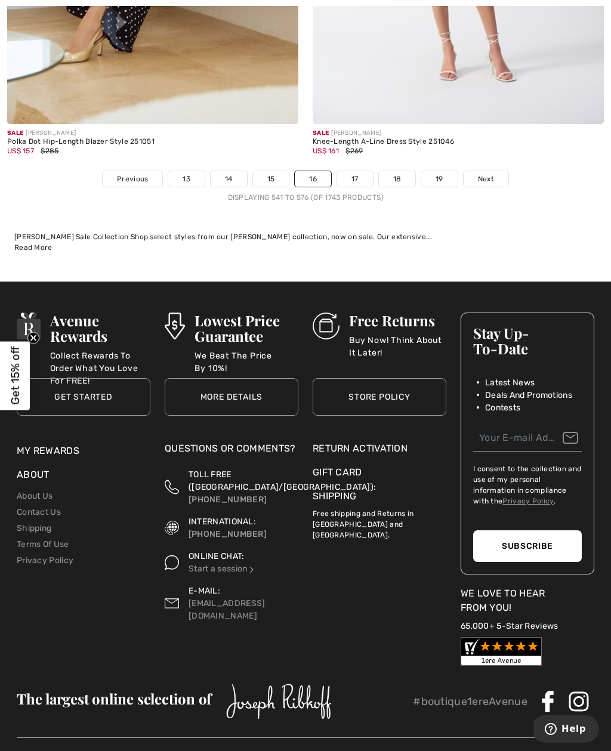
scroll to position [9011, 0]
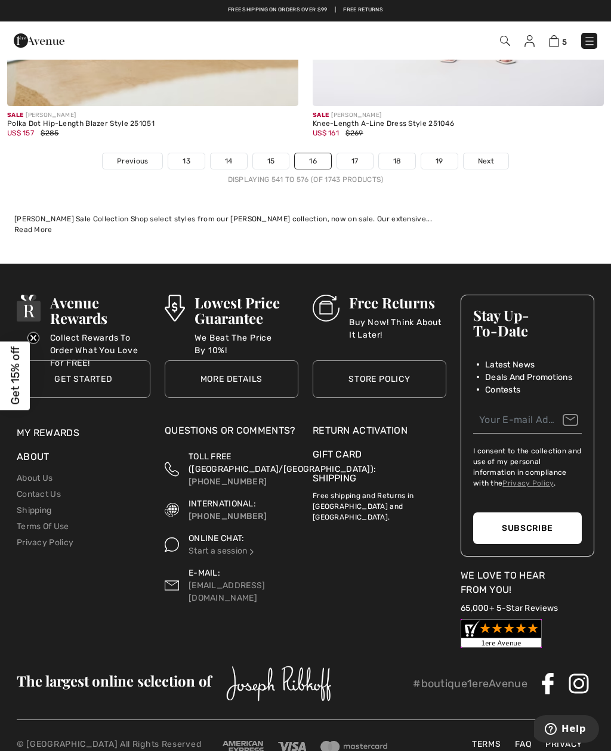
click at [358, 153] on link "17" at bounding box center [355, 161] width 36 height 16
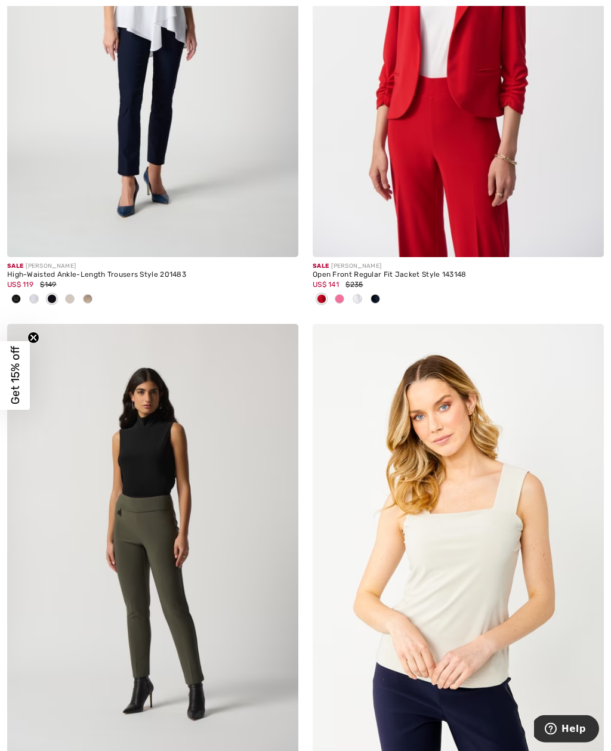
scroll to position [3387, 0]
click at [435, 198] on img at bounding box center [458, 38] width 291 height 437
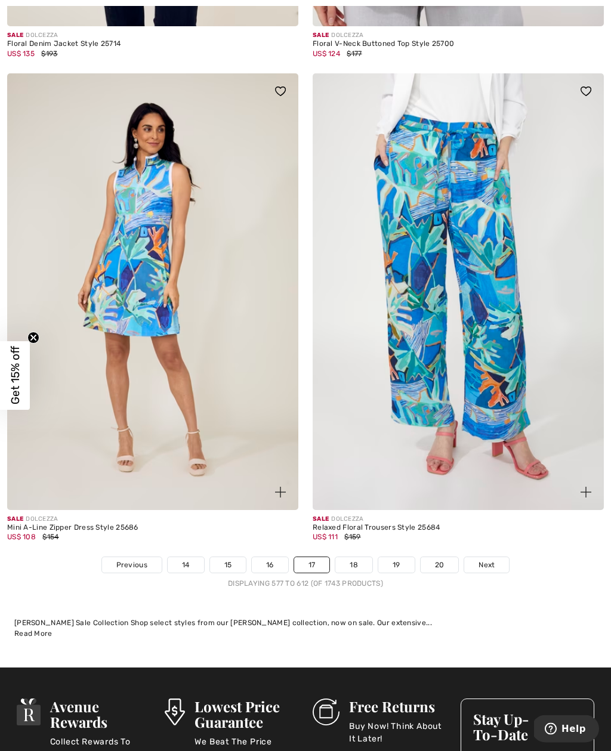
scroll to position [8725, 0]
click at [359, 557] on link "18" at bounding box center [353, 565] width 37 height 16
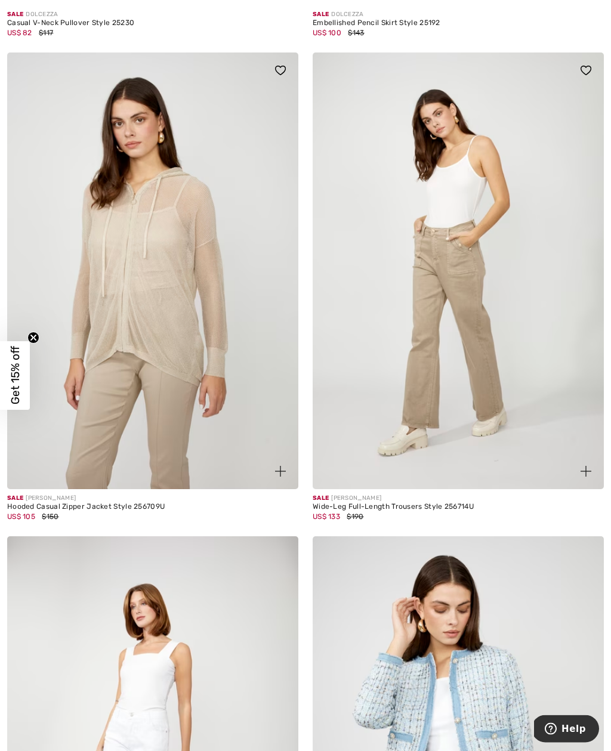
scroll to position [7658, 0]
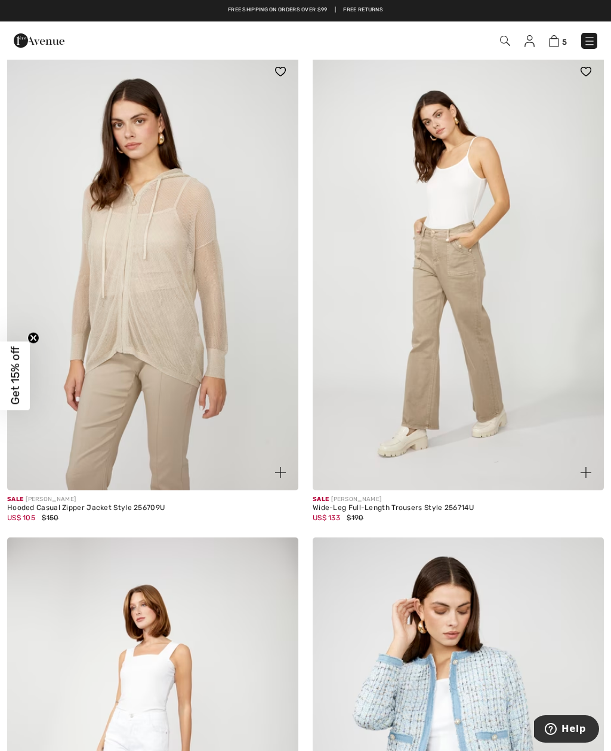
click at [454, 321] on img at bounding box center [458, 272] width 291 height 437
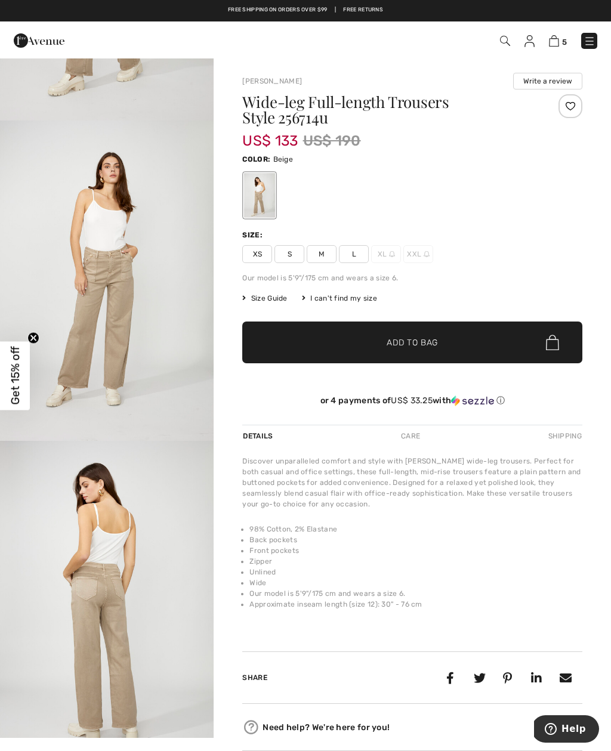
scroll to position [332, 0]
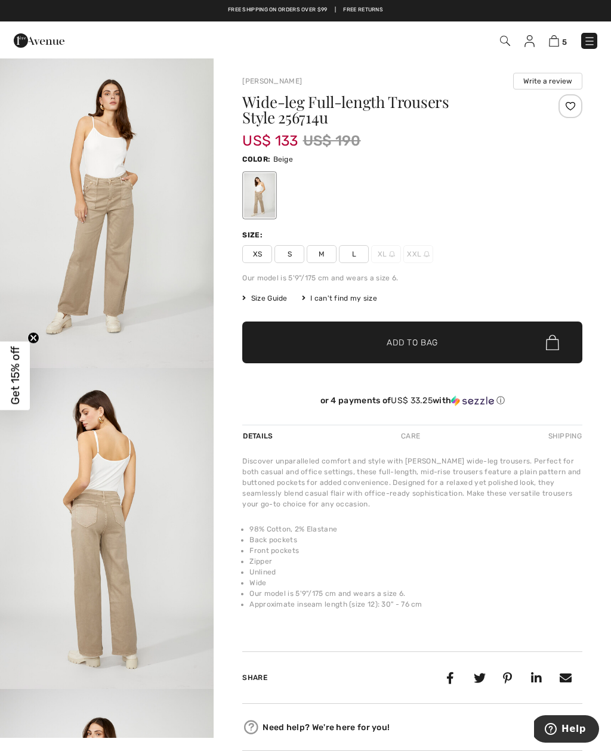
click at [114, 447] on img "3 / 4" at bounding box center [107, 528] width 214 height 321
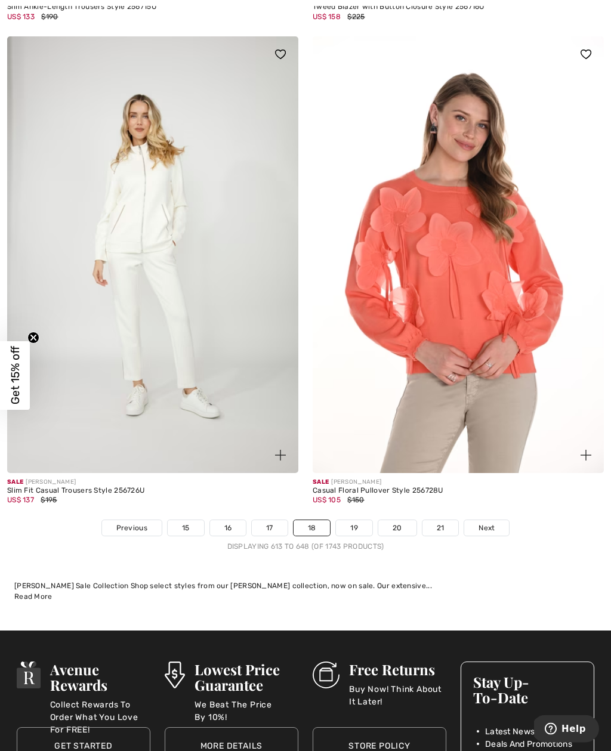
scroll to position [8649, 0]
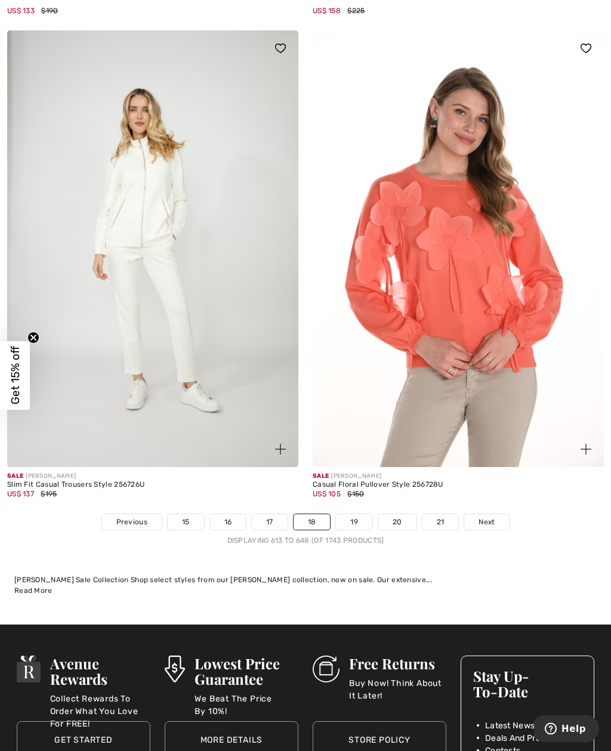
click at [208, 311] on img at bounding box center [152, 249] width 291 height 437
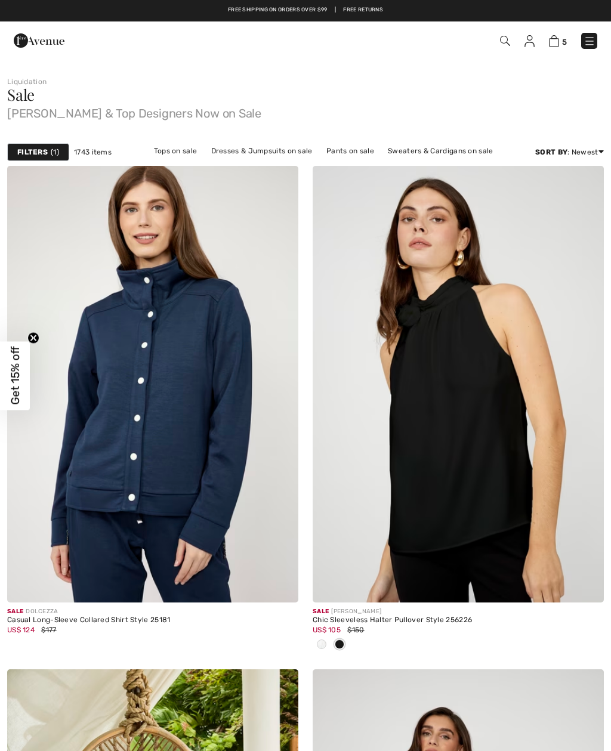
checkbox input "true"
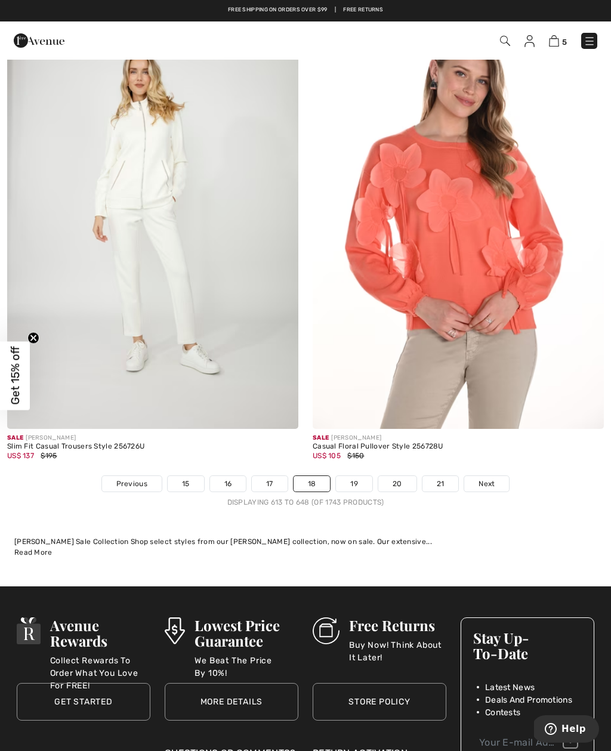
click at [363, 477] on link "19" at bounding box center [354, 484] width 36 height 16
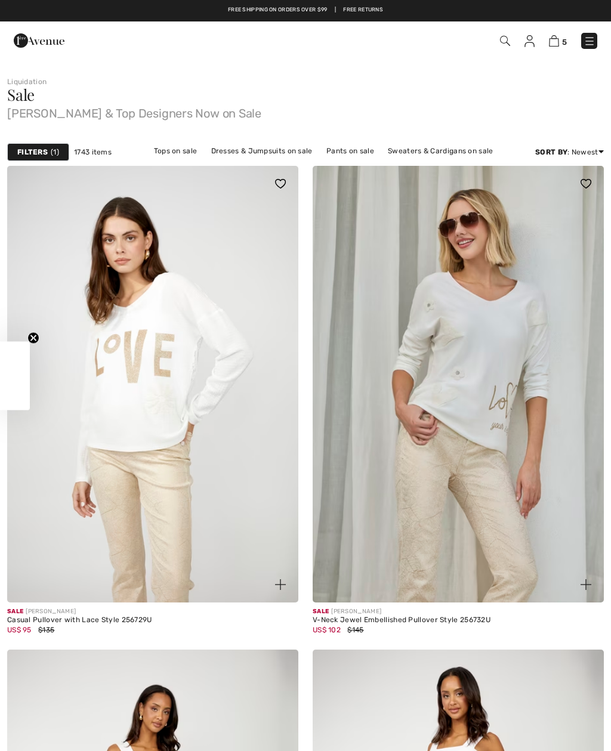
checkbox input "true"
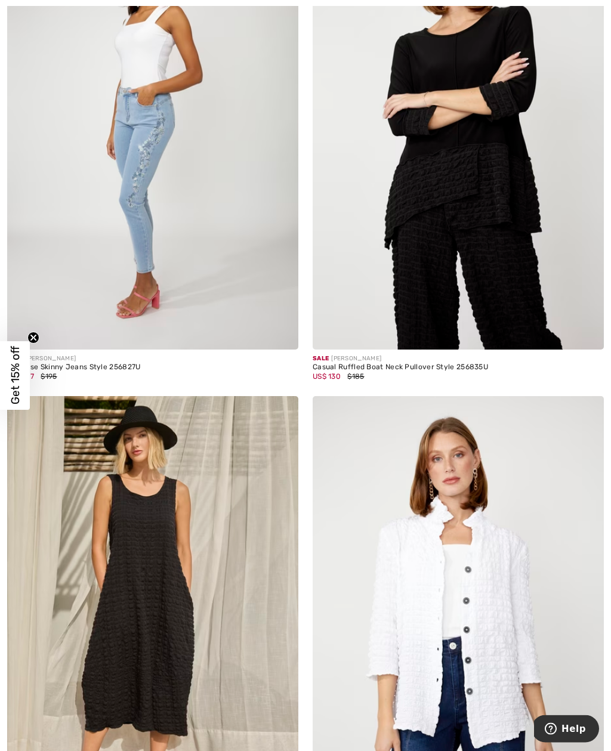
scroll to position [6289, 0]
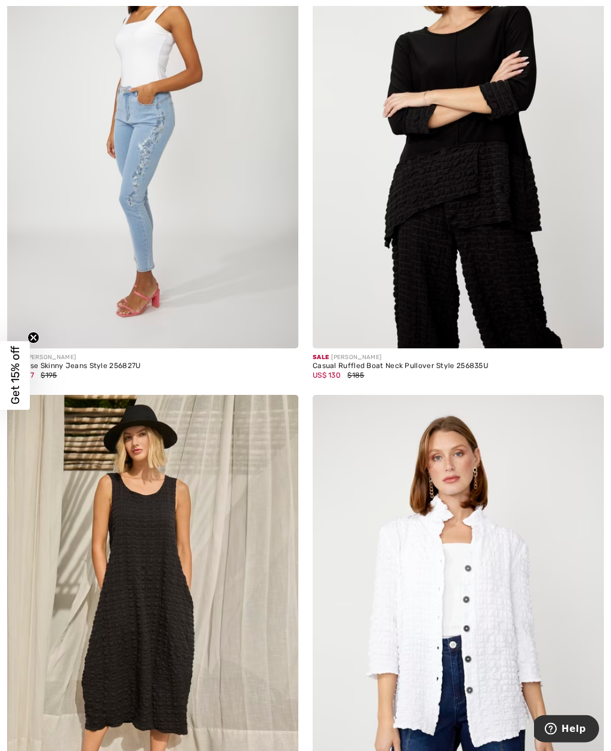
click at [498, 224] on img at bounding box center [458, 130] width 291 height 437
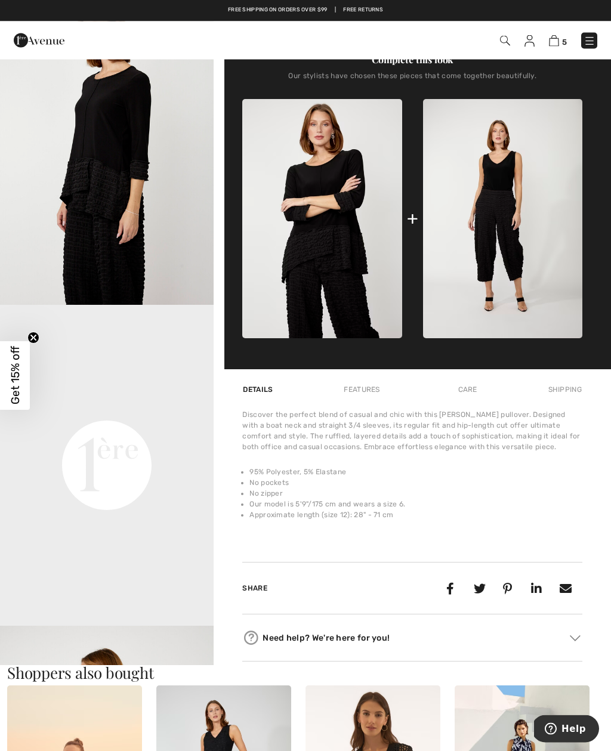
scroll to position [392, 0]
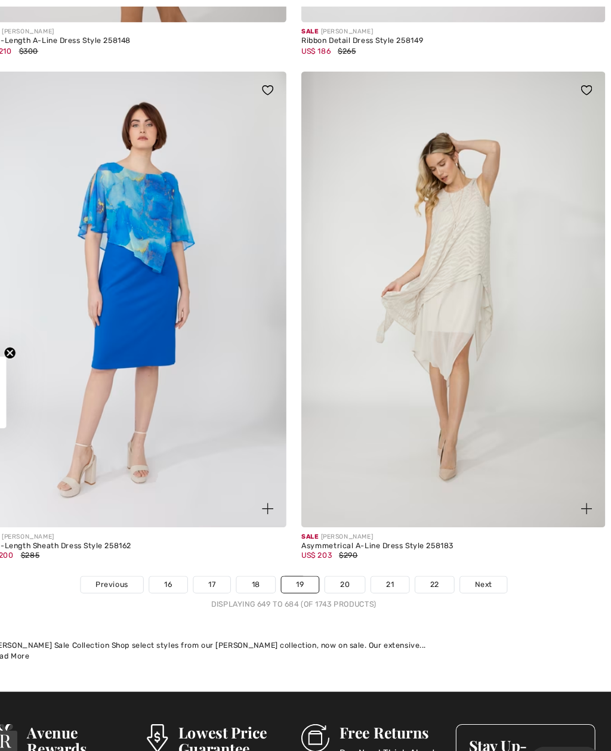
scroll to position [8592, 0]
click at [335, 554] on link "20" at bounding box center [354, 561] width 38 height 16
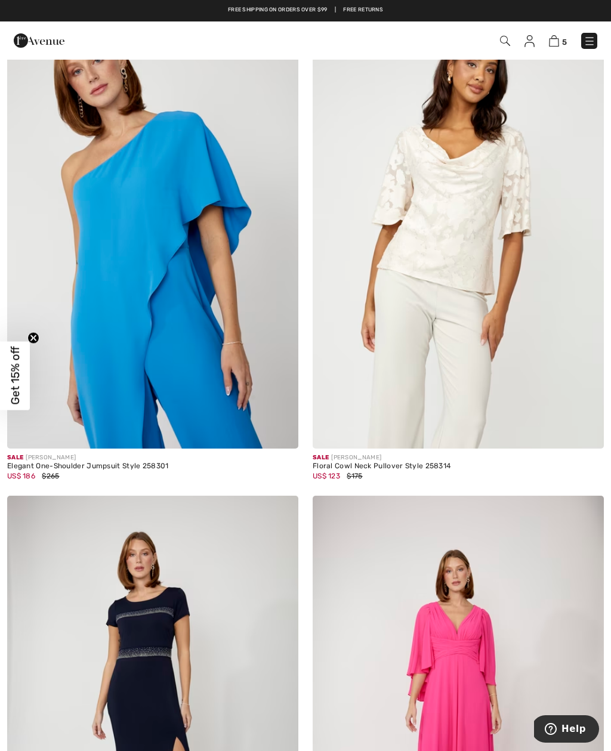
scroll to position [3174, 0]
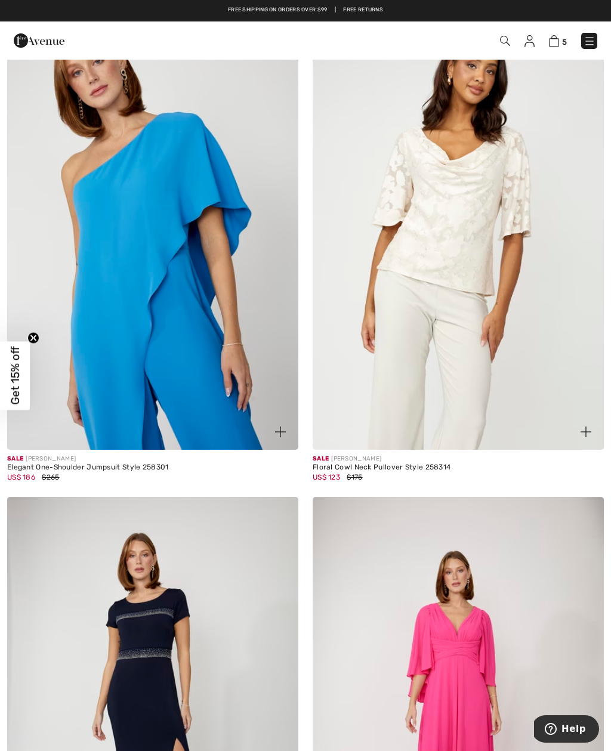
click at [482, 241] on img at bounding box center [458, 231] width 291 height 437
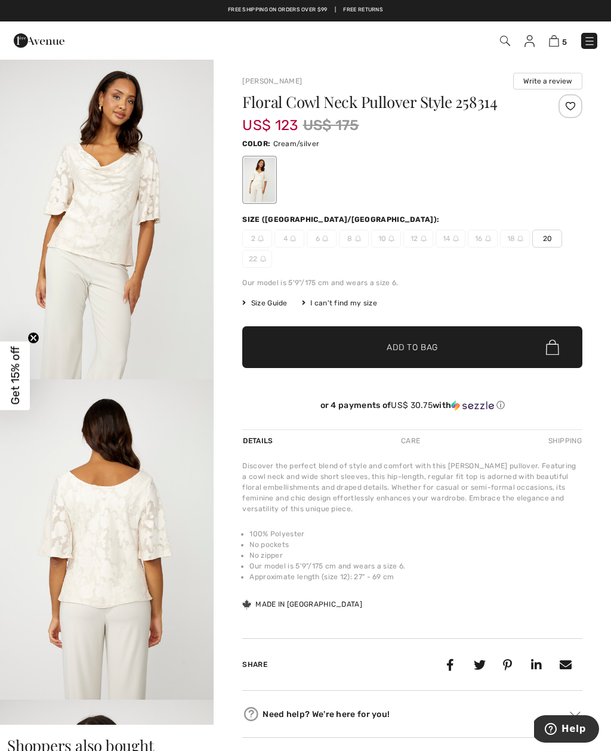
click at [133, 271] on img "1 / 4" at bounding box center [107, 218] width 214 height 321
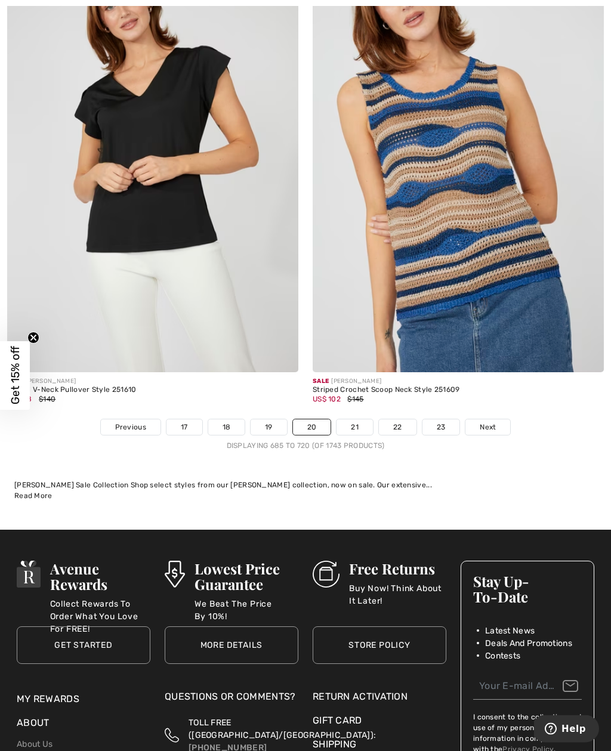
scroll to position [8823, 0]
click at [359, 426] on link "21" at bounding box center [355, 428] width 36 height 16
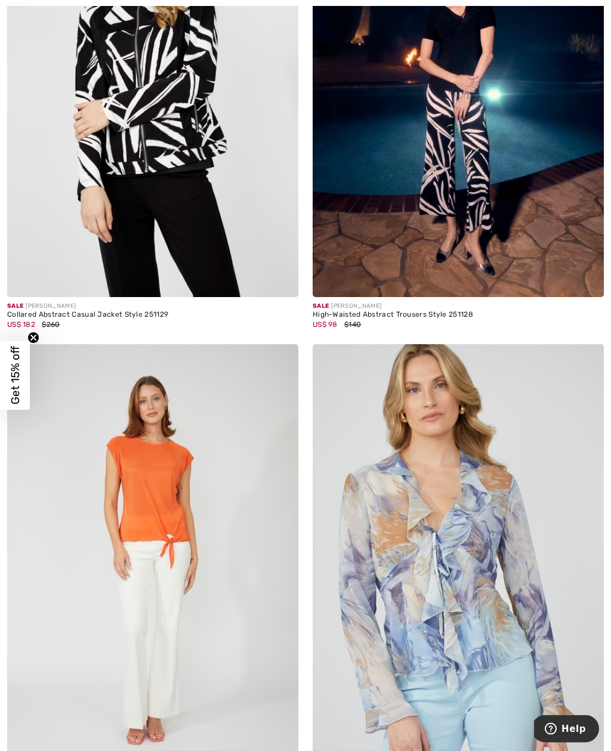
scroll to position [6844, 0]
click at [470, 205] on img at bounding box center [458, 78] width 291 height 437
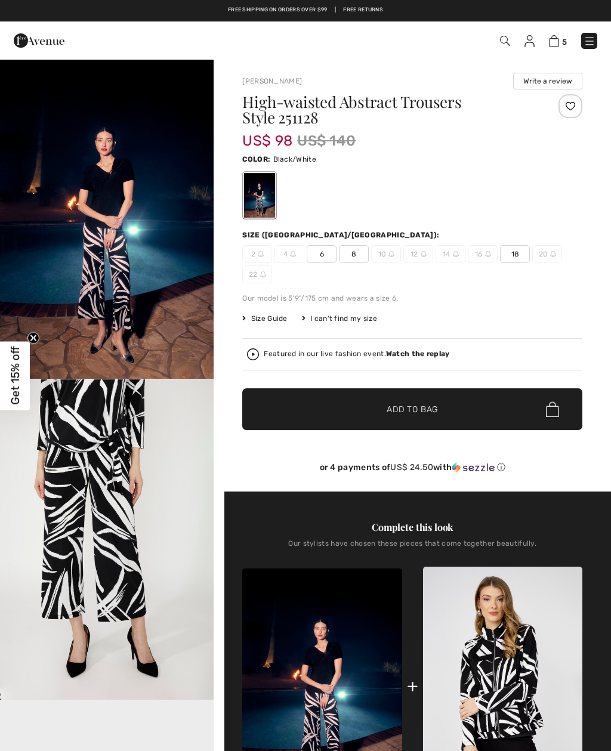
checkbox input "true"
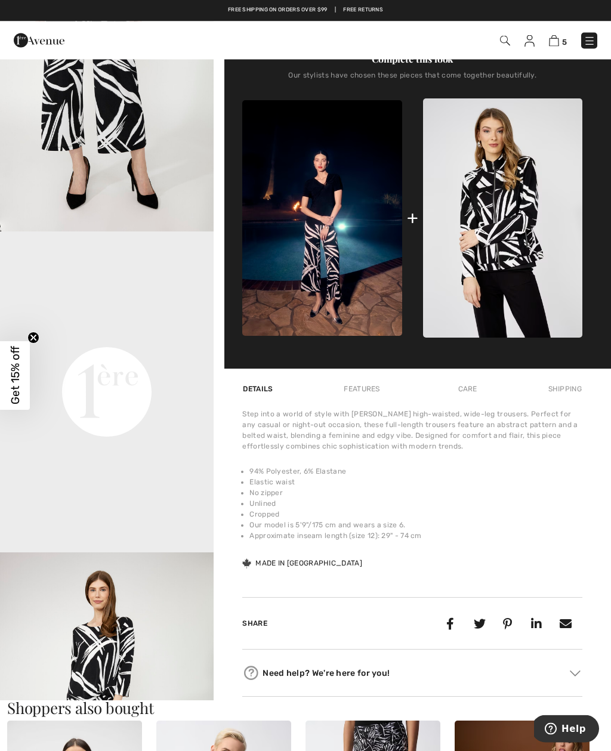
scroll to position [472, 0]
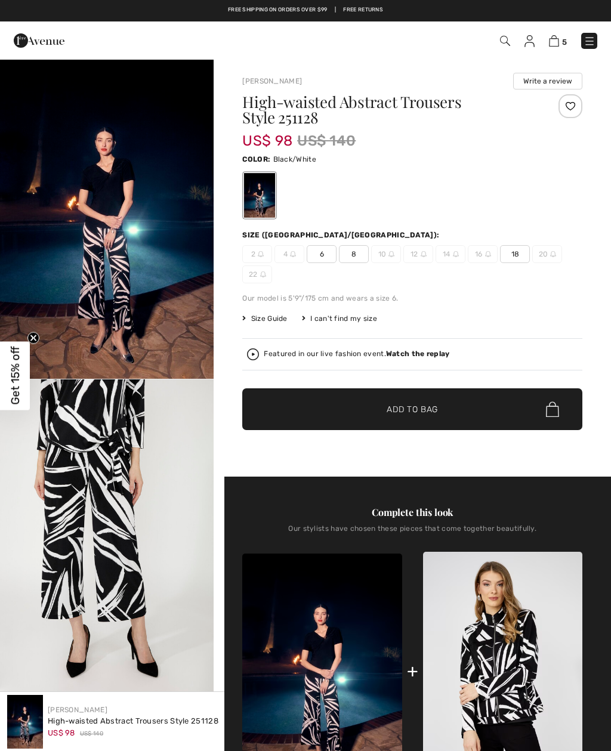
scroll to position [511, 0]
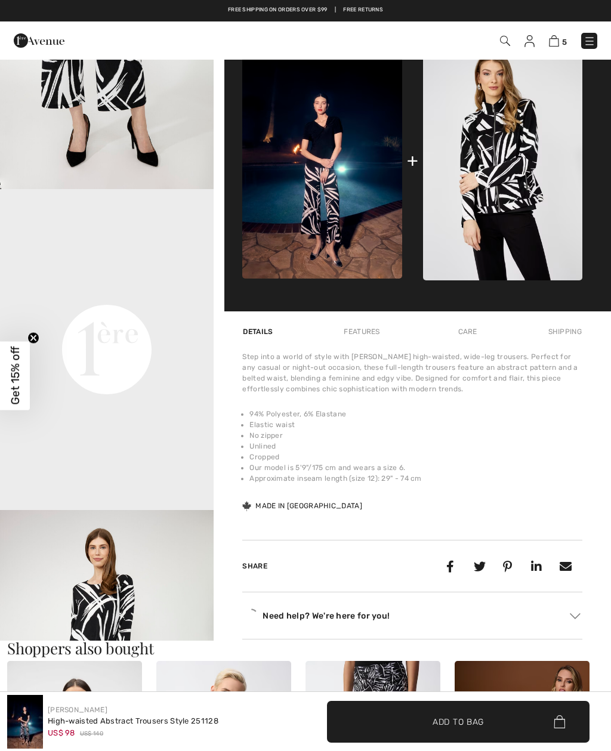
checkbox input "true"
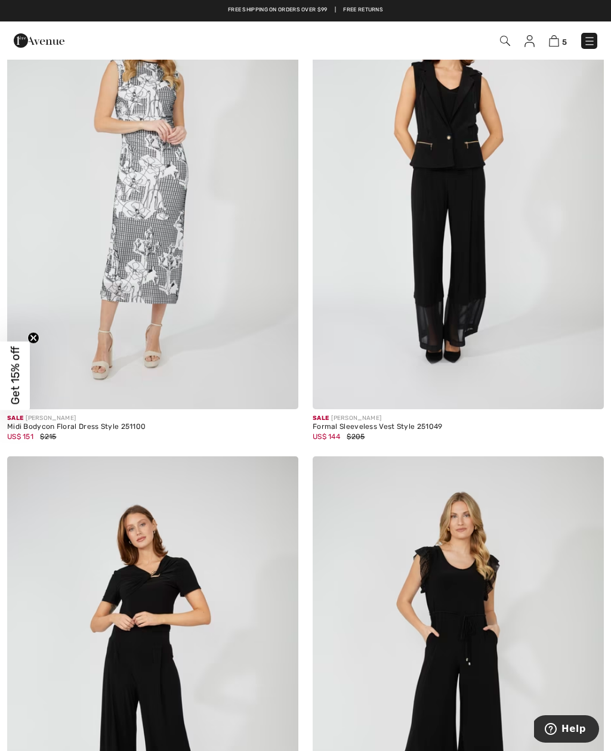
scroll to position [7695, 0]
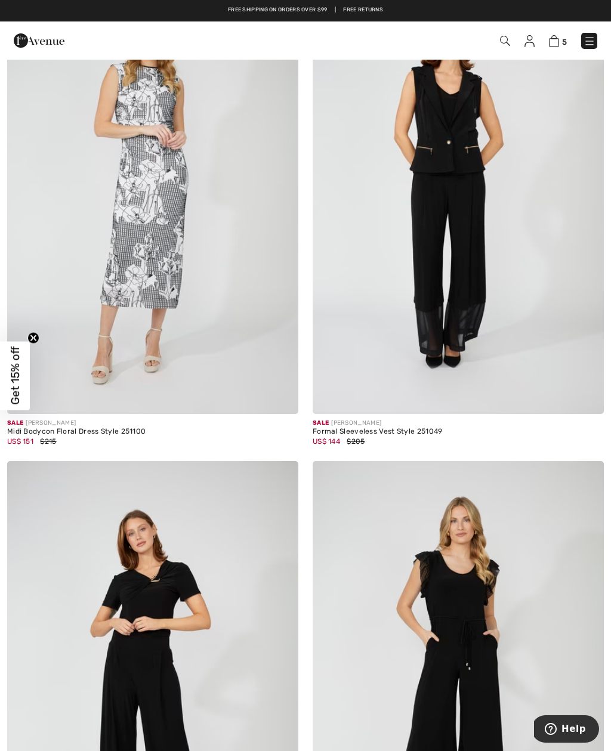
click at [471, 219] on img at bounding box center [458, 195] width 291 height 437
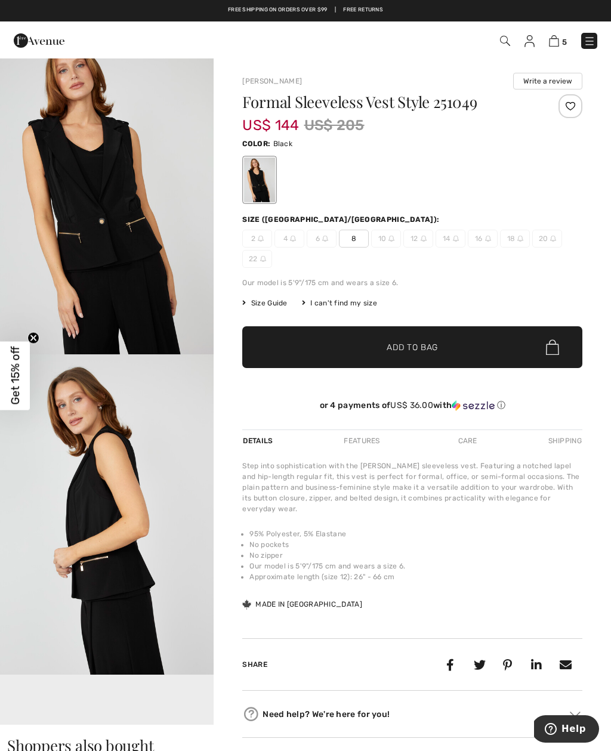
scroll to position [26, 0]
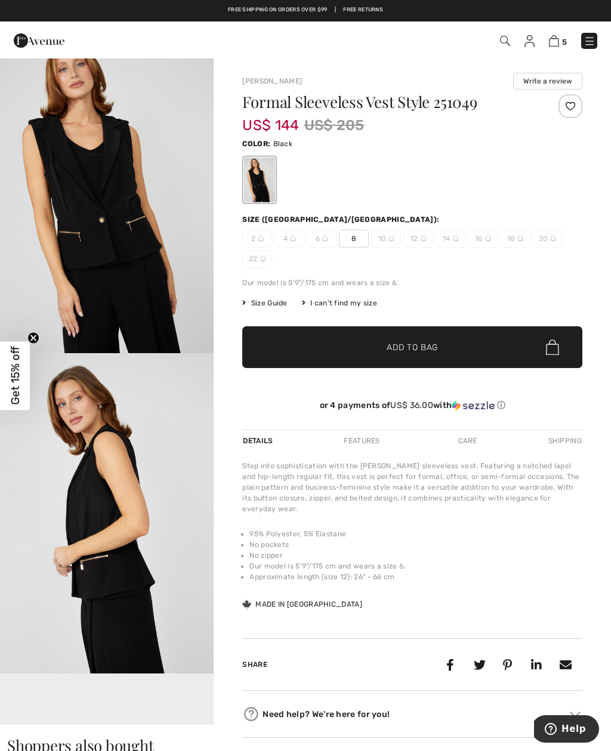
click at [278, 180] on div at bounding box center [412, 180] width 340 height 50
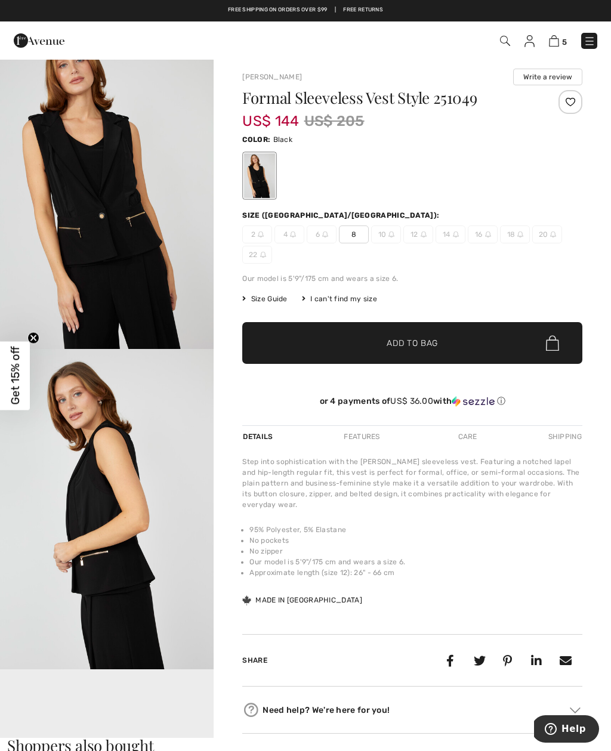
scroll to position [0, 0]
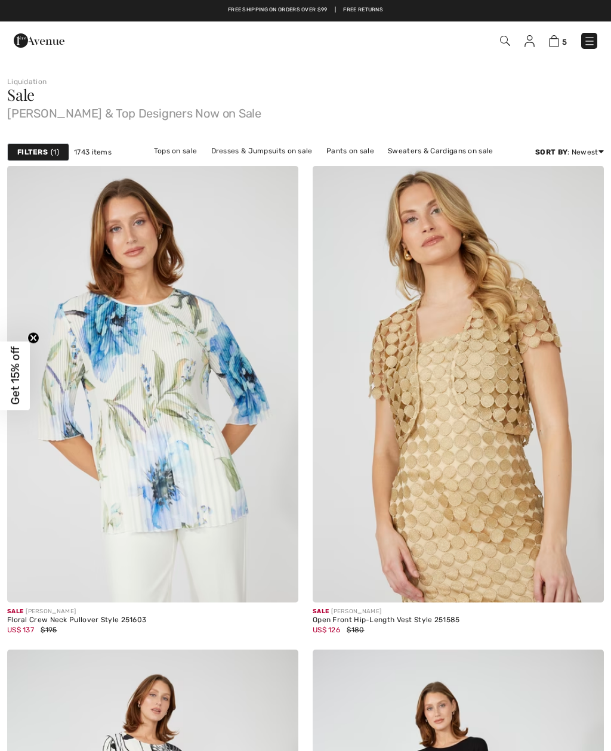
checkbox input "true"
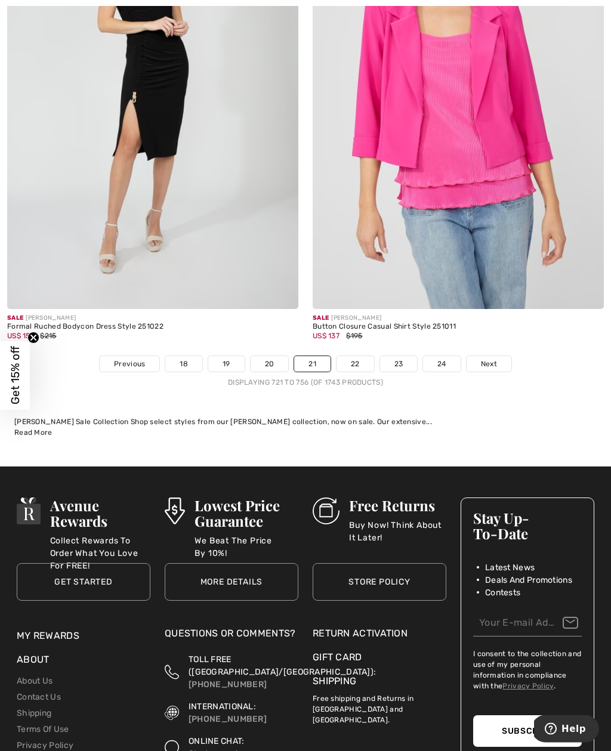
scroll to position [8768, 0]
click at [362, 356] on link "22" at bounding box center [356, 364] width 38 height 16
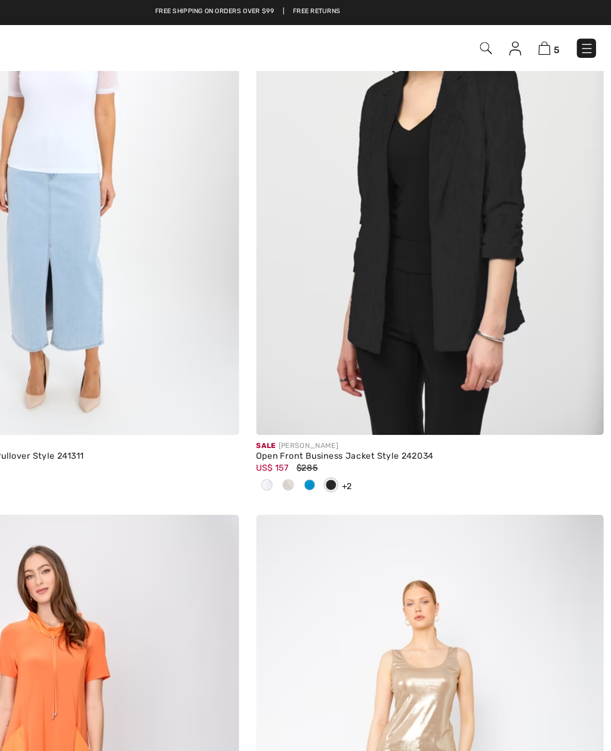
scroll to position [1708, 0]
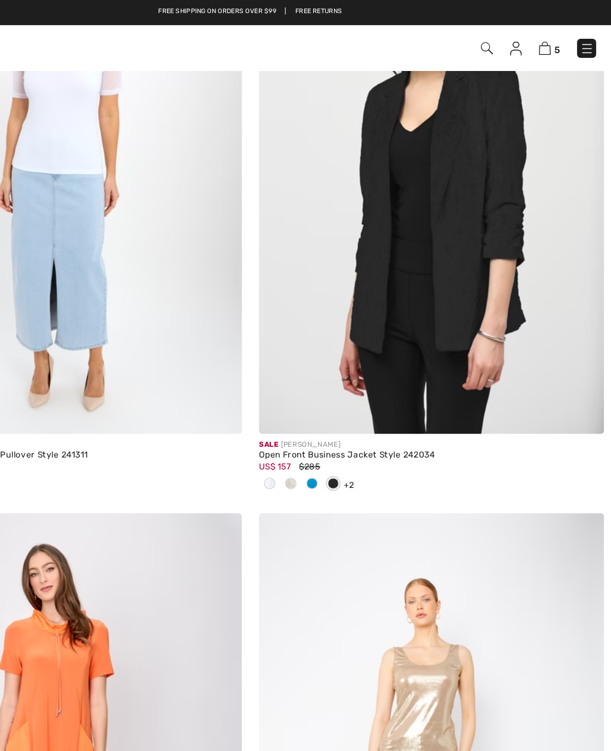
click at [313, 405] on div at bounding box center [322, 409] width 18 height 20
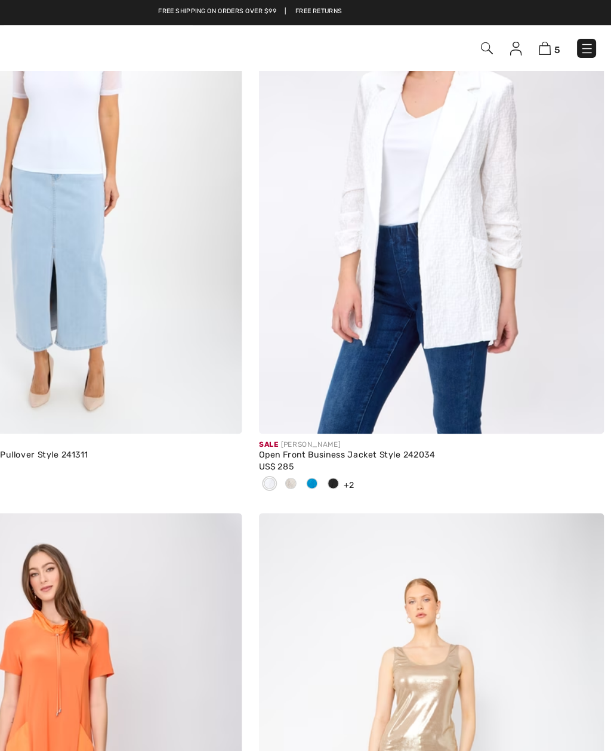
click at [335, 409] on span at bounding box center [340, 408] width 10 height 10
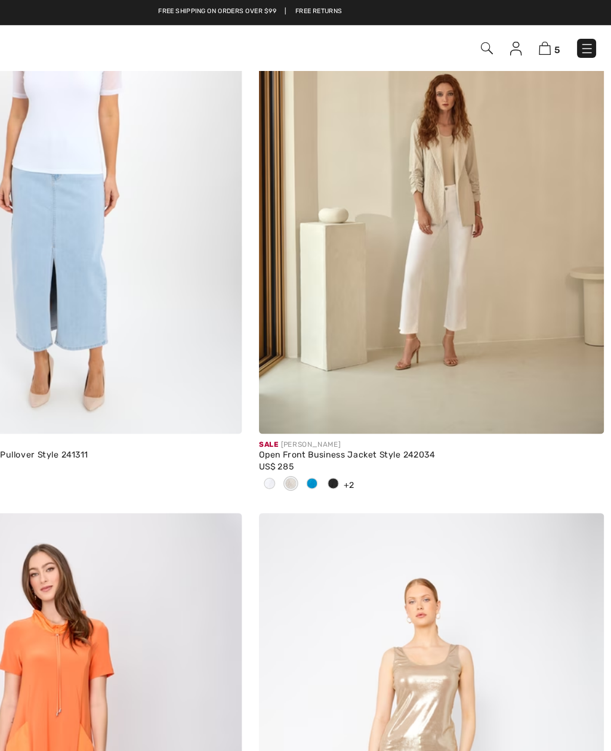
click at [401, 197] on img at bounding box center [458, 148] width 291 height 437
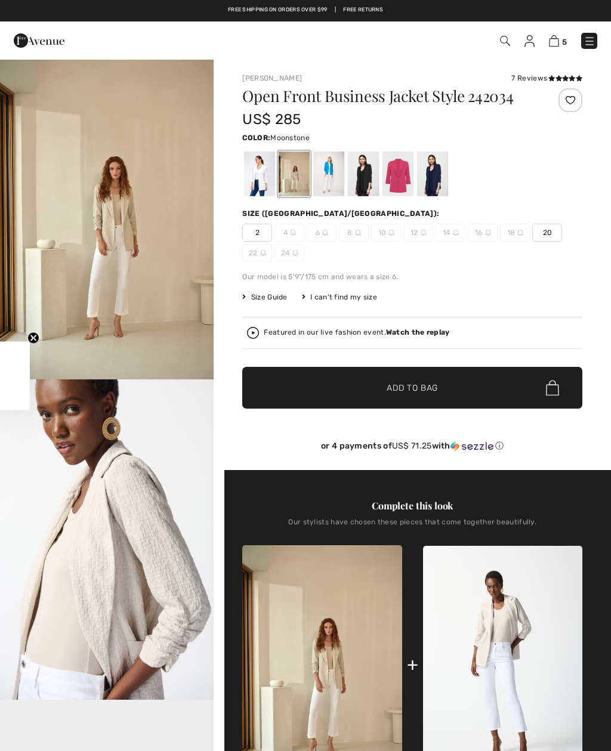
checkbox input "true"
click at [337, 176] on div at bounding box center [328, 174] width 31 height 45
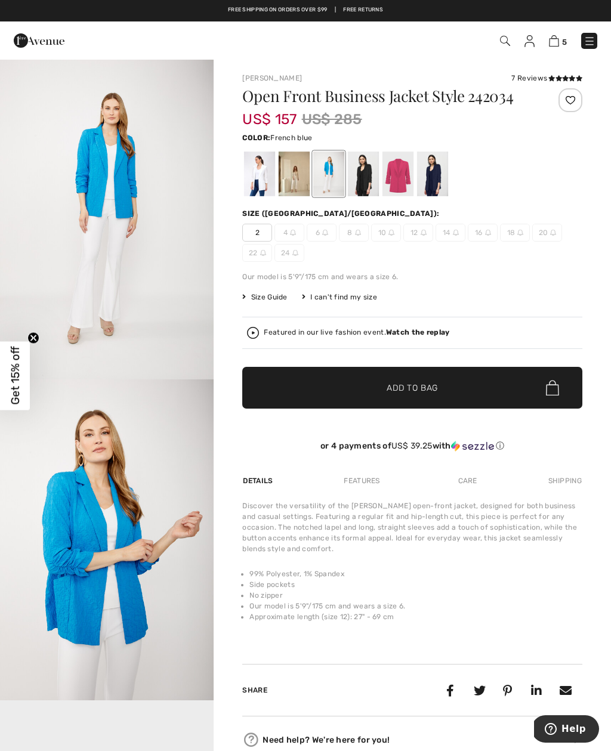
click at [372, 177] on div at bounding box center [363, 174] width 31 height 45
click at [369, 178] on div at bounding box center [363, 174] width 31 height 45
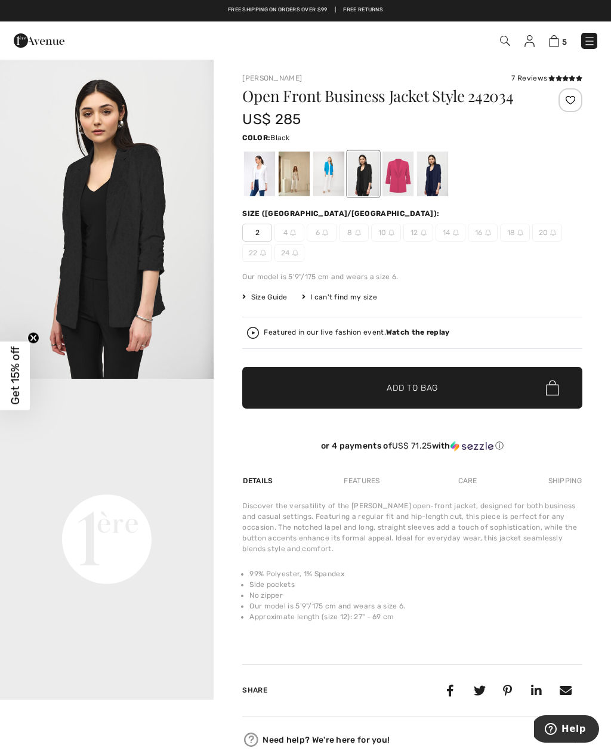
click at [406, 179] on div at bounding box center [398, 174] width 31 height 45
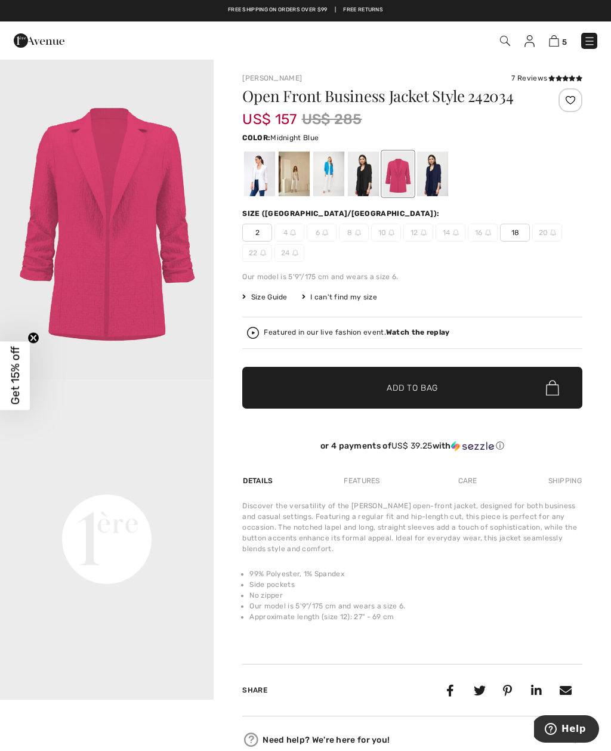
click at [443, 179] on div at bounding box center [432, 174] width 31 height 45
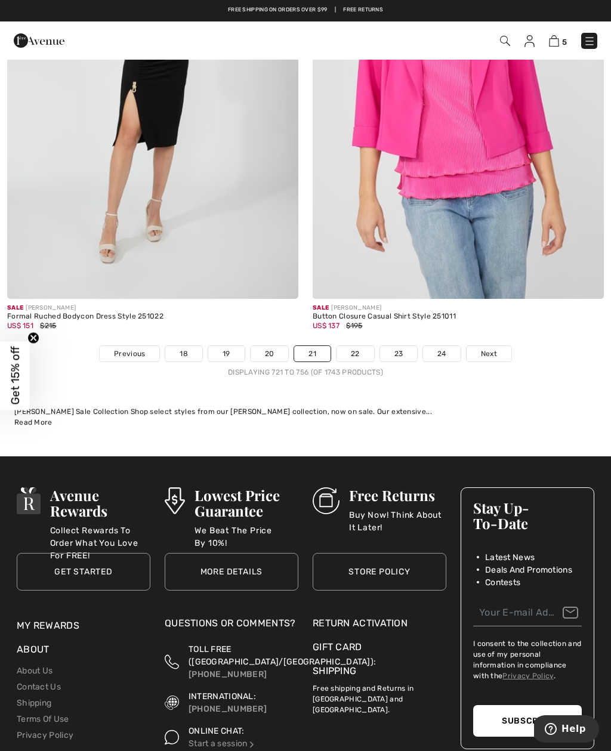
scroll to position [8778, 0]
click at [362, 349] on link "22" at bounding box center [356, 355] width 38 height 16
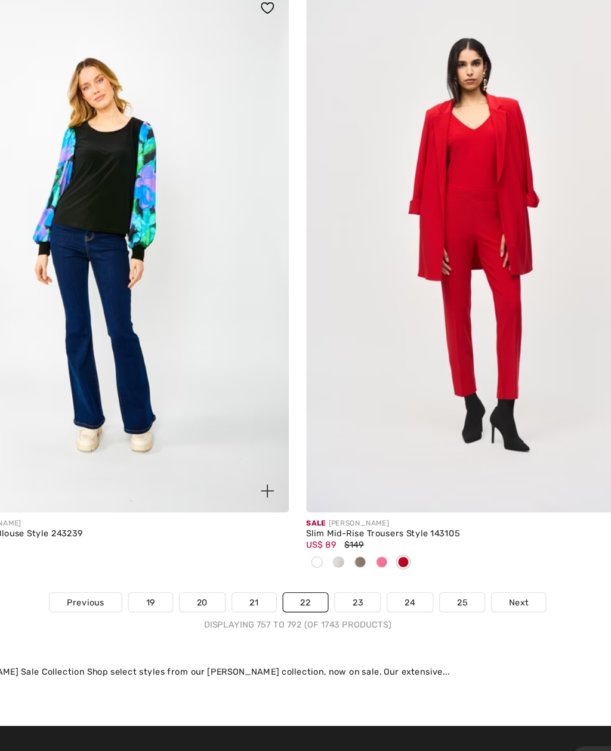
scroll to position [8636, 0]
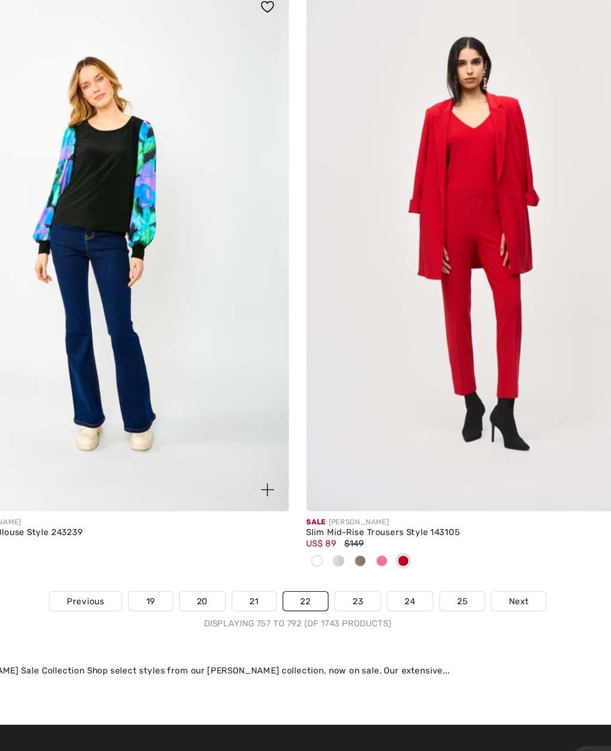
click at [380, 335] on img at bounding box center [458, 302] width 291 height 437
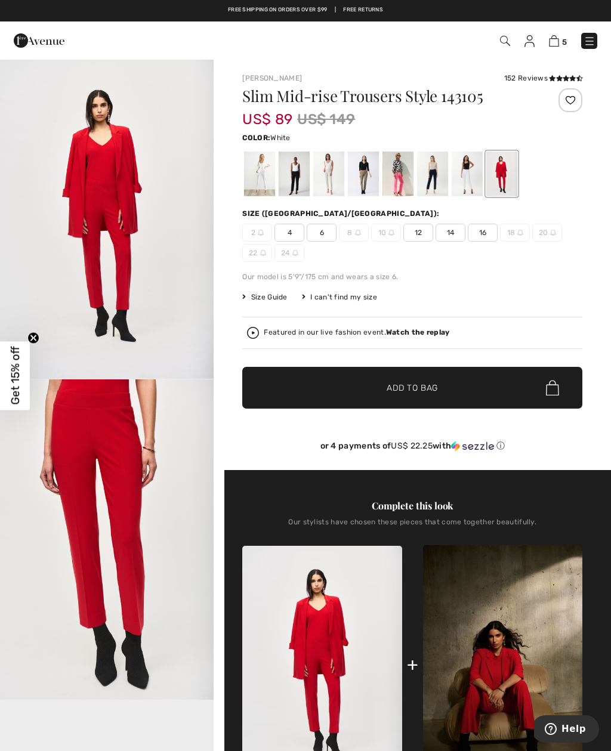
click at [264, 179] on div at bounding box center [259, 174] width 31 height 45
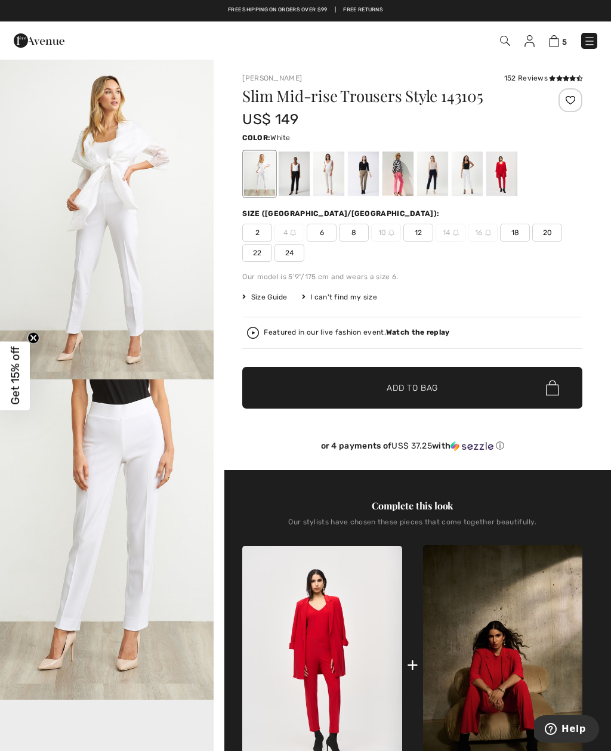
click at [336, 173] on div at bounding box center [328, 174] width 31 height 45
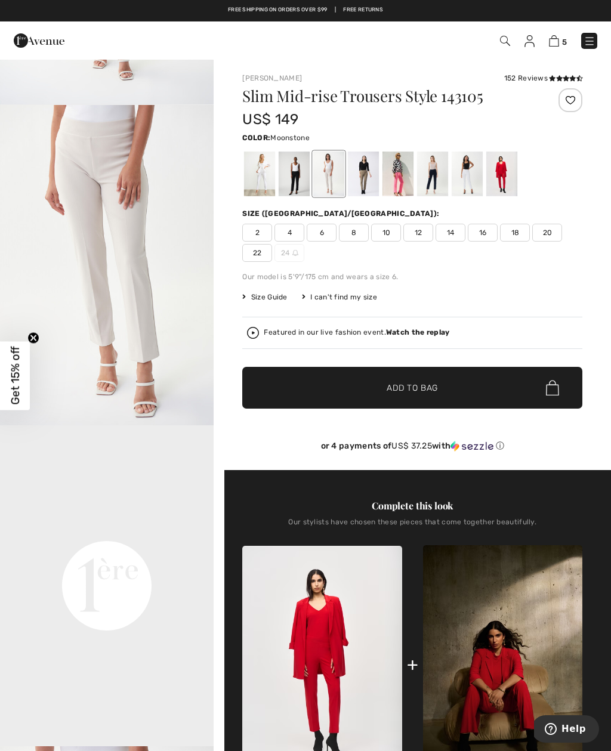
click at [258, 334] on img at bounding box center [253, 333] width 12 height 12
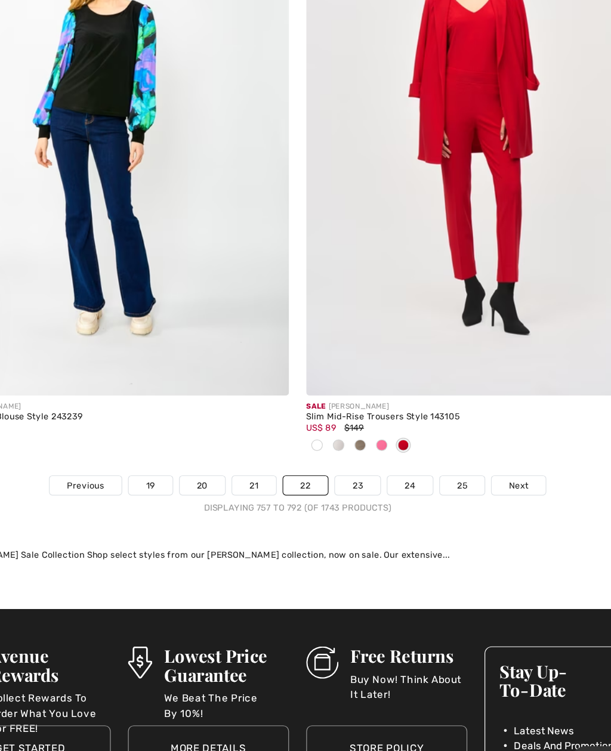
scroll to position [8738, 0]
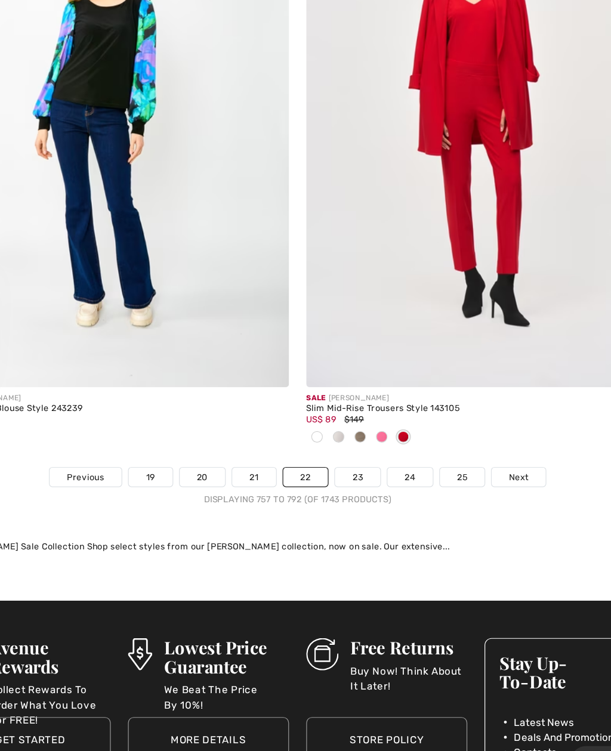
click at [414, 104] on img at bounding box center [458, 199] width 291 height 437
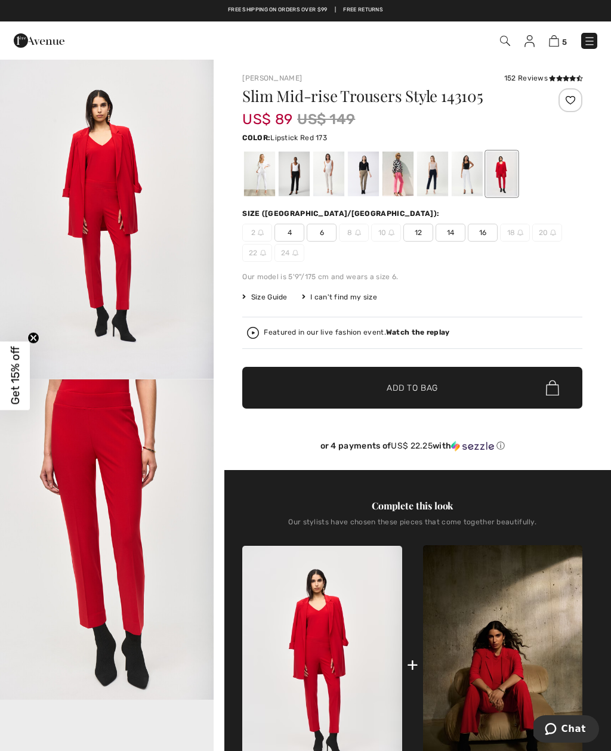
click at [369, 179] on div at bounding box center [363, 174] width 31 height 45
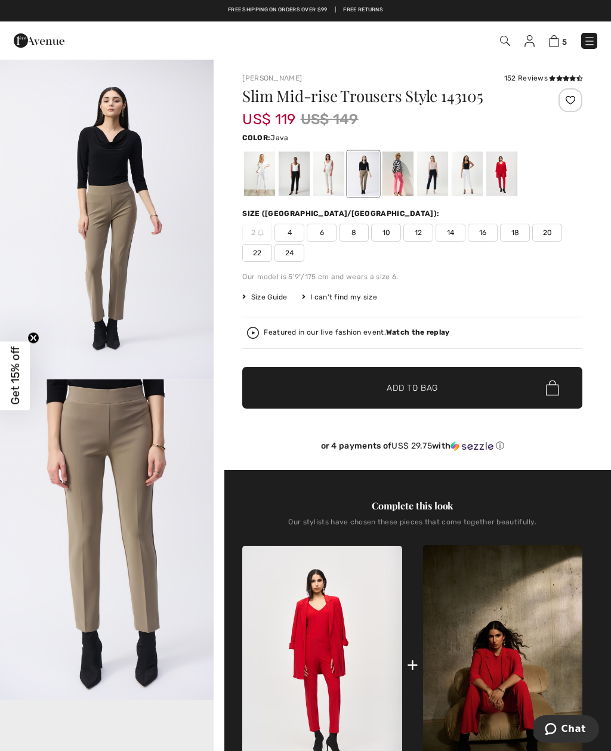
click at [389, 236] on span "10" at bounding box center [386, 233] width 30 height 18
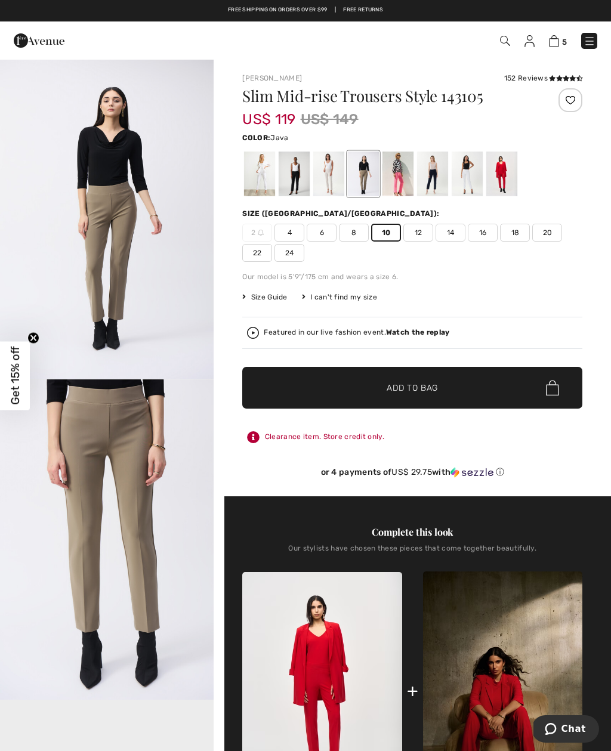
click at [424, 381] on span "✔ Added to Bag Add to Bag" at bounding box center [412, 388] width 340 height 42
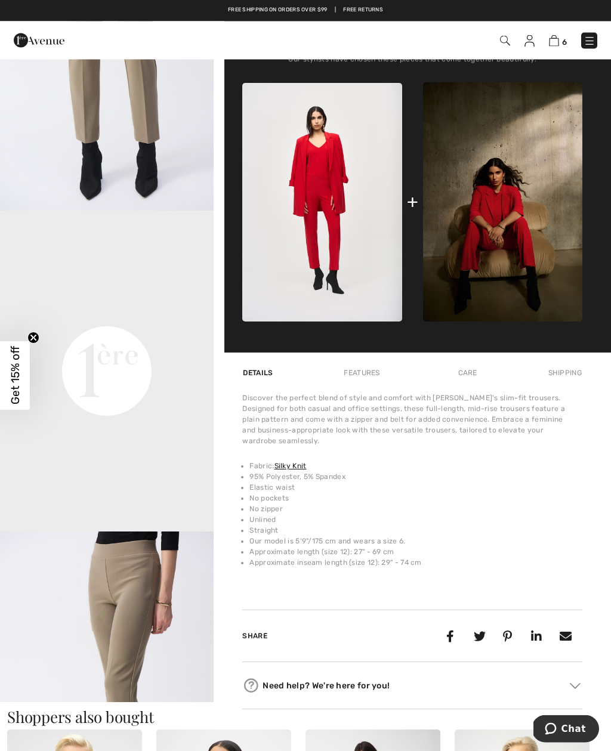
scroll to position [470, 0]
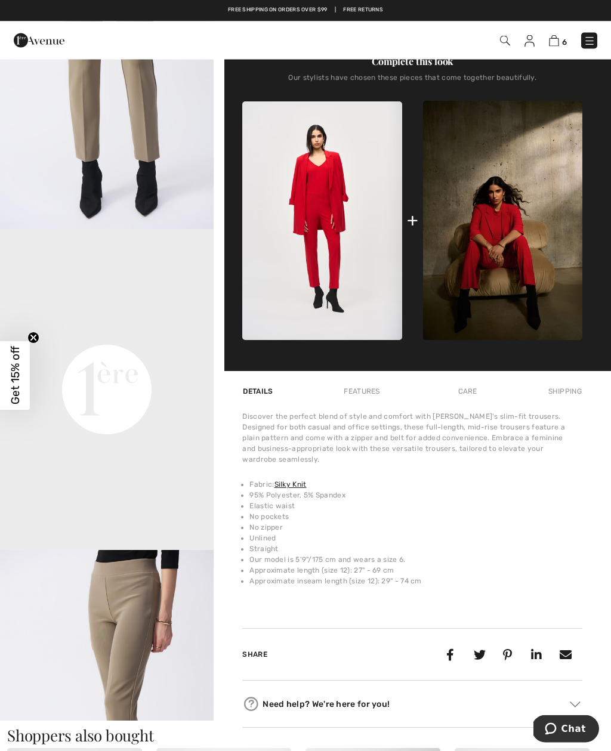
click at [350, 244] on img at bounding box center [321, 221] width 159 height 239
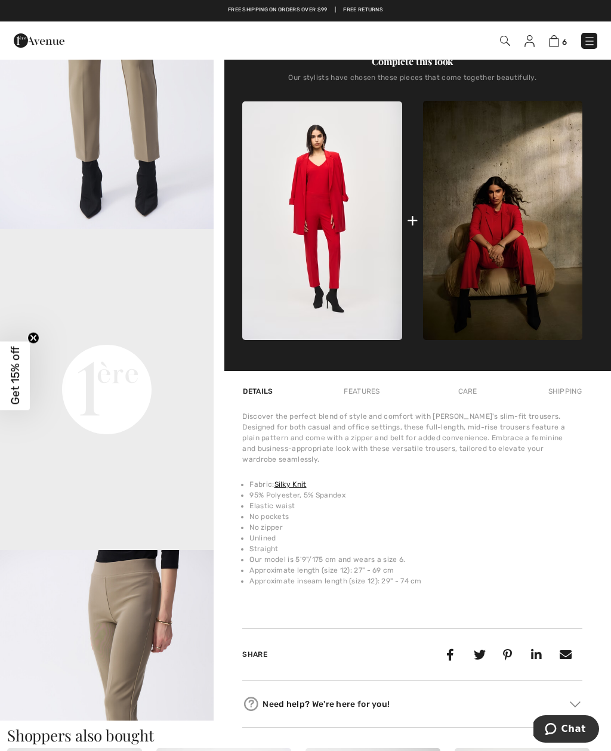
click at [483, 238] on img at bounding box center [502, 220] width 159 height 239
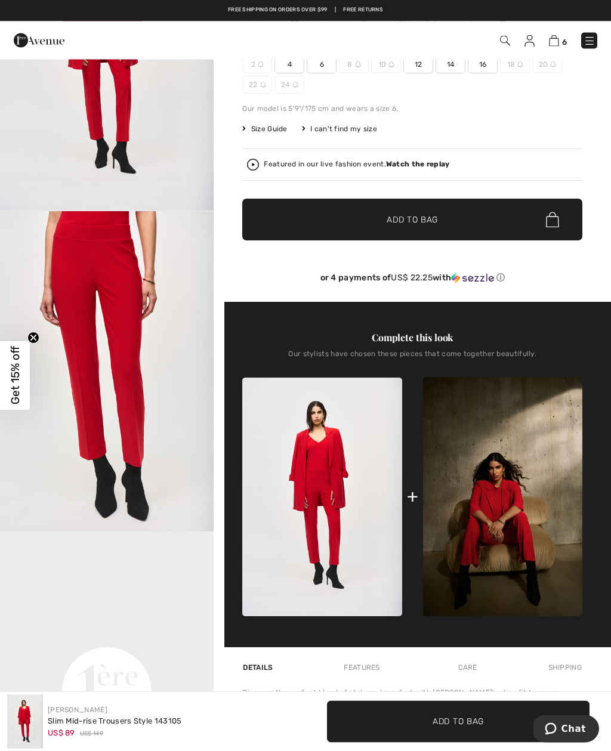
scroll to position [143, 0]
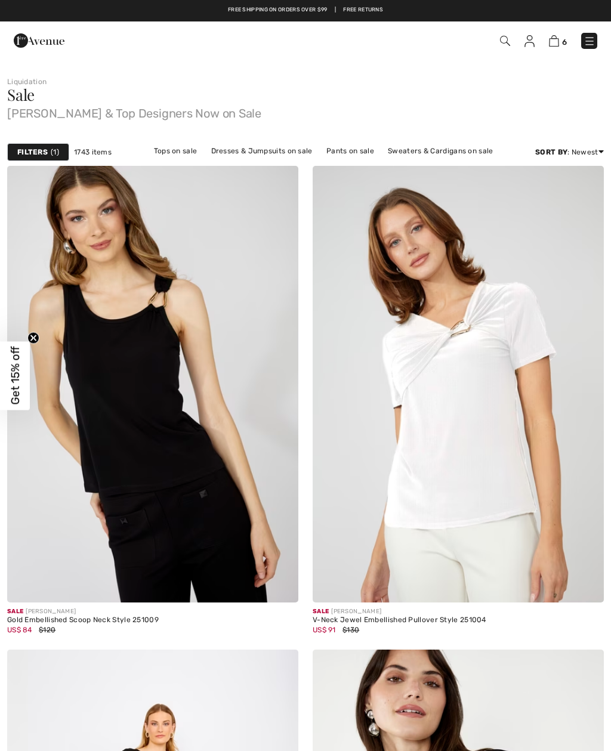
checkbox input "true"
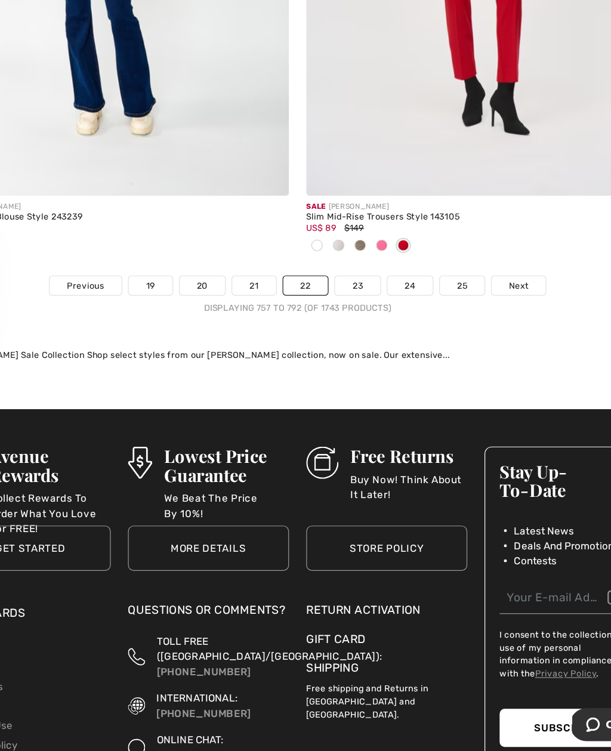
click at [337, 357] on link "23" at bounding box center [356, 365] width 38 height 16
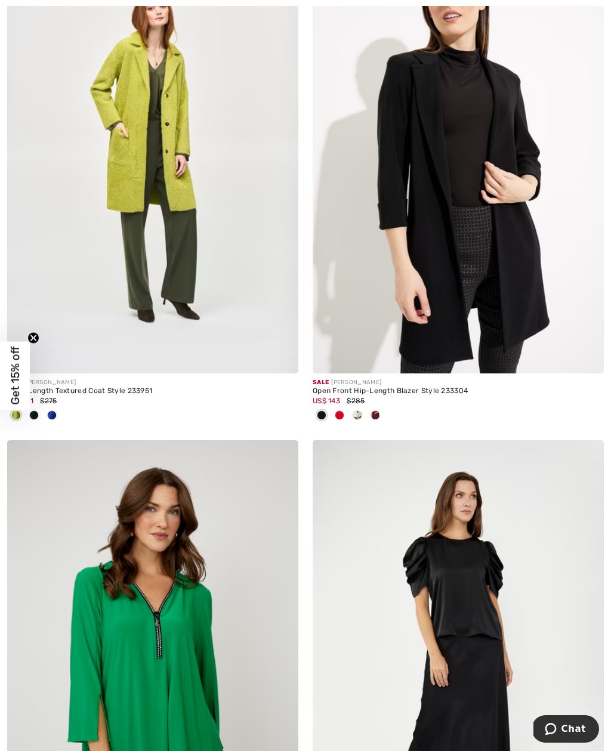
scroll to position [239, 0]
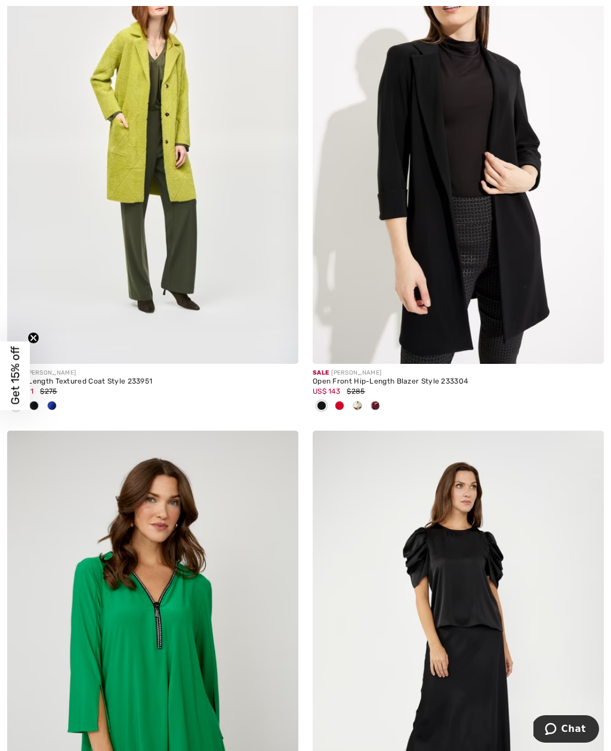
click at [387, 380] on div "Open Front Hip-Length Blazer Style 233304" at bounding box center [458, 382] width 291 height 8
click at [435, 282] on img at bounding box center [458, 145] width 291 height 437
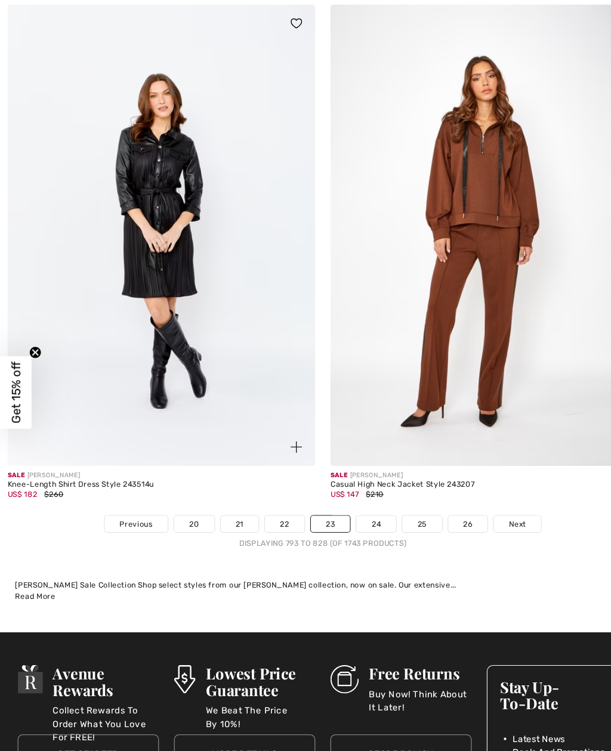
scroll to position [8654, 0]
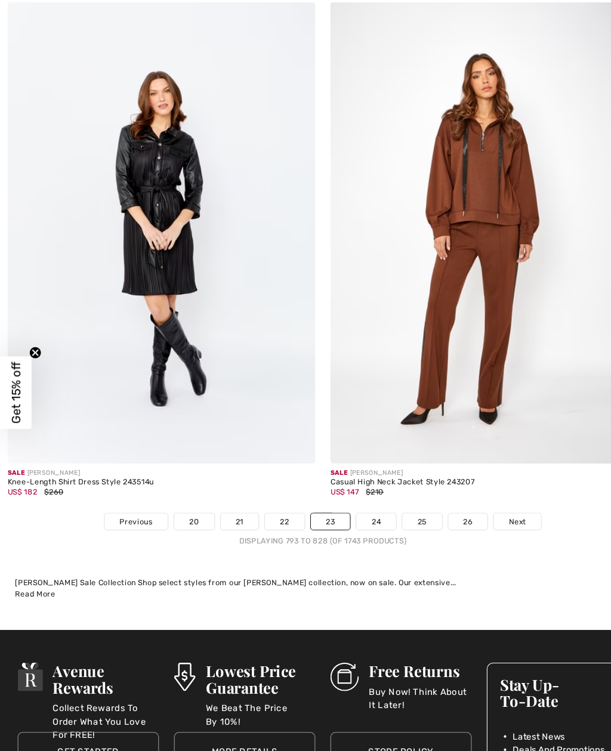
click at [361, 491] on link "24" at bounding box center [356, 498] width 38 height 16
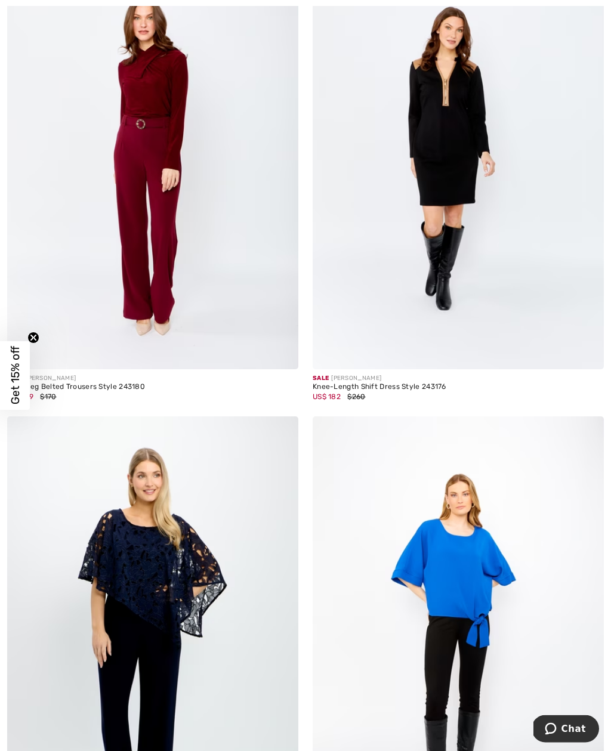
scroll to position [2170, 0]
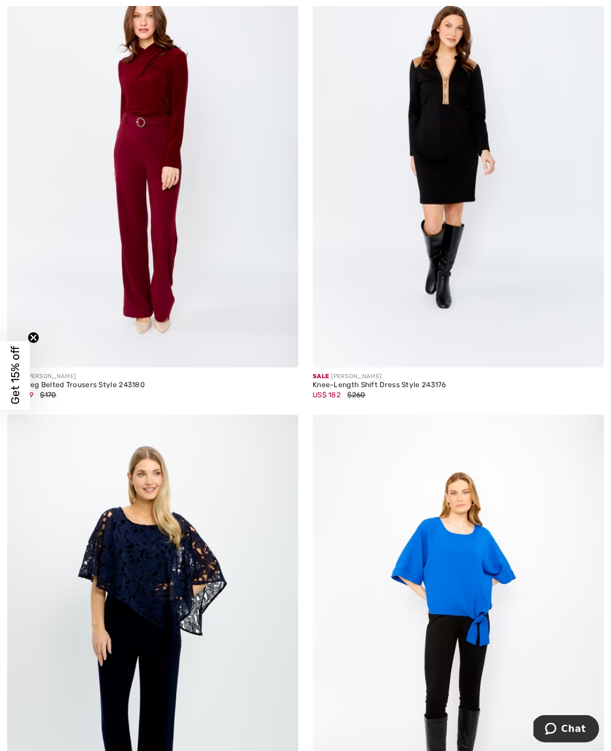
click at [458, 174] on img at bounding box center [458, 149] width 291 height 437
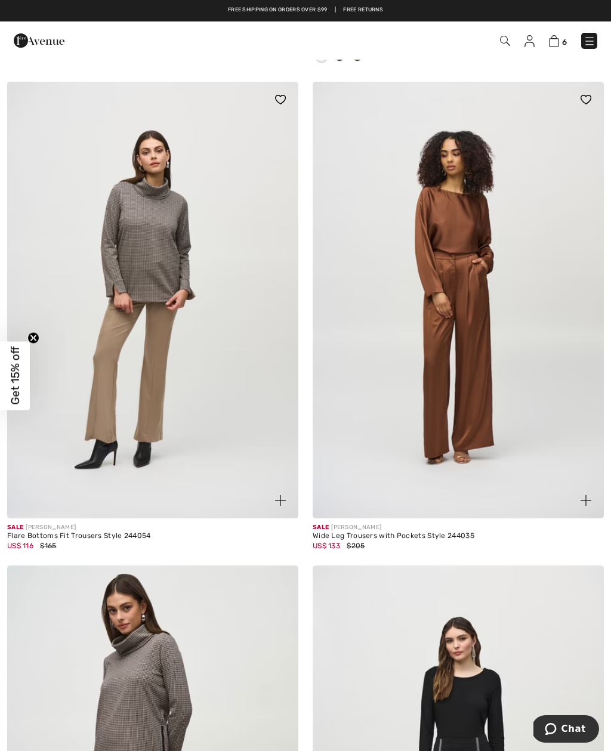
scroll to position [7185, 0]
click at [162, 297] on img at bounding box center [152, 300] width 291 height 437
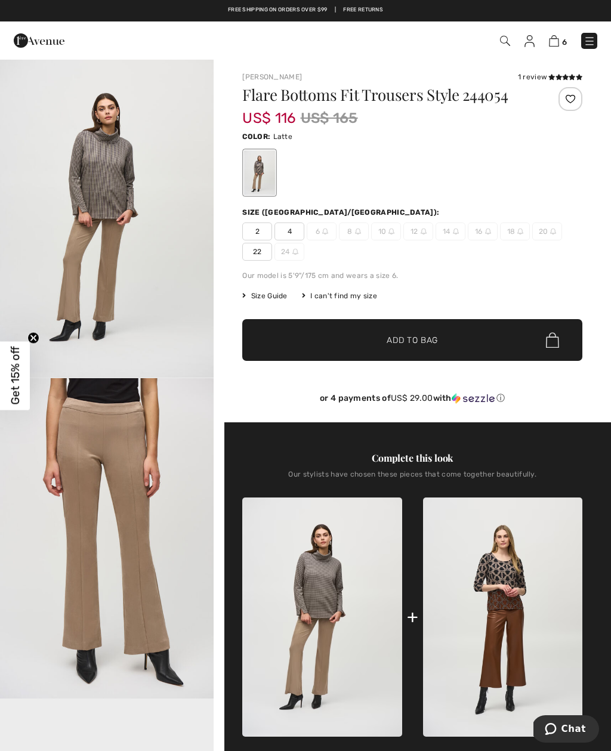
scroll to position [1, 0]
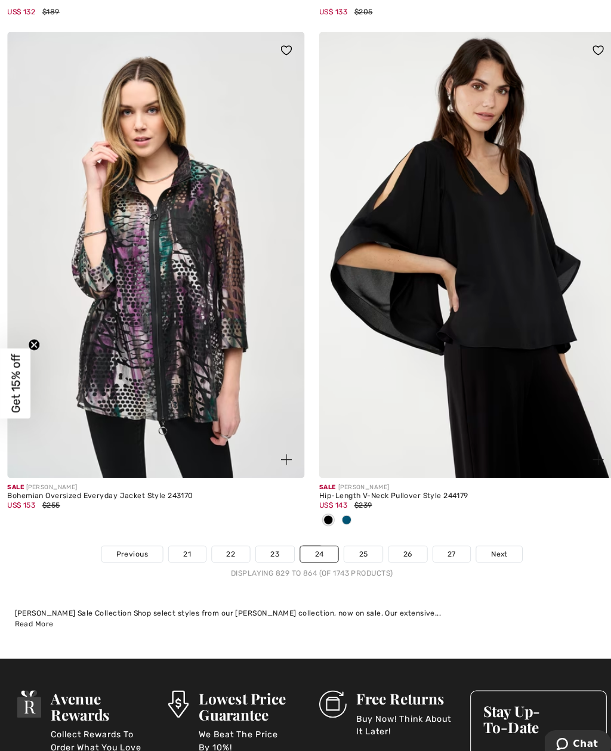
scroll to position [8691, 0]
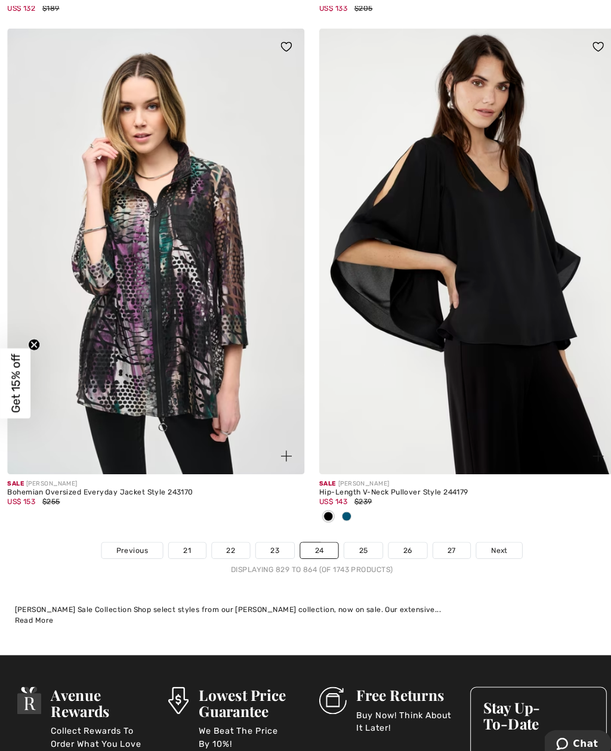
click at [366, 532] on link "25" at bounding box center [356, 540] width 38 height 16
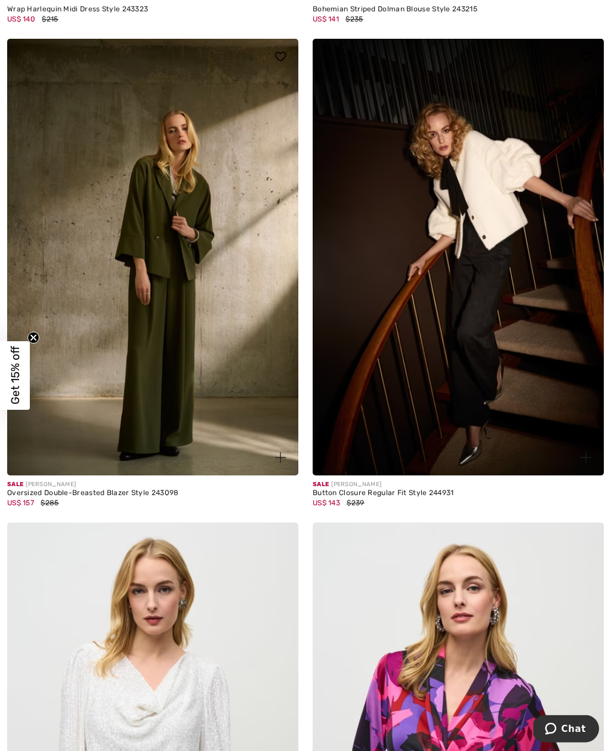
scroll to position [2083, 0]
click at [483, 316] on img at bounding box center [458, 257] width 291 height 437
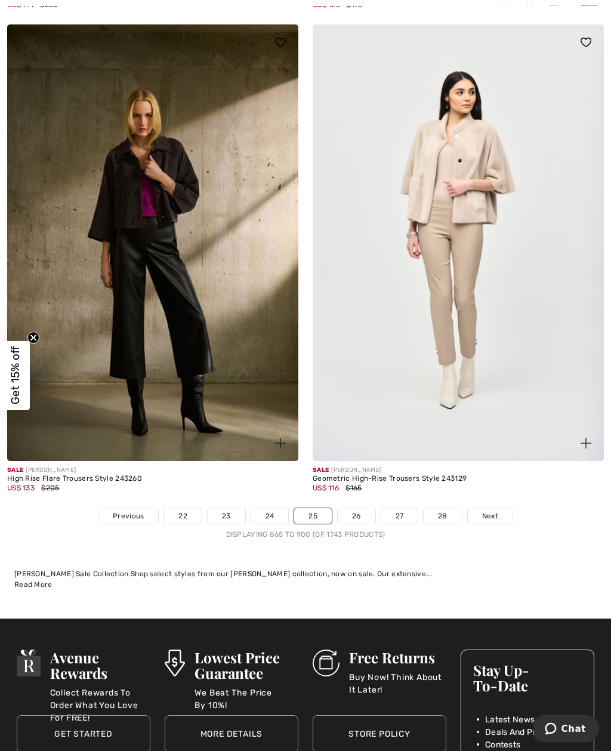
scroll to position [8756, 0]
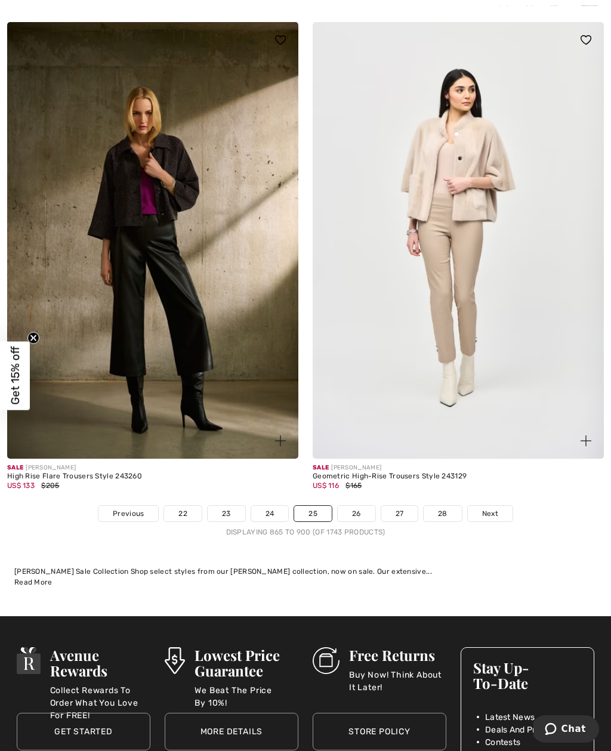
click at [482, 257] on img at bounding box center [458, 240] width 291 height 437
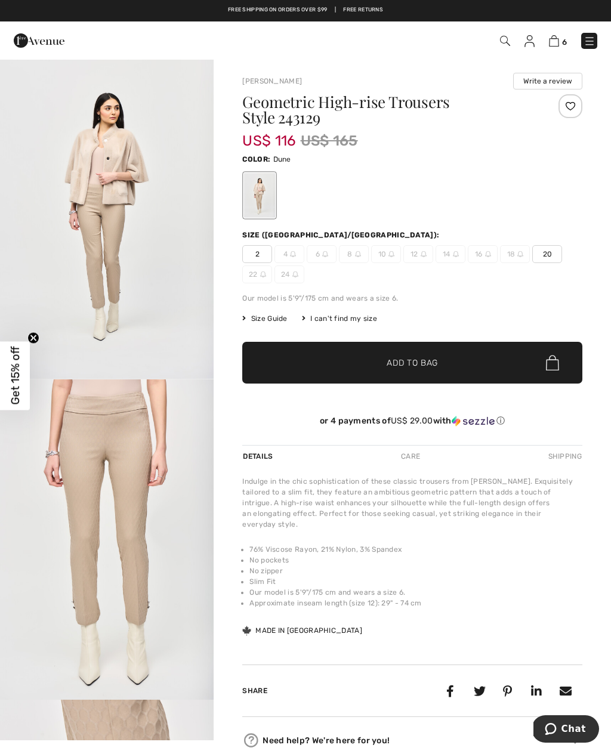
click at [153, 432] on img "2 / 5" at bounding box center [107, 540] width 214 height 321
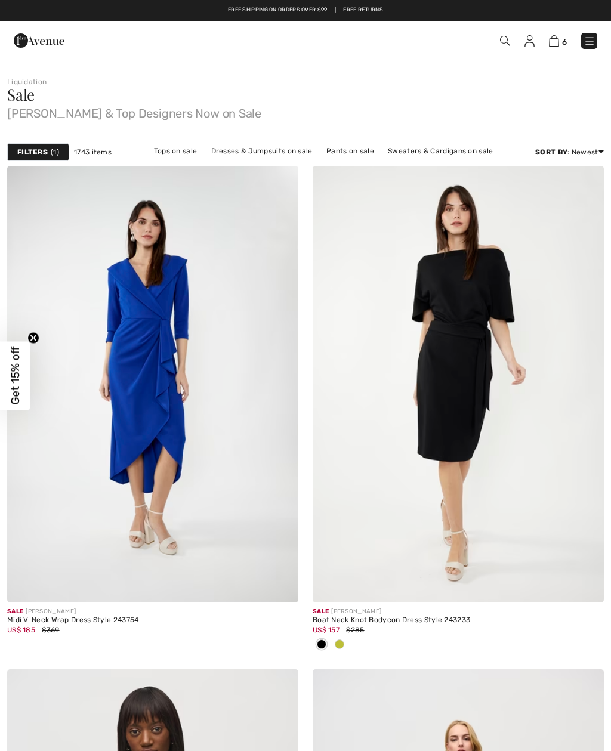
checkbox input "true"
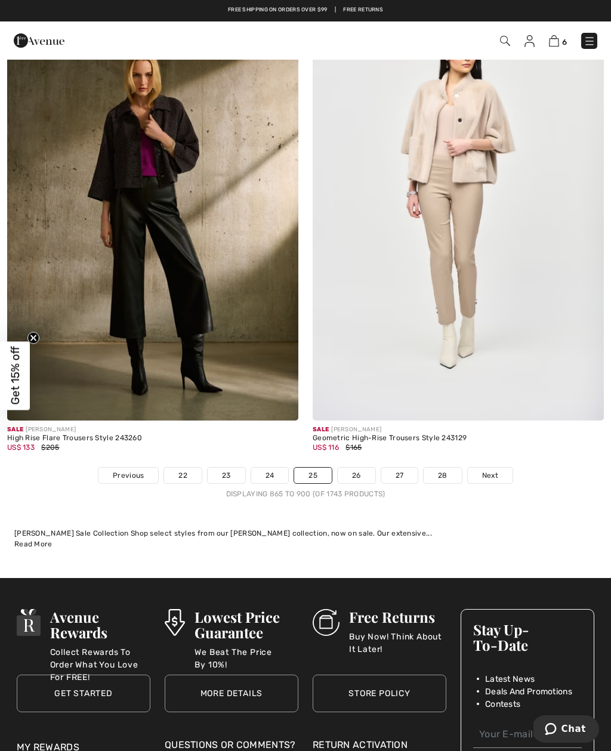
click at [362, 469] on link "26" at bounding box center [357, 476] width 38 height 16
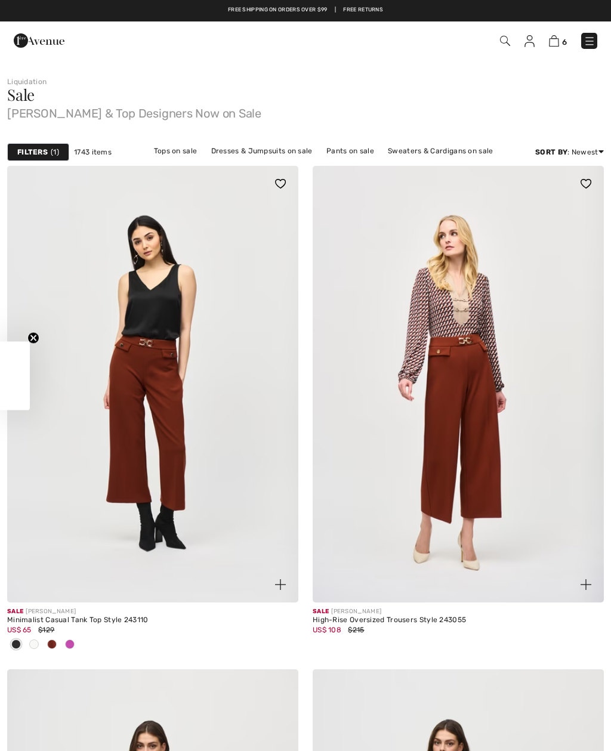
checkbox input "true"
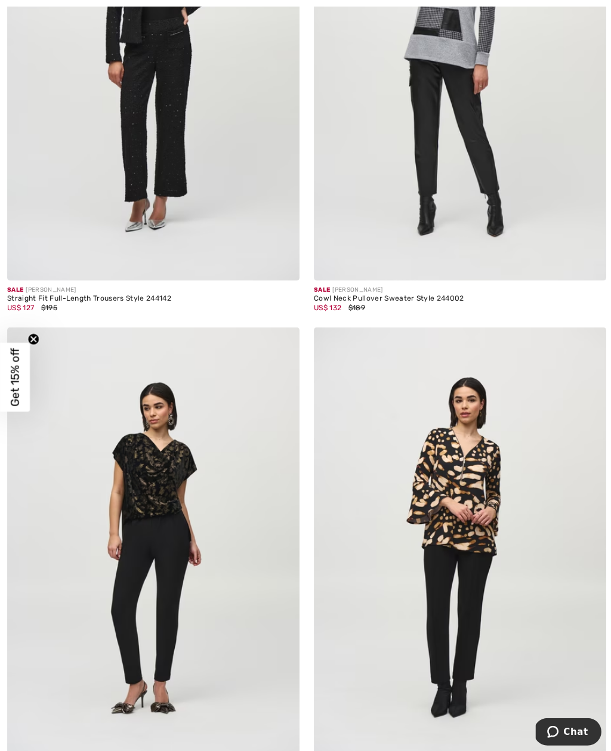
scroll to position [1311, 0]
click at [169, 171] on img at bounding box center [152, 60] width 291 height 437
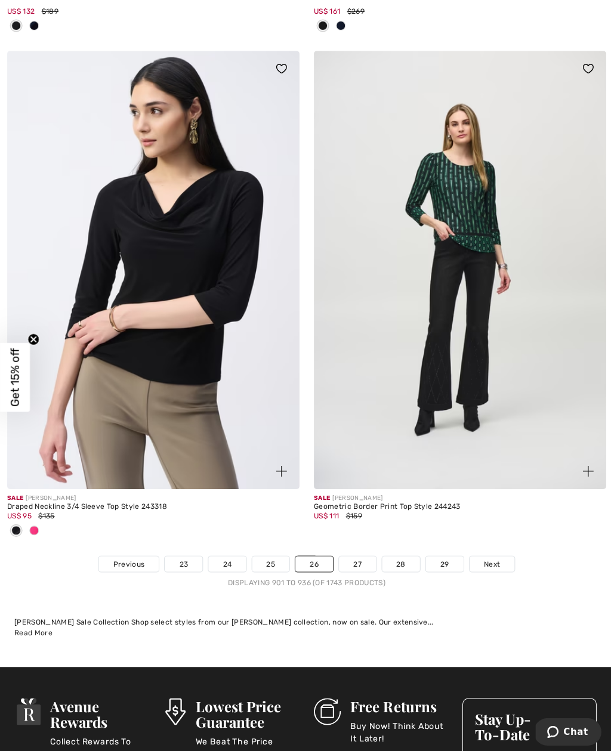
scroll to position [8806, 0]
click at [349, 559] on link "27" at bounding box center [356, 563] width 37 height 16
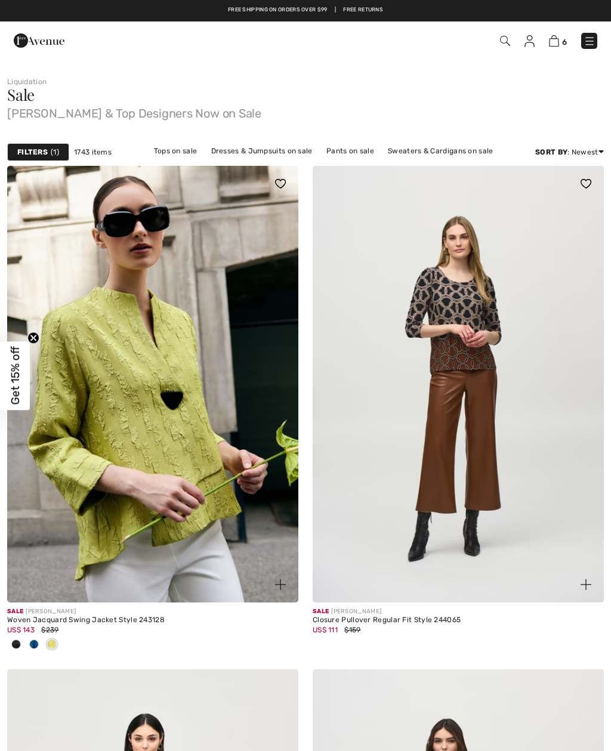
checkbox input "true"
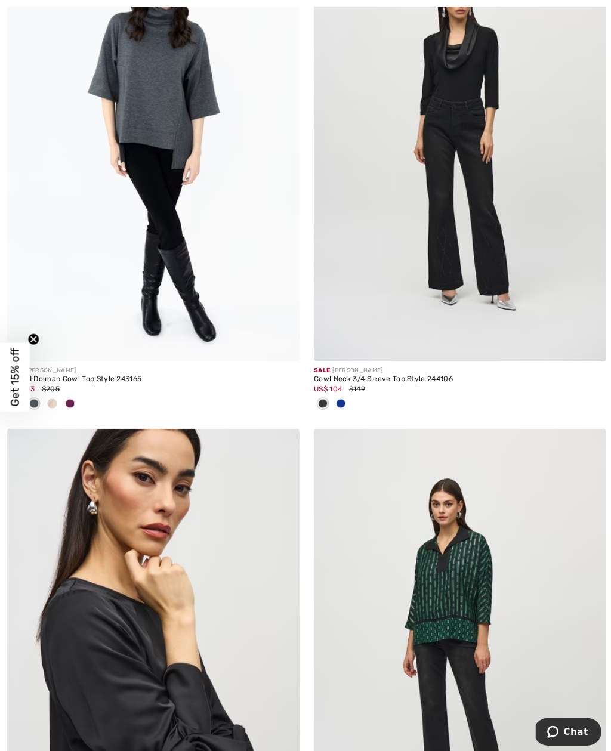
scroll to position [4868, 0]
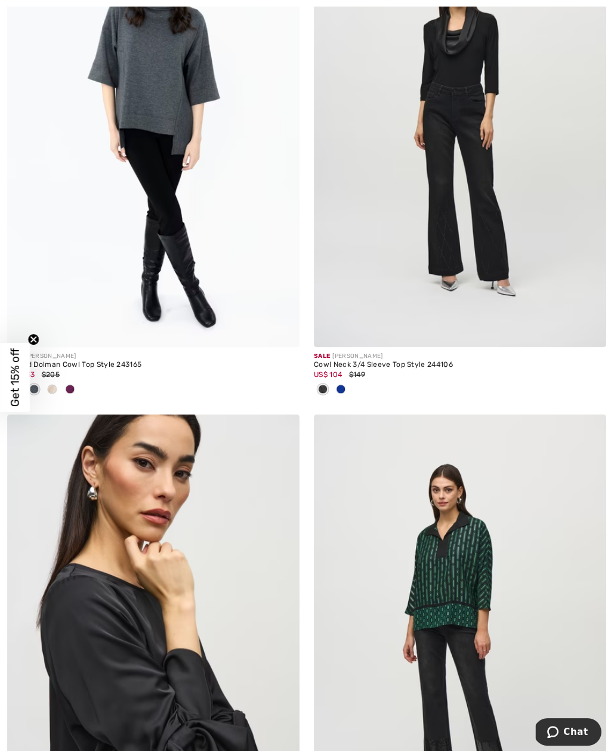
click at [453, 240] on img at bounding box center [458, 127] width 291 height 437
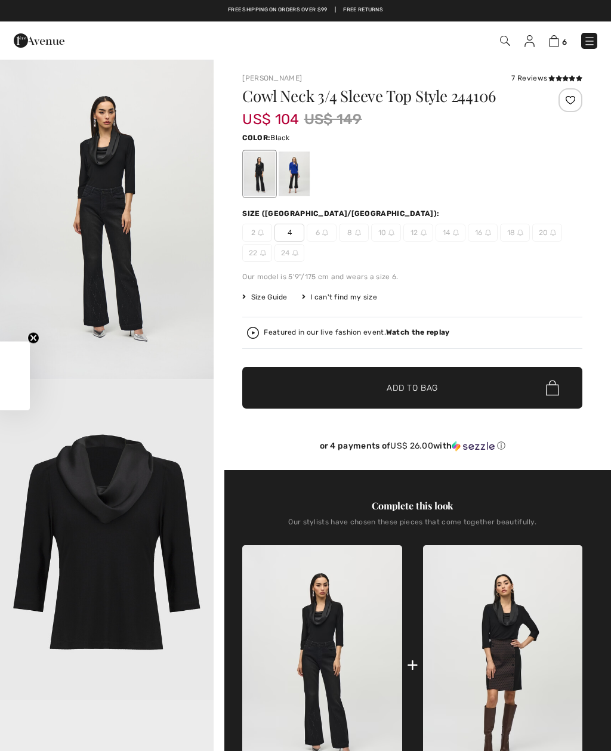
checkbox input "true"
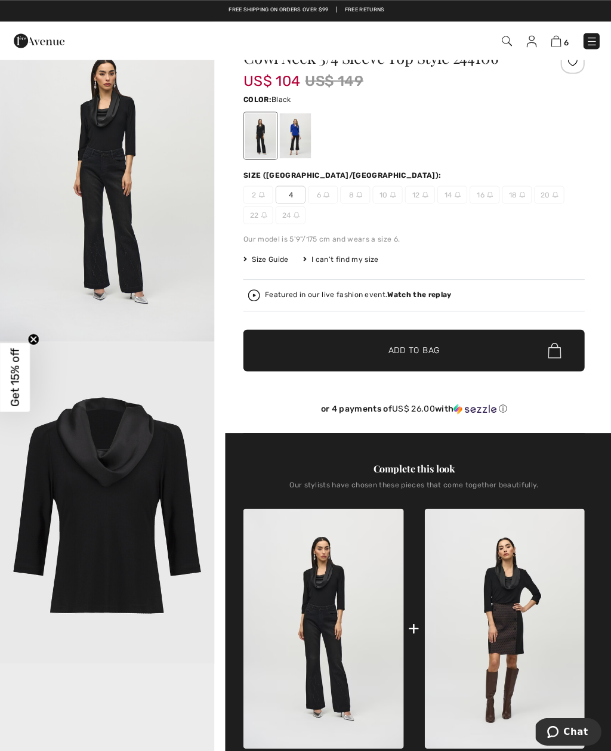
scroll to position [39, 0]
click at [301, 138] on div at bounding box center [294, 135] width 31 height 45
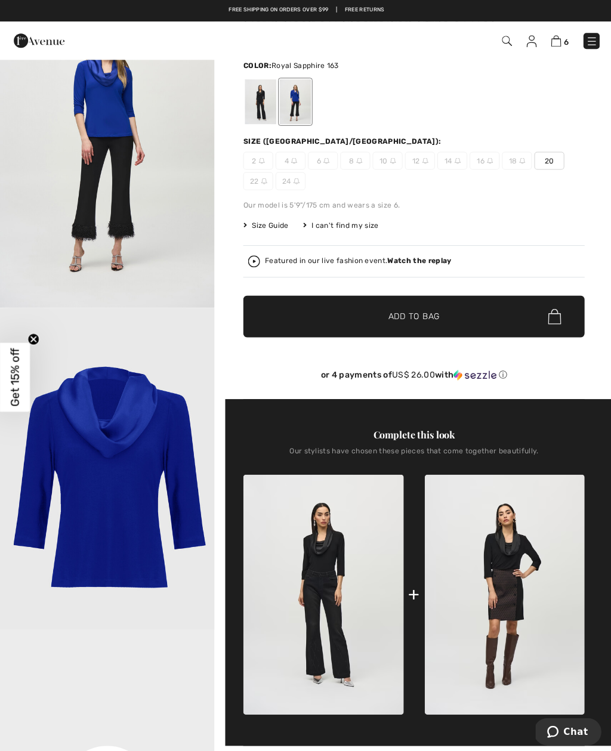
scroll to position [74, 0]
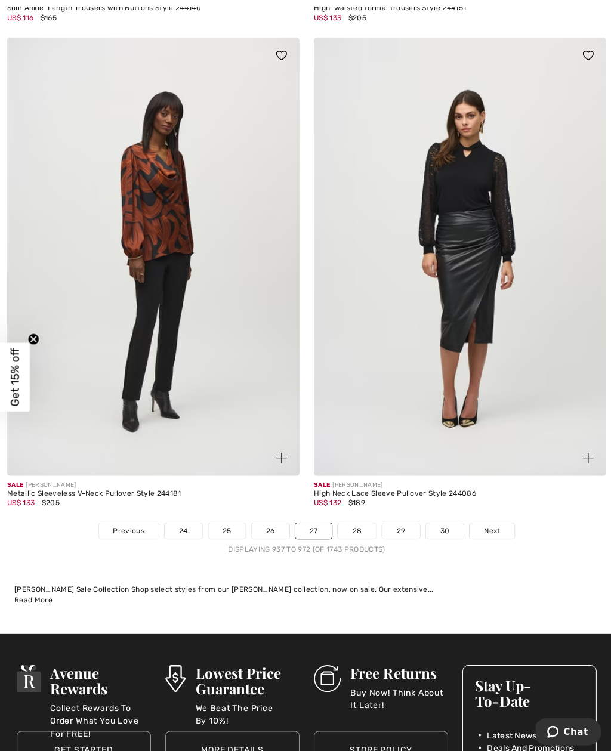
scroll to position [8781, 0]
click at [353, 526] on link "28" at bounding box center [356, 529] width 38 height 16
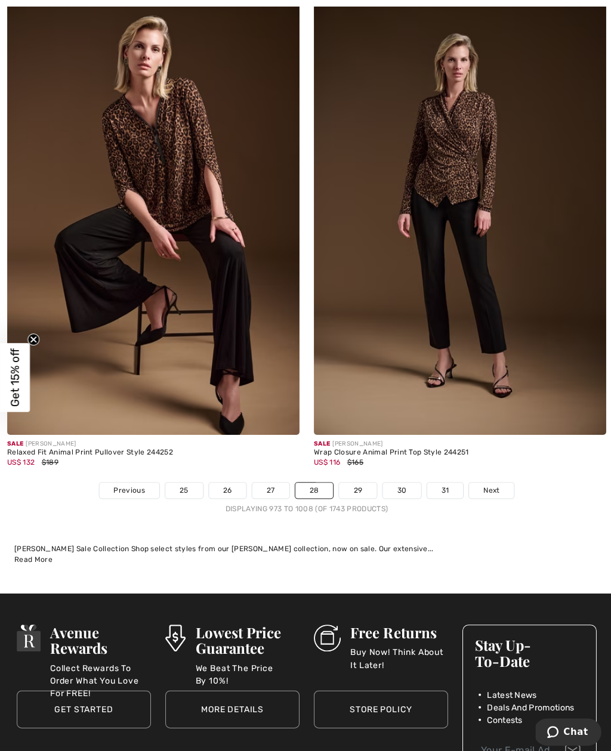
scroll to position [8697, 0]
click at [362, 481] on link "29" at bounding box center [357, 489] width 38 height 16
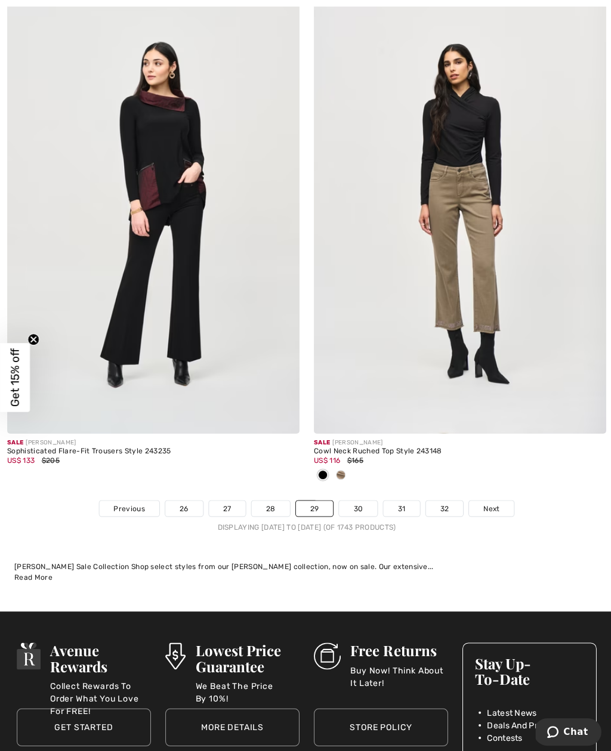
scroll to position [8704, 0]
click at [359, 500] on link "30" at bounding box center [357, 507] width 38 height 16
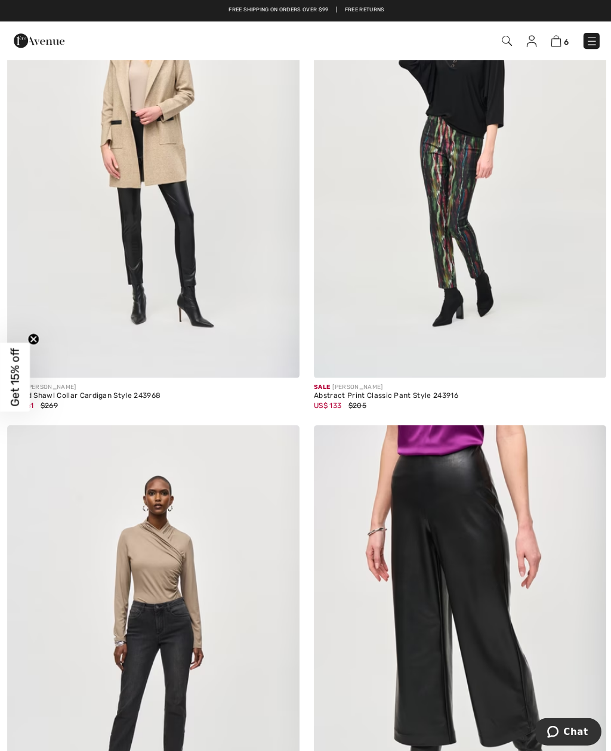
scroll to position [7328, 0]
click at [202, 220] on img at bounding box center [152, 157] width 291 height 437
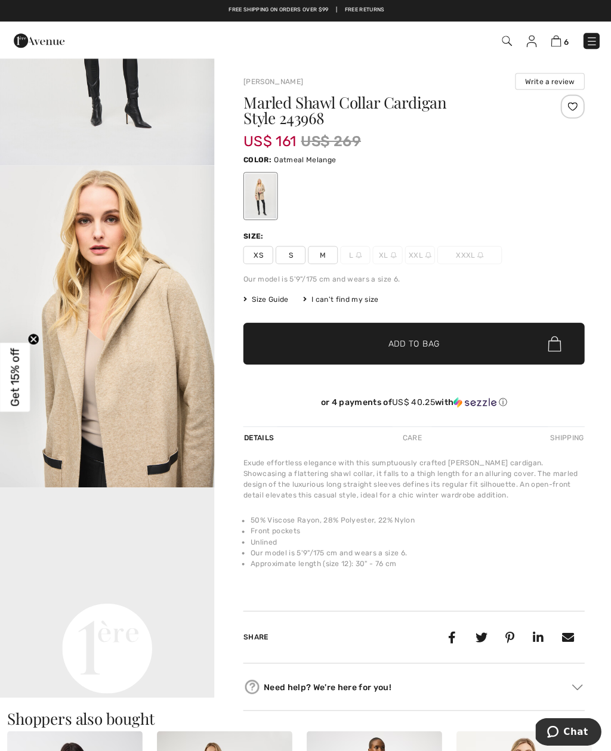
scroll to position [215, 0]
click at [186, 366] on img "2 / 4" at bounding box center [107, 325] width 214 height 321
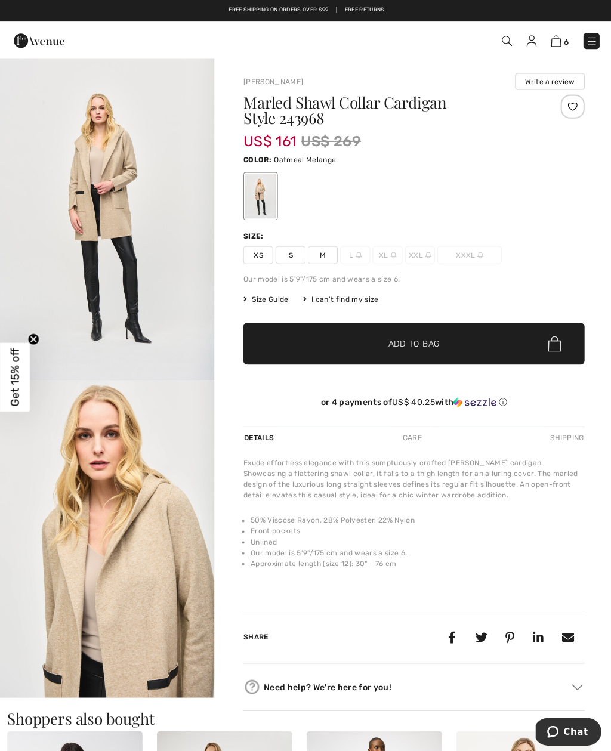
click at [205, 377] on img "1 / 4" at bounding box center [107, 218] width 214 height 321
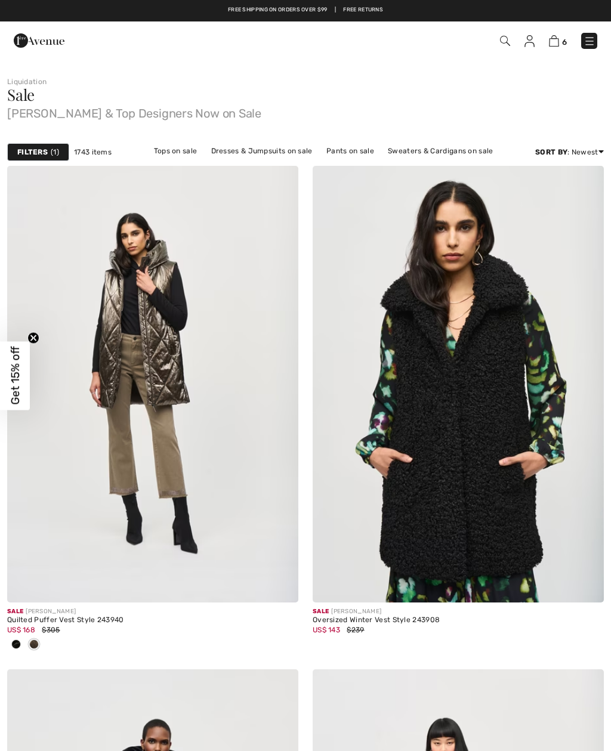
checkbox input "true"
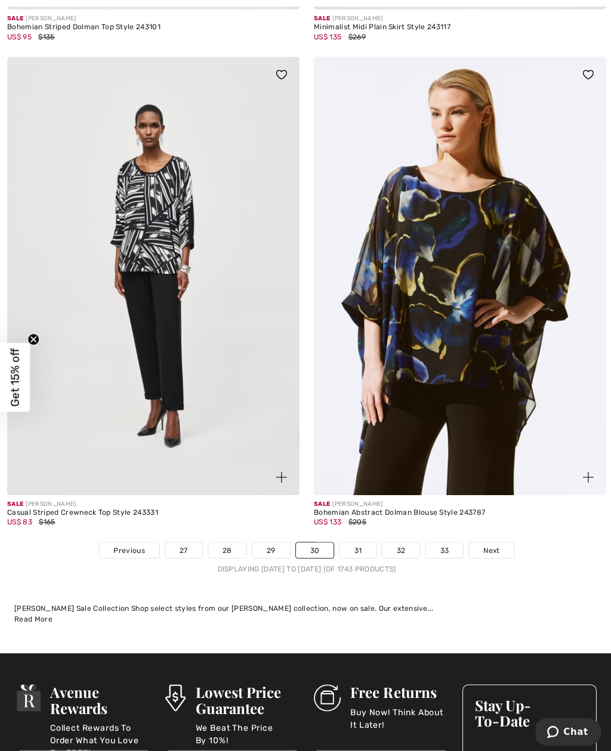
scroll to position [8663, 0]
click at [363, 545] on link "31" at bounding box center [356, 549] width 36 height 16
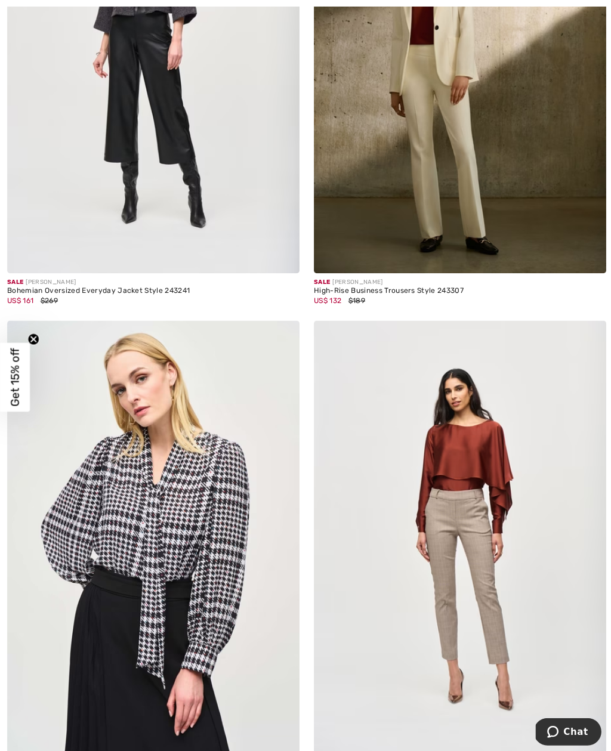
scroll to position [4788, 0]
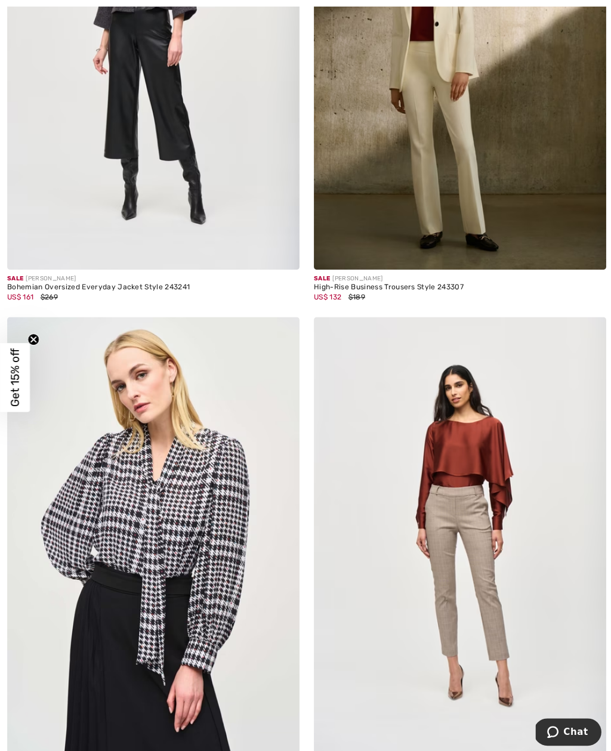
click at [437, 170] on img at bounding box center [458, 50] width 291 height 437
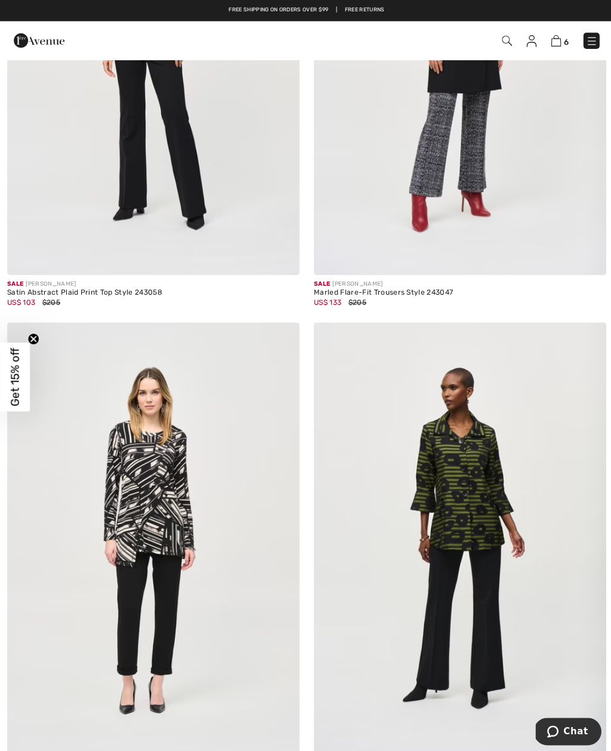
scroll to position [7365, 0]
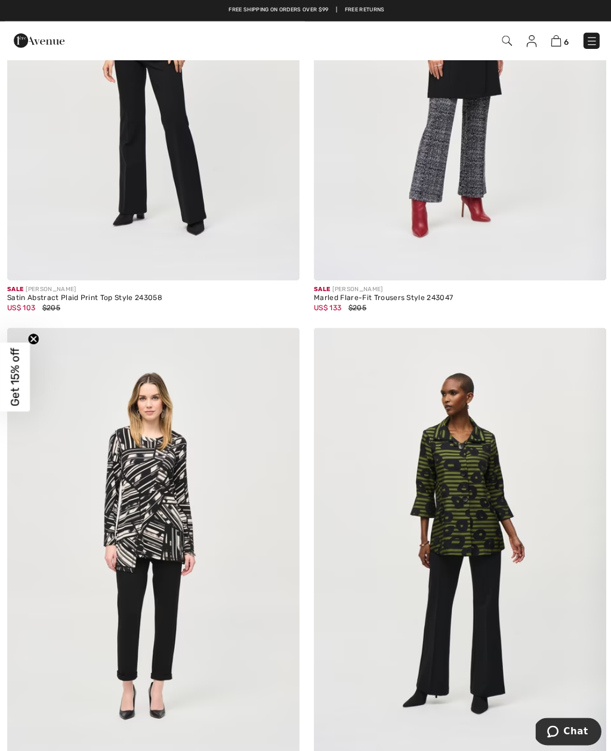
click at [476, 158] on img at bounding box center [458, 61] width 291 height 437
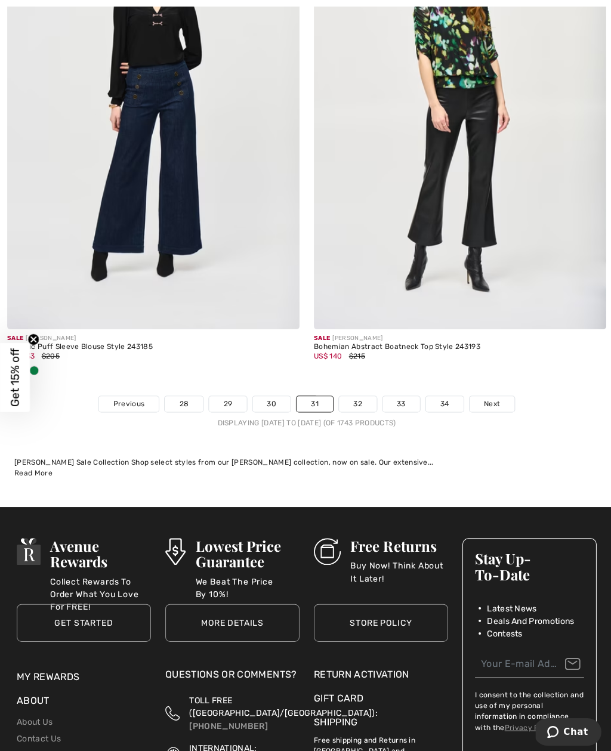
scroll to position [8793, 0]
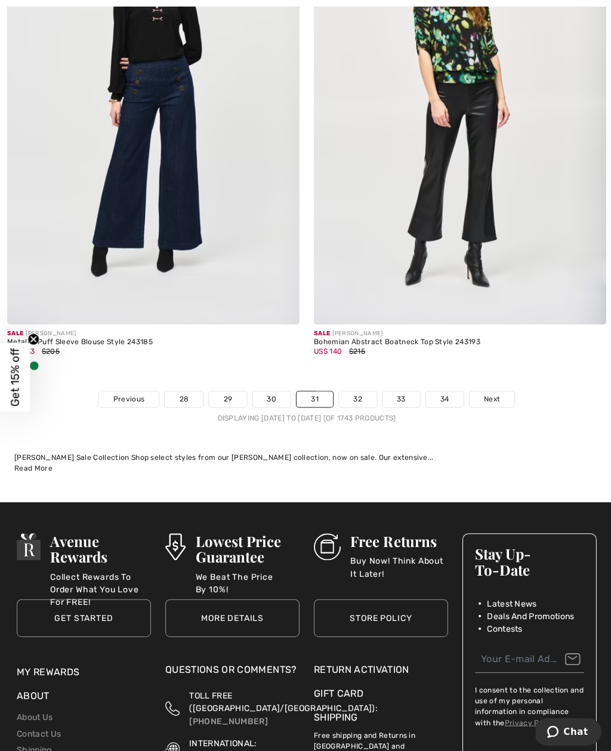
click at [364, 411] on div "Displaying 1081 to 1116 (of 1743 products)" at bounding box center [305, 416] width 611 height 11
click at [362, 390] on link "32" at bounding box center [357, 398] width 38 height 16
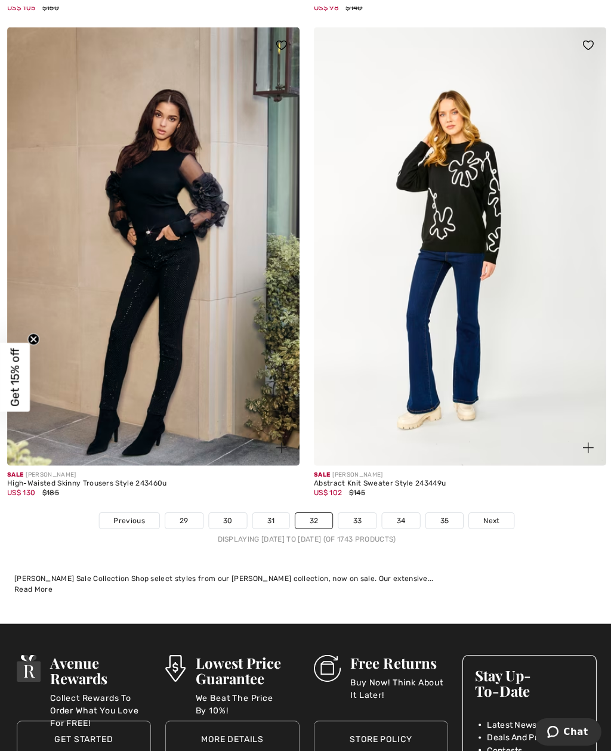
scroll to position [8615, 0]
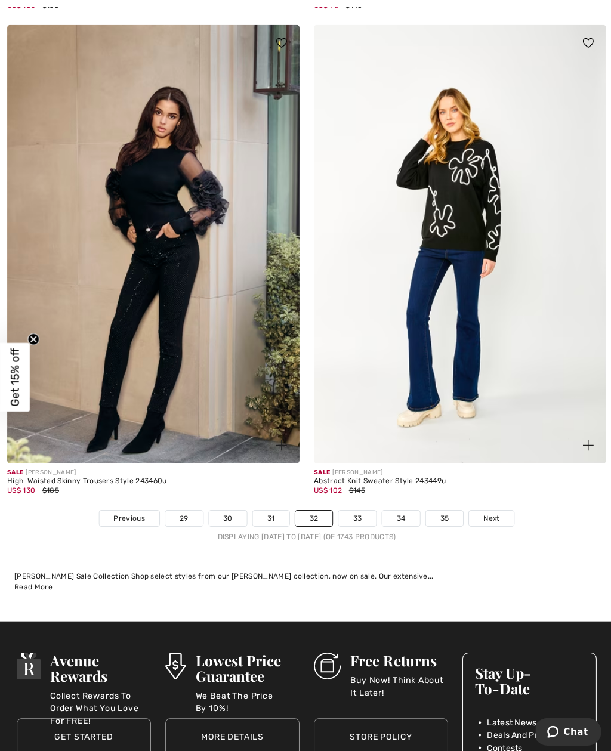
click at [356, 515] on link "33" at bounding box center [356, 517] width 38 height 16
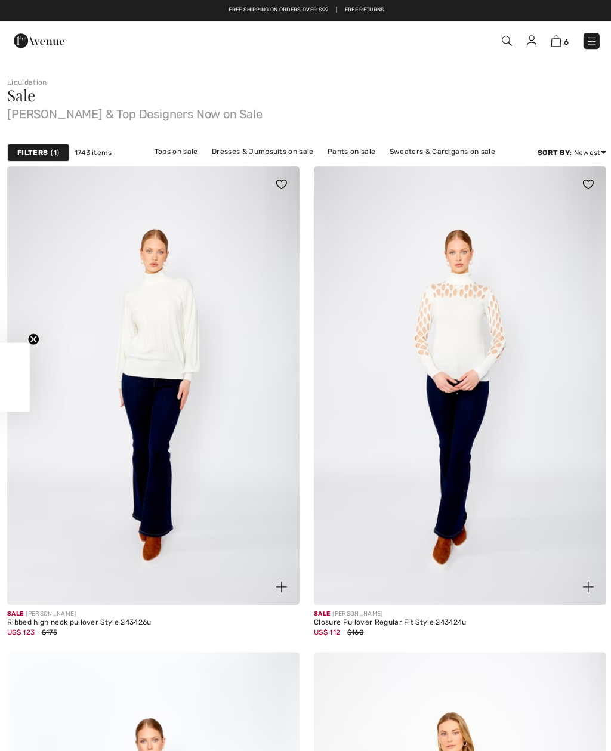
checkbox input "true"
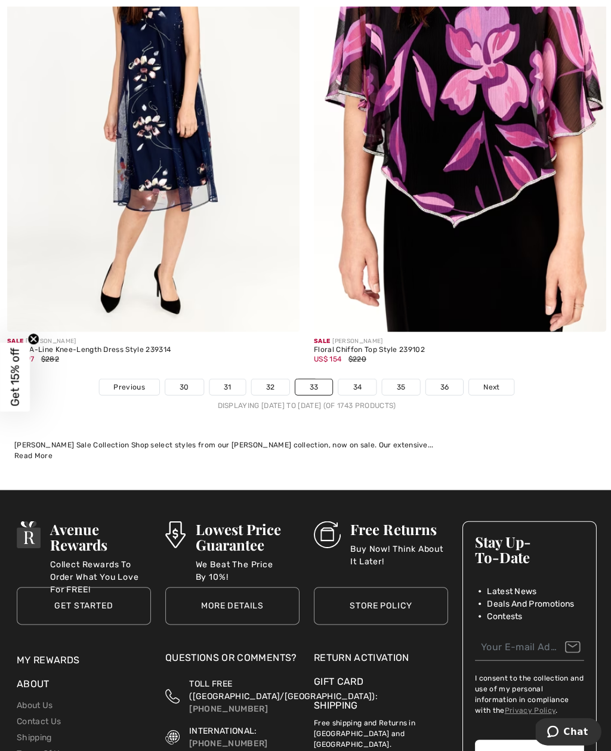
scroll to position [8727, 0]
click link "34"
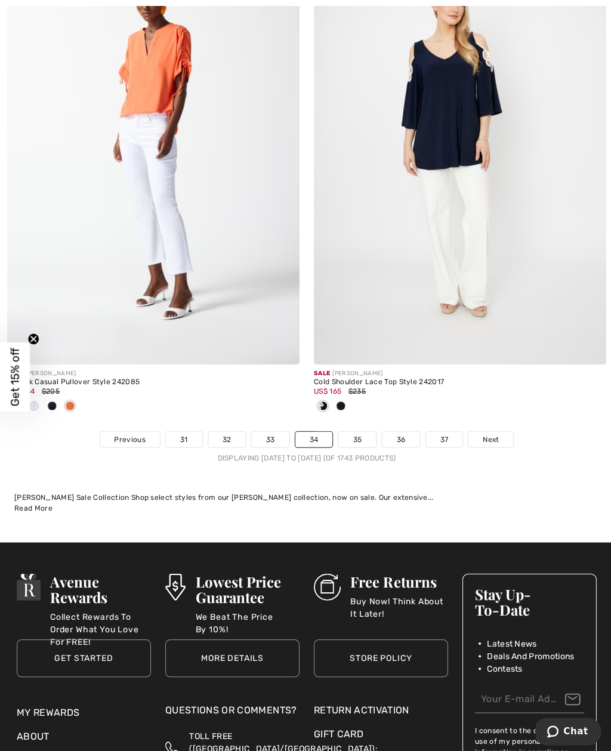
scroll to position [8813, 0]
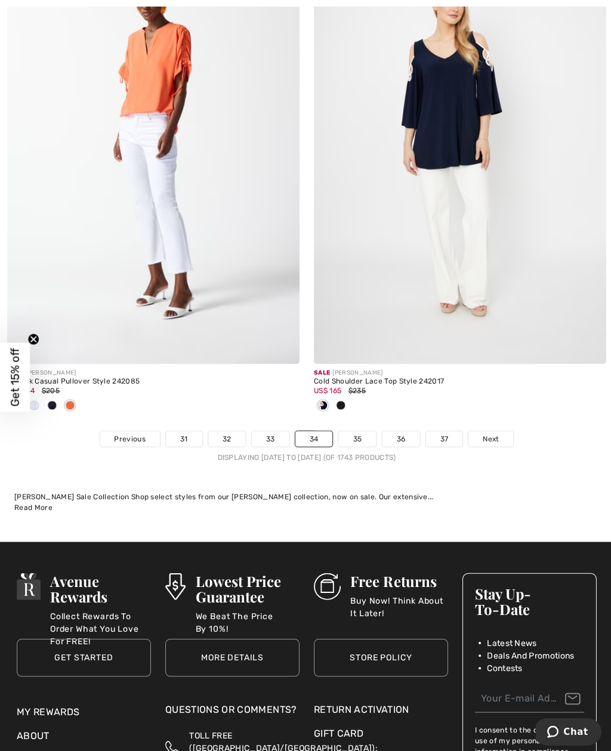
click at [358, 430] on link "35" at bounding box center [356, 438] width 38 height 16
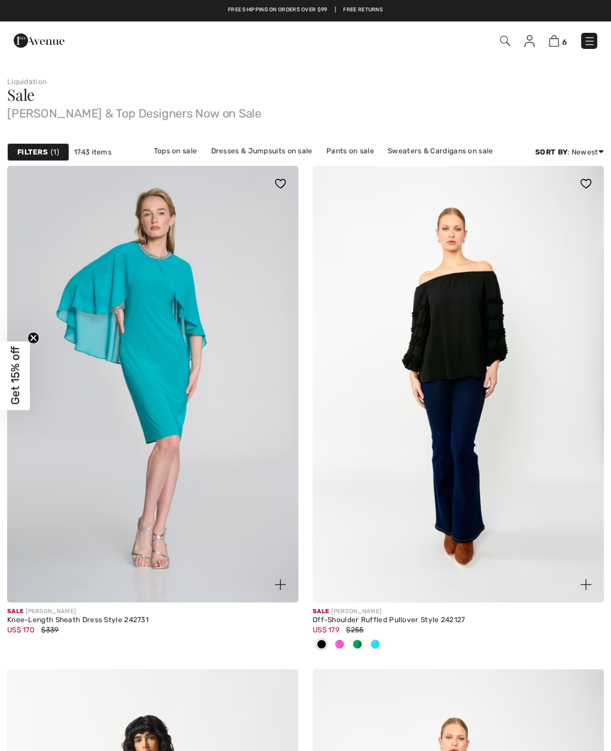
checkbox input "true"
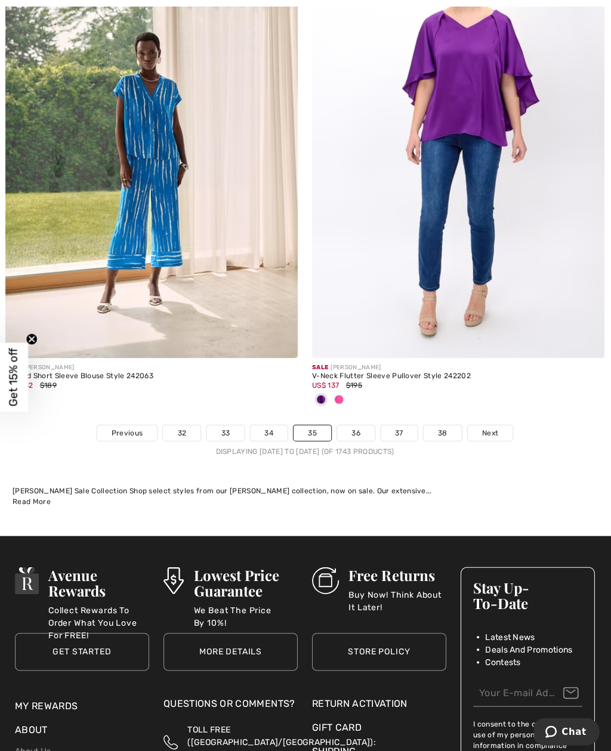
scroll to position [8997, 0]
click at [358, 429] on link "36" at bounding box center [357, 431] width 38 height 16
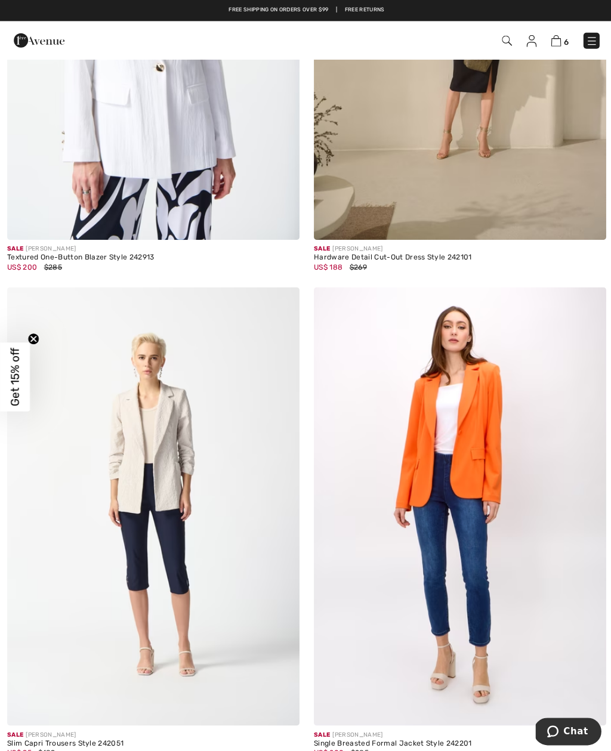
scroll to position [854, 0]
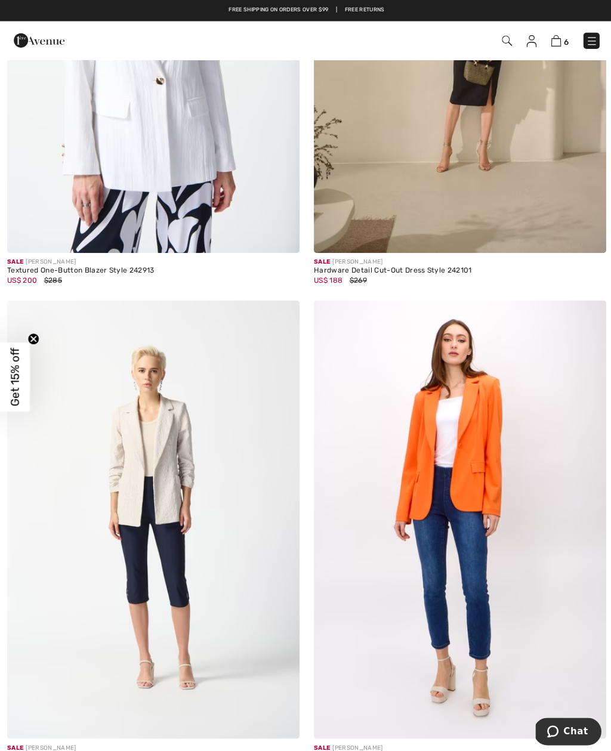
click at [212, 151] on img at bounding box center [152, 34] width 291 height 437
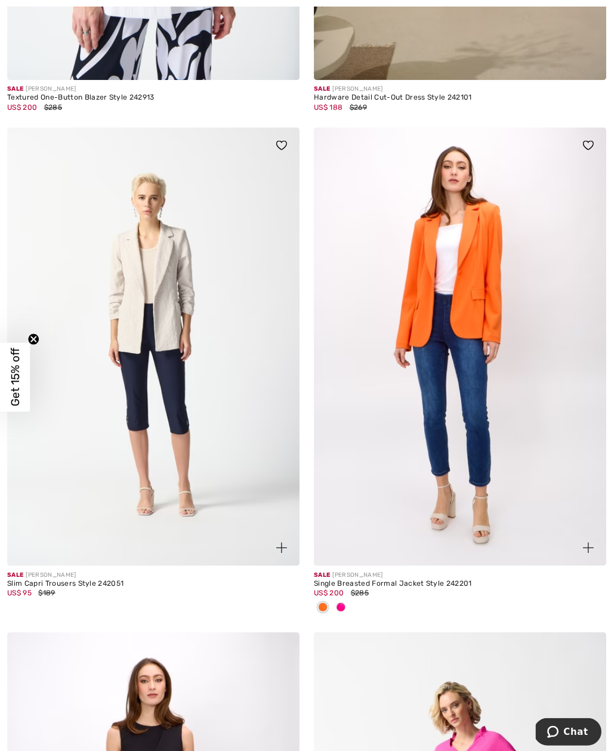
scroll to position [1027, 0]
click at [188, 346] on img at bounding box center [152, 345] width 291 height 437
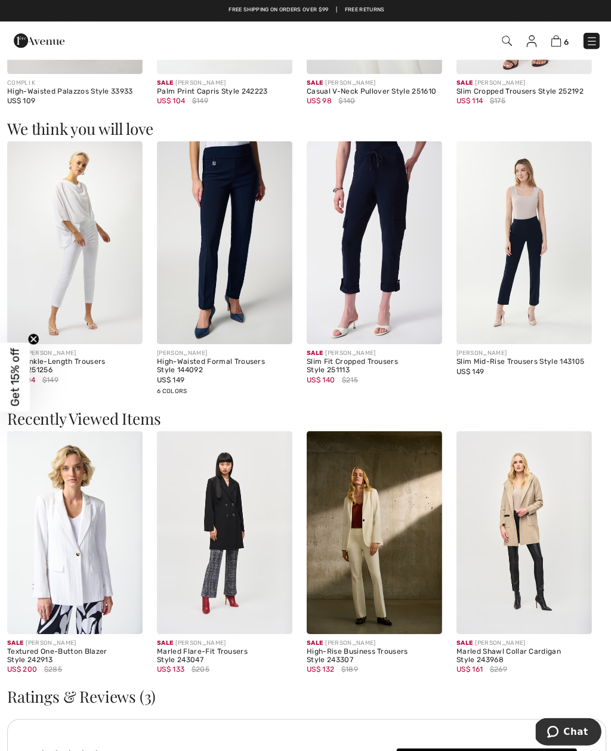
scroll to position [873, 0]
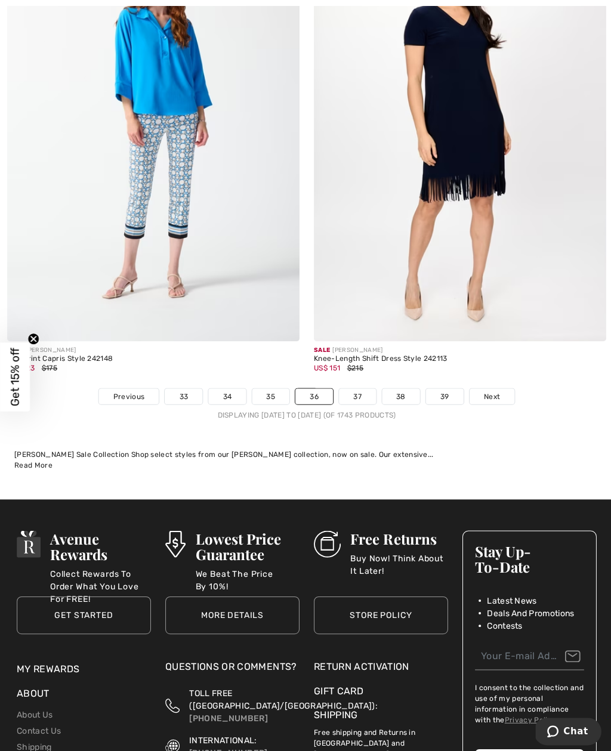
scroll to position [8836, 0]
click at [358, 408] on div "Displaying [DATE] to [DATE] (of 1743 products)" at bounding box center [305, 413] width 611 height 11
click at [360, 387] on link "37" at bounding box center [356, 395] width 37 height 16
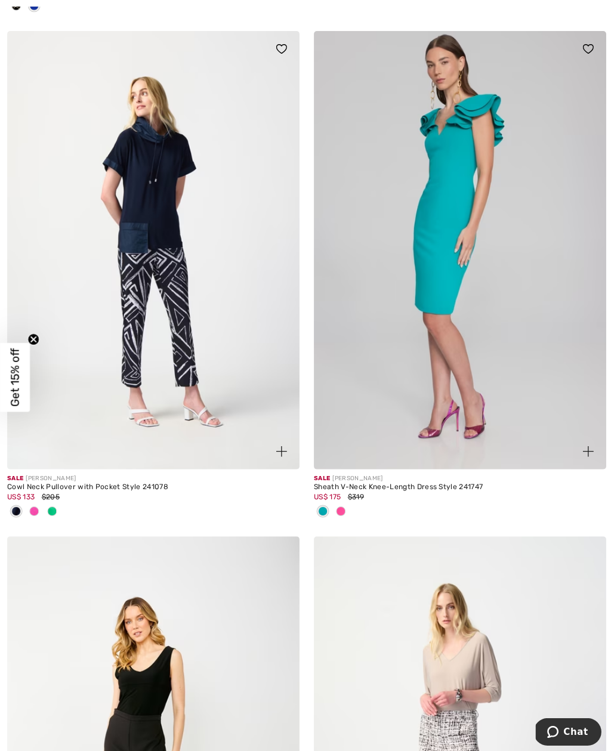
scroll to position [7734, 0]
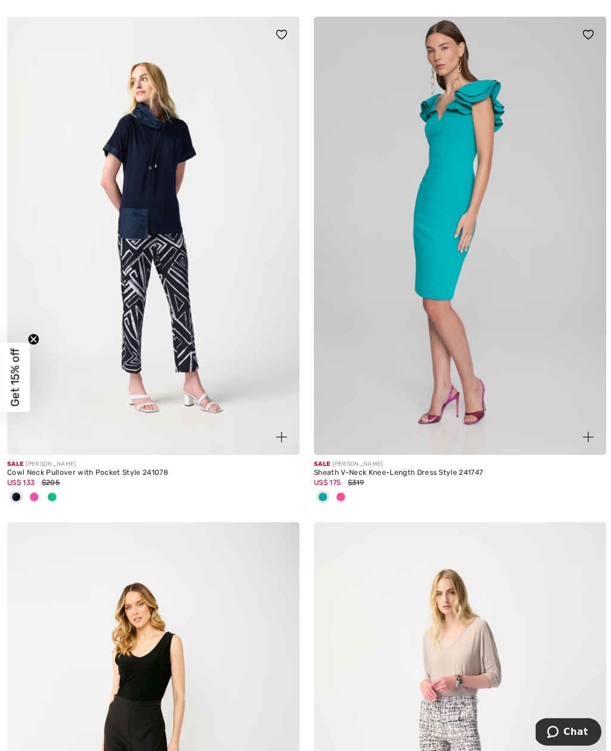
click at [160, 213] on img at bounding box center [152, 235] width 291 height 437
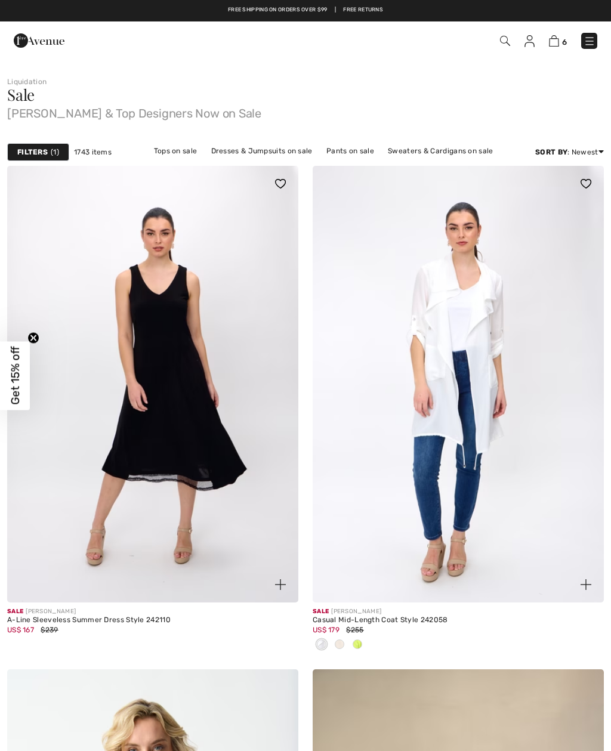
checkbox input "true"
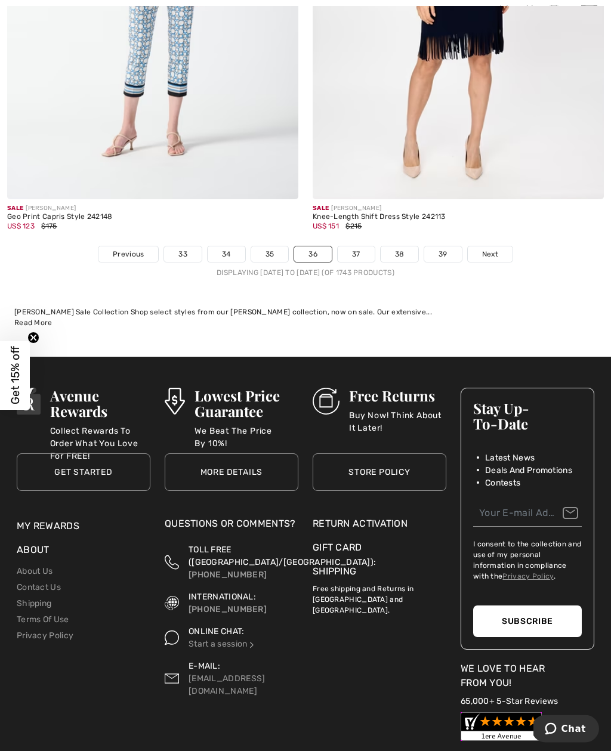
scroll to position [8978, 0]
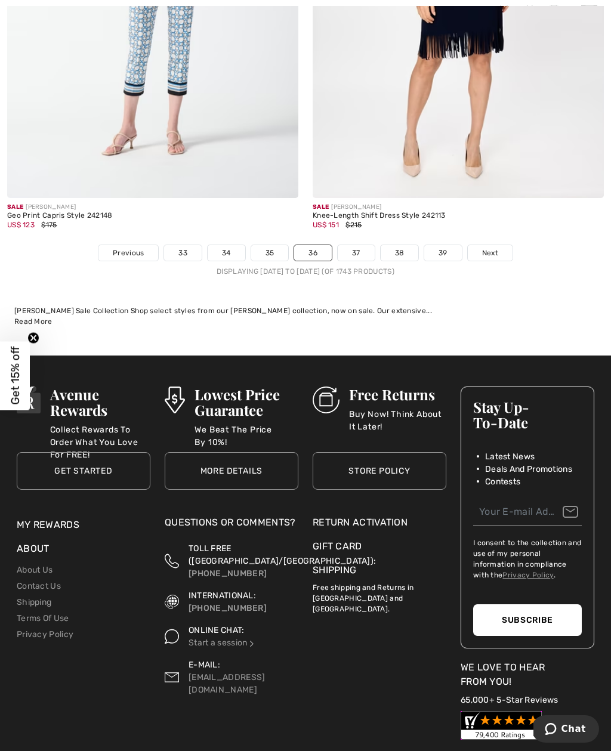
click at [366, 245] on link "37" at bounding box center [356, 253] width 37 height 16
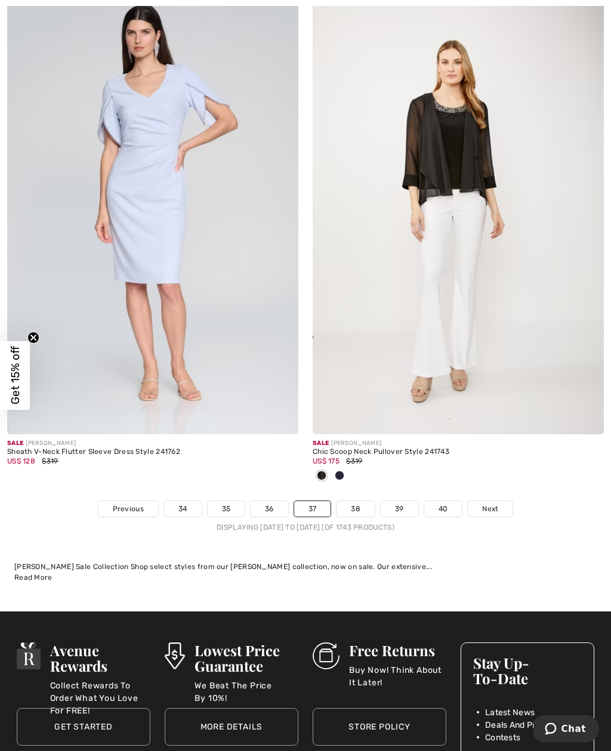
scroll to position [8761, 0]
click at [364, 501] on link "38" at bounding box center [356, 509] width 38 height 16
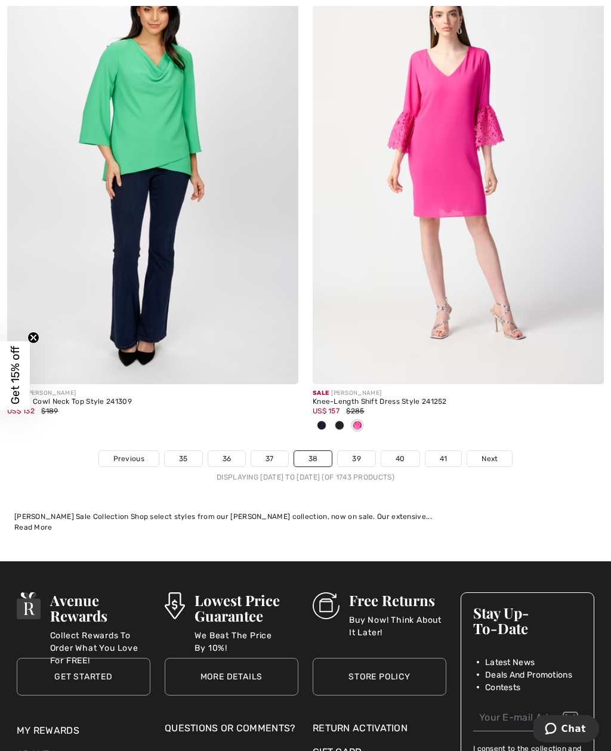
scroll to position [9008, 0]
click at [359, 451] on link "39" at bounding box center [357, 459] width 38 height 16
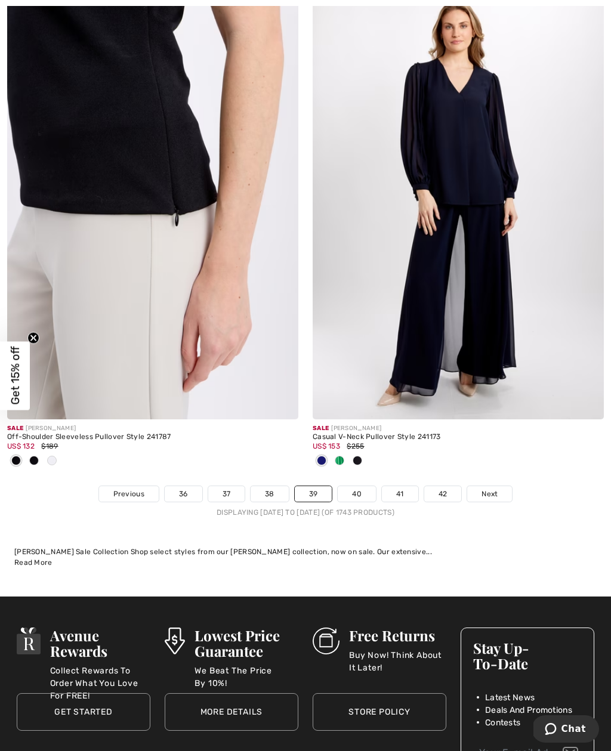
scroll to position [8815, 0]
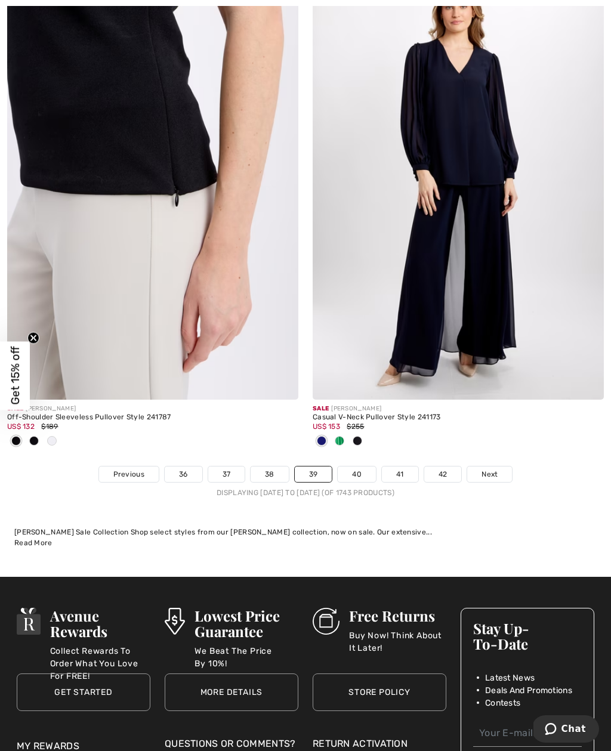
click at [362, 469] on link "40" at bounding box center [357, 475] width 38 height 16
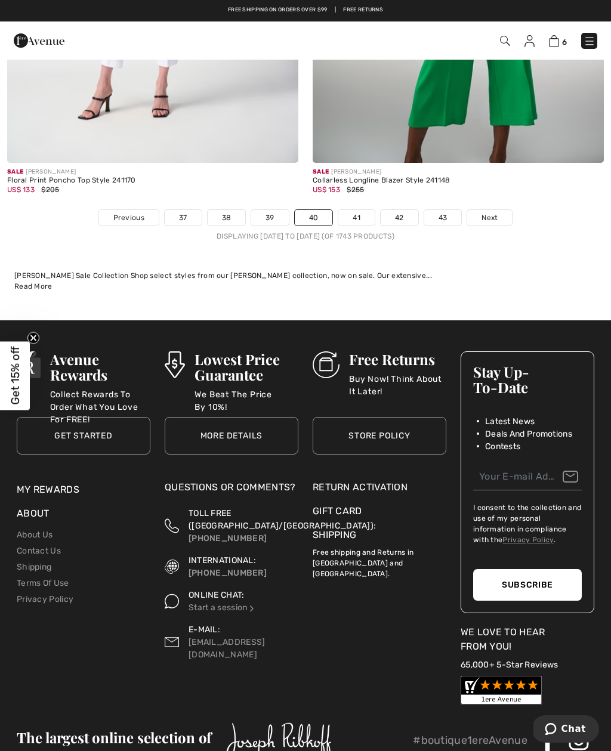
scroll to position [9014, 0]
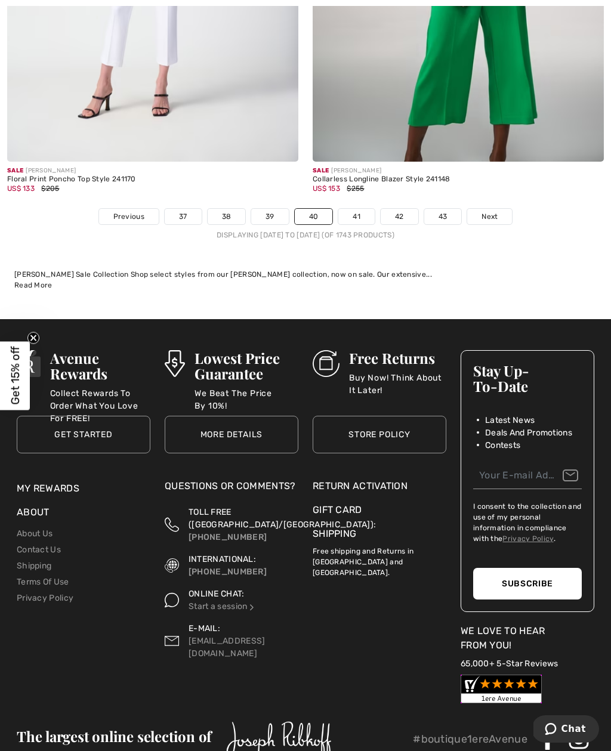
click at [365, 209] on link "41" at bounding box center [356, 217] width 36 height 16
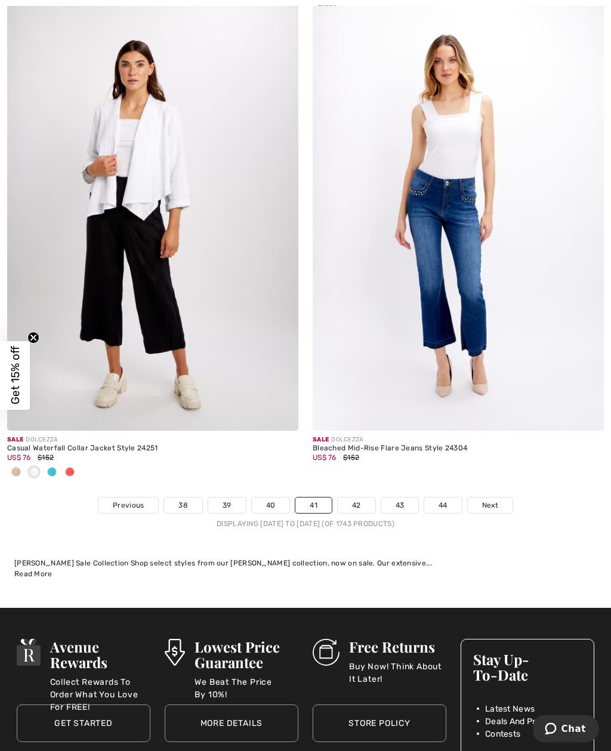
scroll to position [8646, 0]
click at [342, 501] on link "42" at bounding box center [357, 506] width 38 height 16
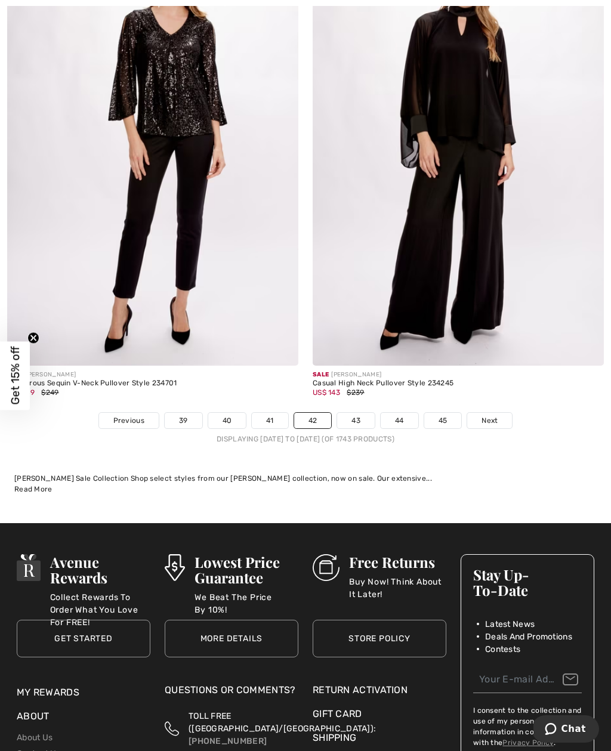
scroll to position [8778, 0]
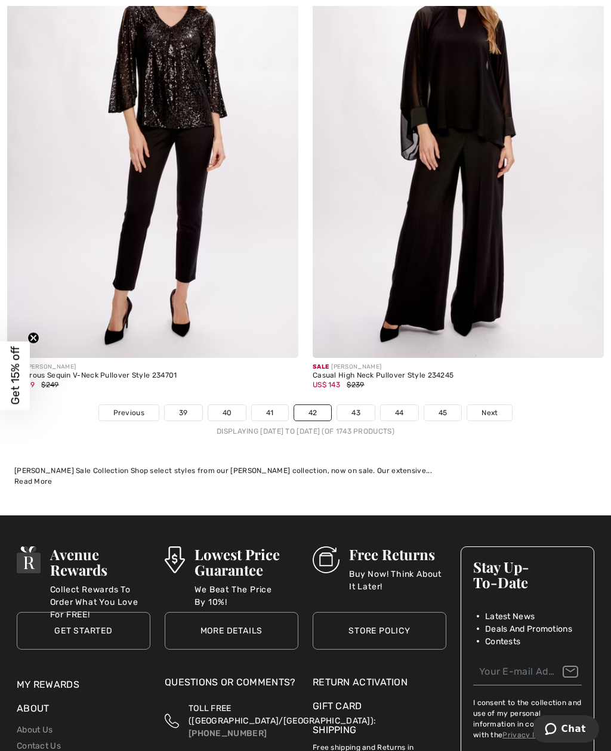
click at [365, 405] on link "43" at bounding box center [356, 413] width 38 height 16
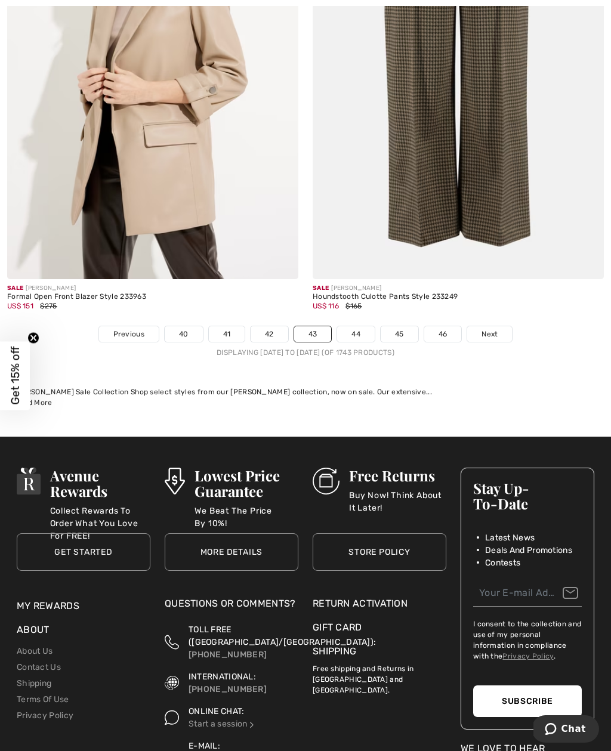
scroll to position [8971, 0]
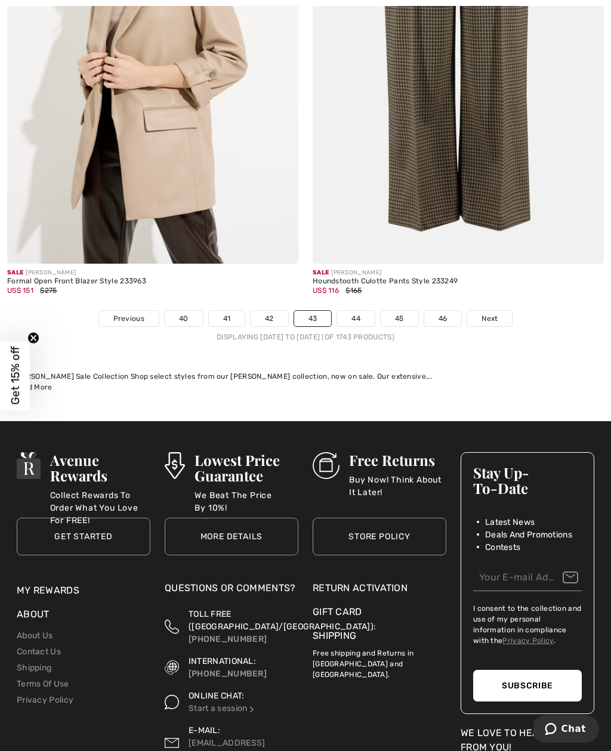
click at [362, 312] on link "44" at bounding box center [356, 319] width 38 height 16
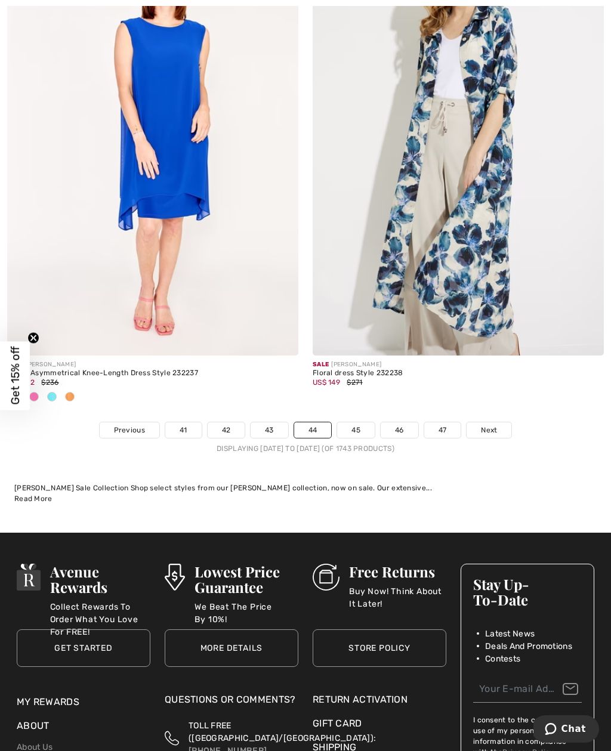
scroll to position [8790, 0]
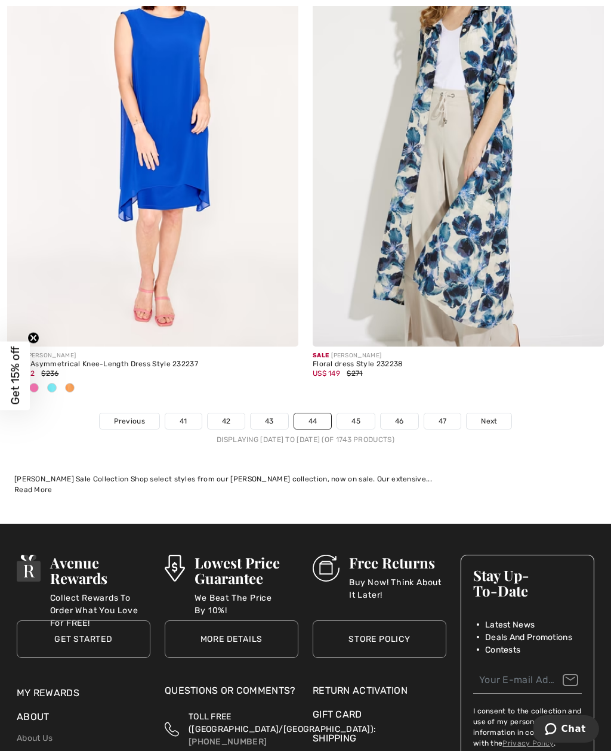
click at [355, 417] on link "45" at bounding box center [356, 422] width 38 height 16
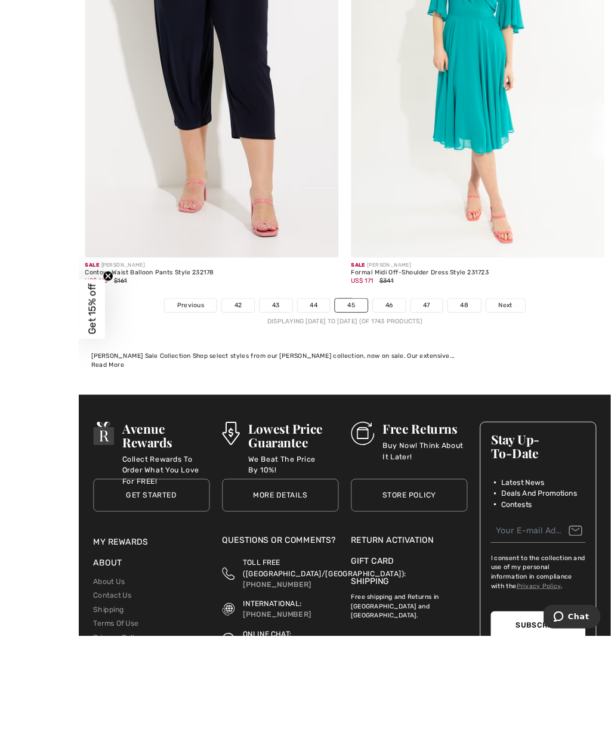
scroll to position [8998, 0]
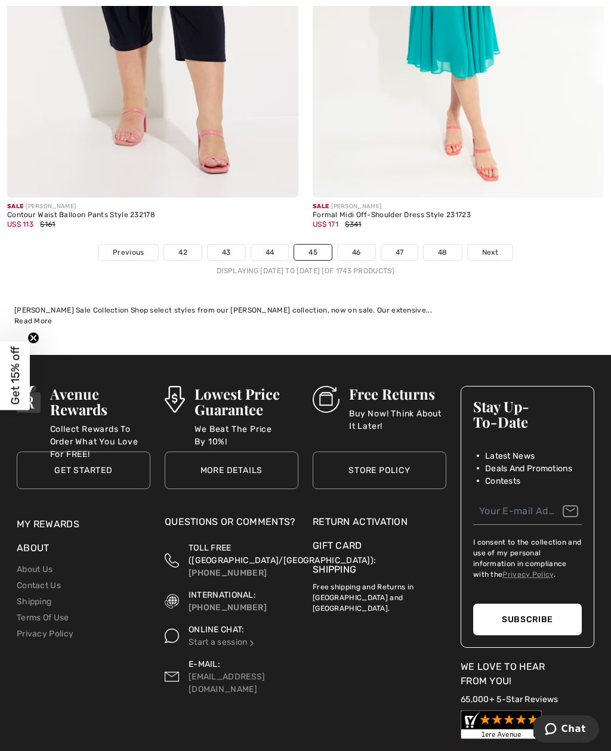
click at [362, 248] on link "46" at bounding box center [357, 253] width 38 height 16
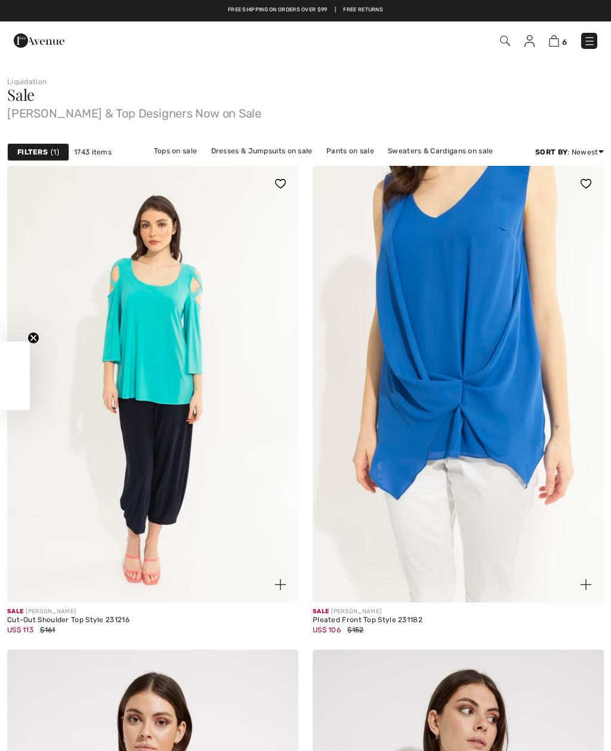
checkbox input "true"
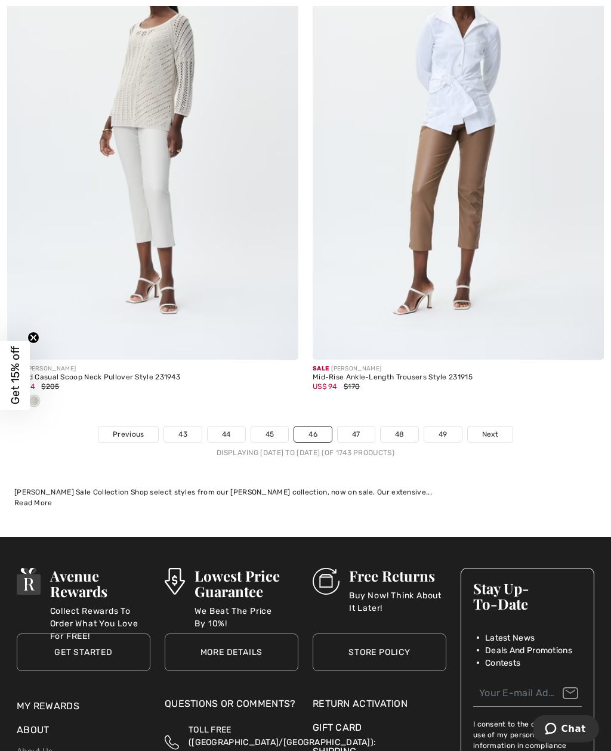
scroll to position [8776, 0]
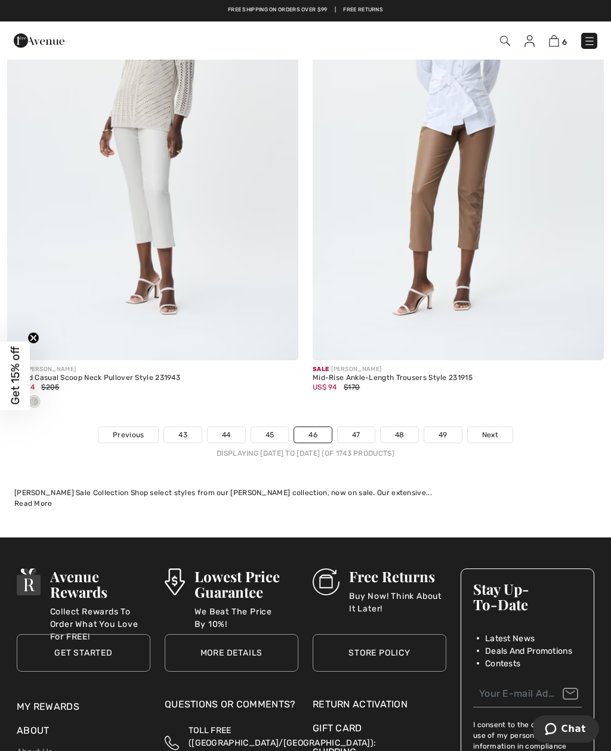
click at [361, 427] on link "47" at bounding box center [356, 435] width 37 height 16
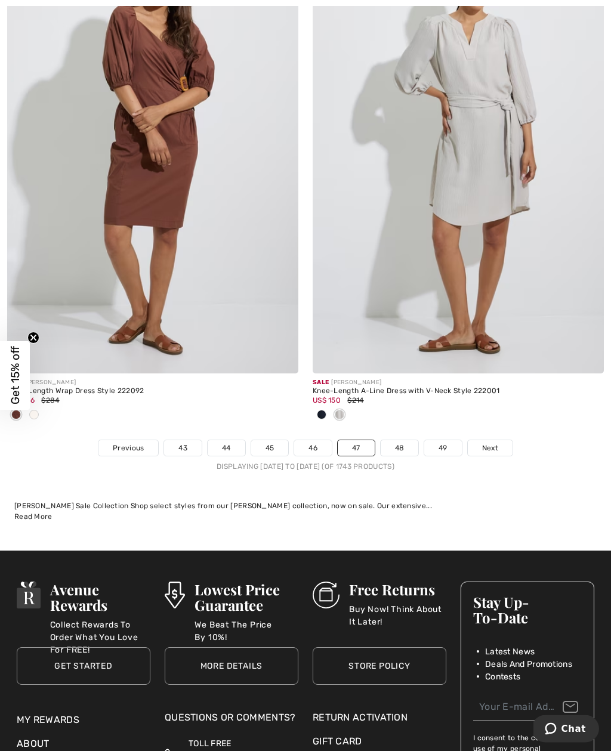
scroll to position [8723, 0]
click at [411, 443] on link "48" at bounding box center [400, 448] width 38 height 16
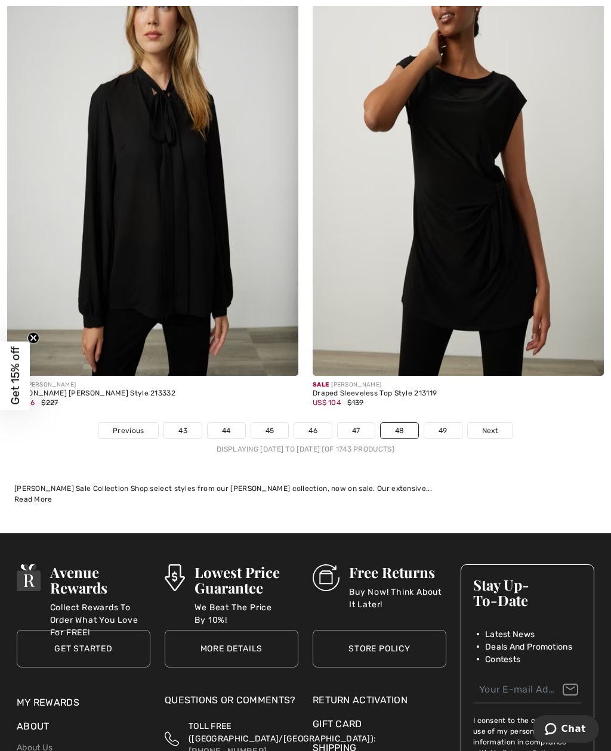
scroll to position [8690, 0]
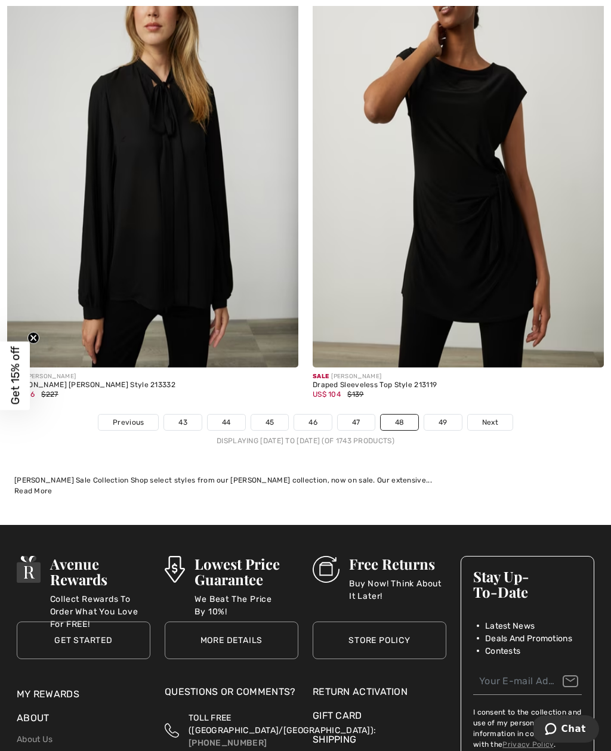
click at [452, 418] on link "49" at bounding box center [443, 423] width 38 height 16
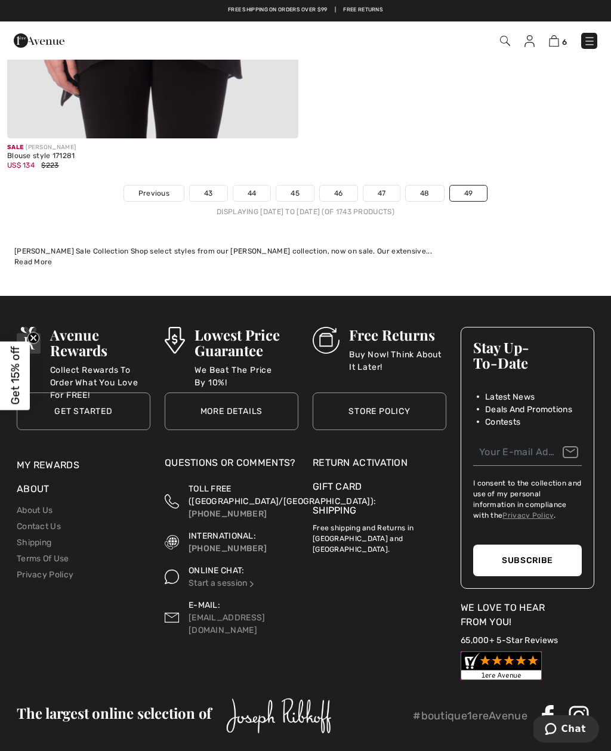
scroll to position [3969, 0]
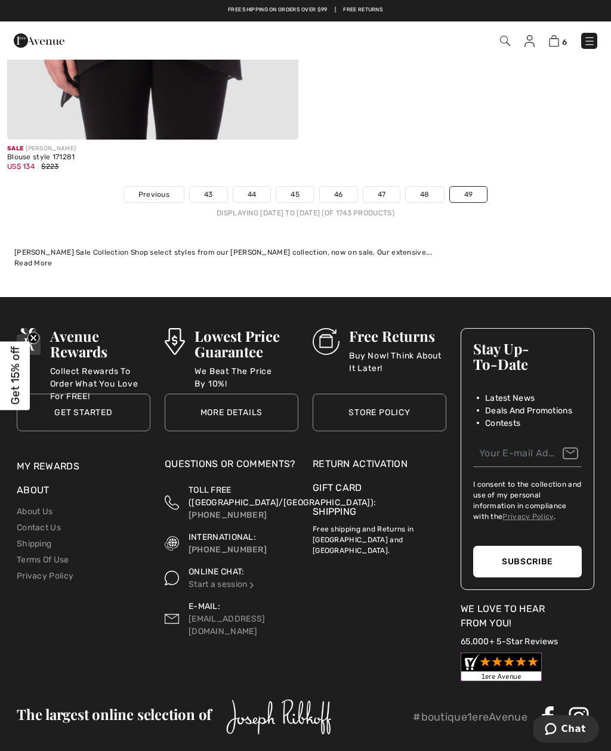
click at [539, 192] on ul "Previous 43 44 45 46 47 48 49" at bounding box center [305, 194] width 611 height 17
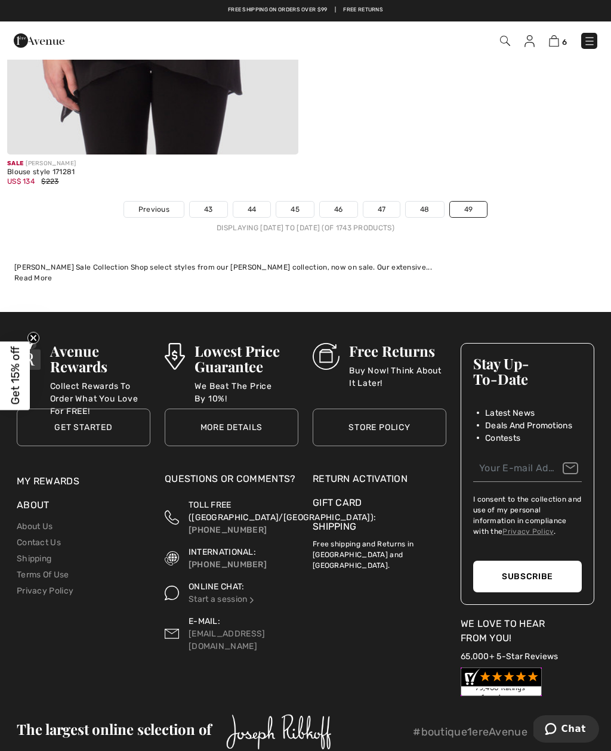
scroll to position [3939, 0]
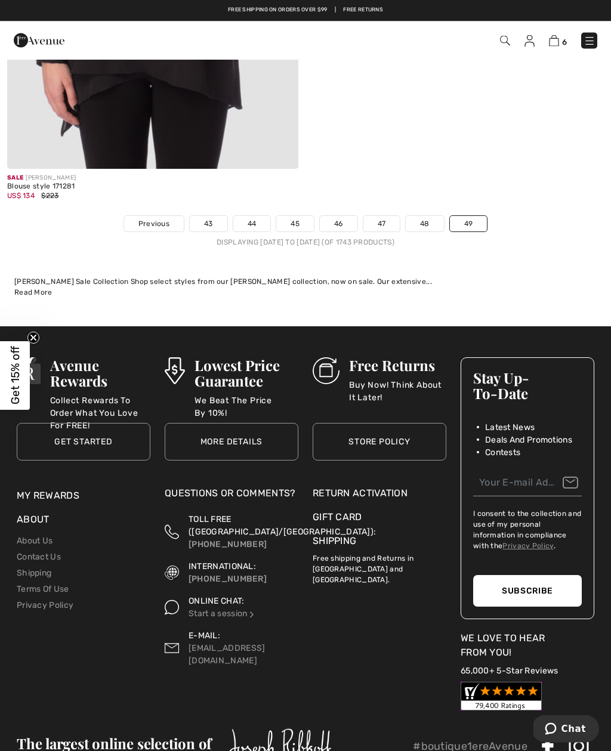
click at [481, 219] on link "49" at bounding box center [469, 225] width 38 height 16
